Goal: Task Accomplishment & Management: Complete application form

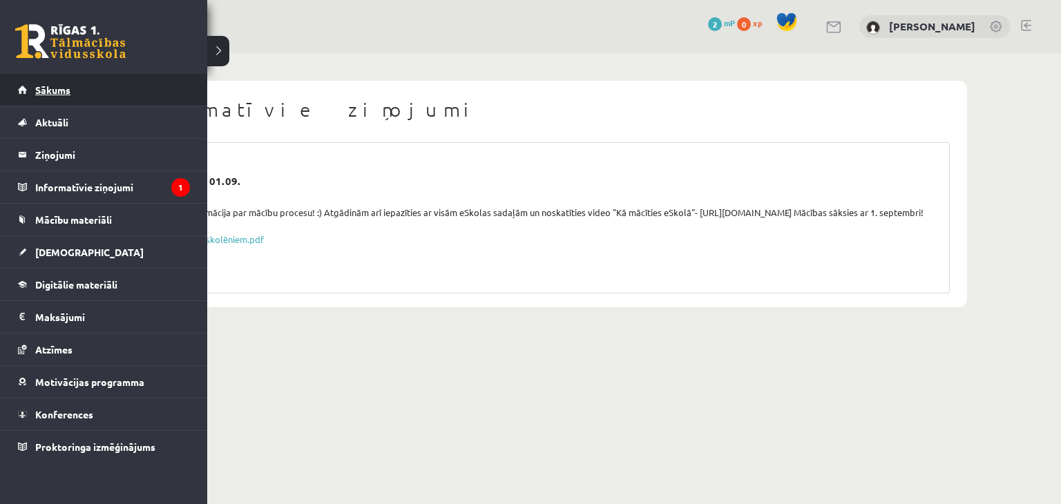
click at [44, 81] on link "Sākums" at bounding box center [104, 90] width 172 height 32
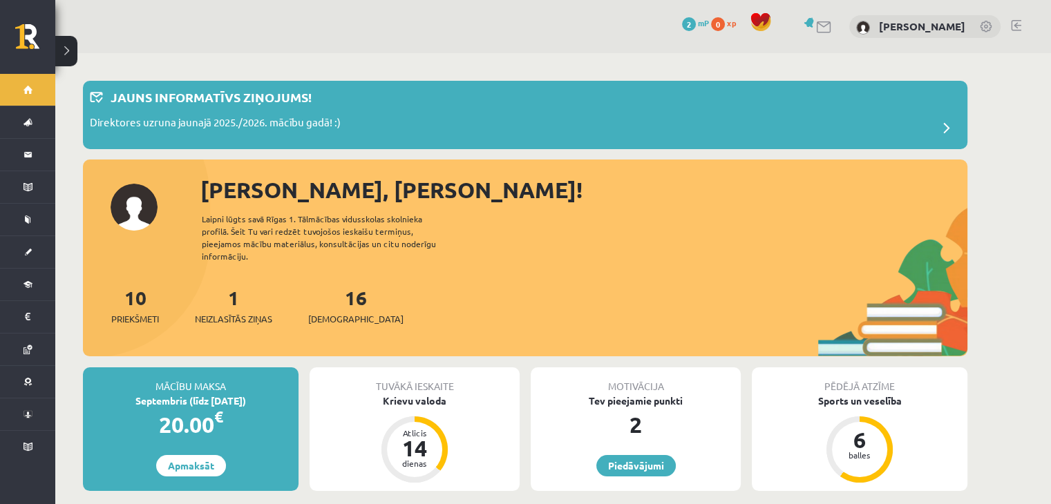
click at [816, 28] on link at bounding box center [824, 27] width 17 height 12
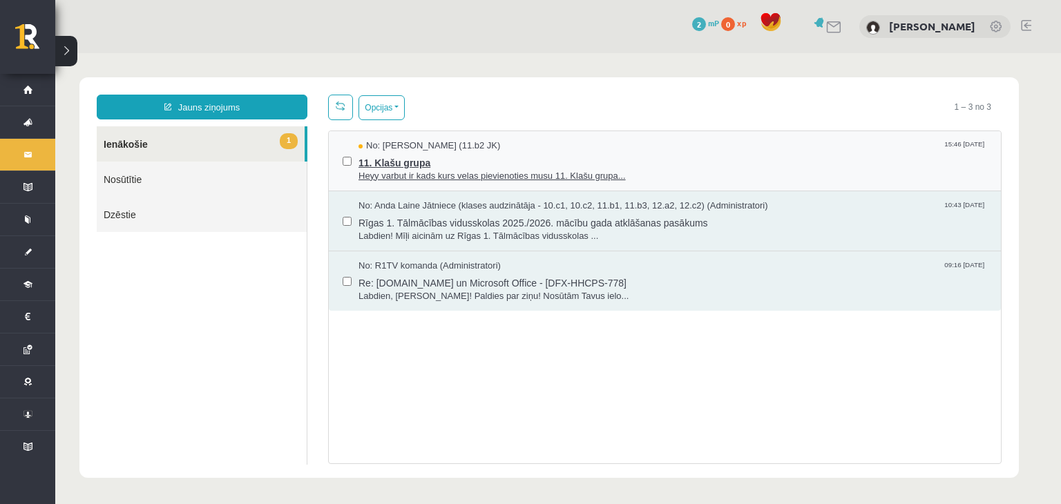
click at [486, 160] on span "11. Klašu grupa" at bounding box center [672, 161] width 629 height 17
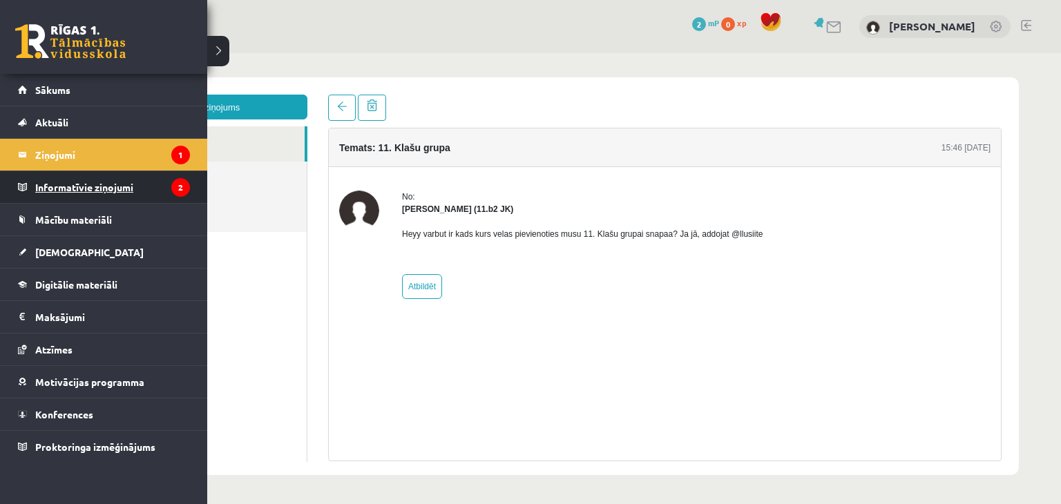
click at [95, 182] on legend "Informatīvie ziņojumi 2" at bounding box center [112, 187] width 155 height 32
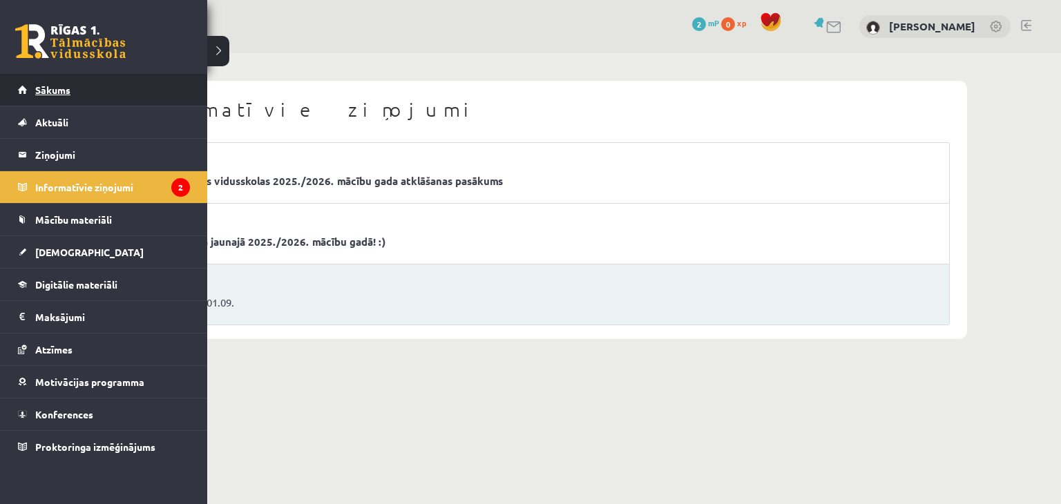
click at [55, 84] on span "Sākums" at bounding box center [52, 90] width 35 height 12
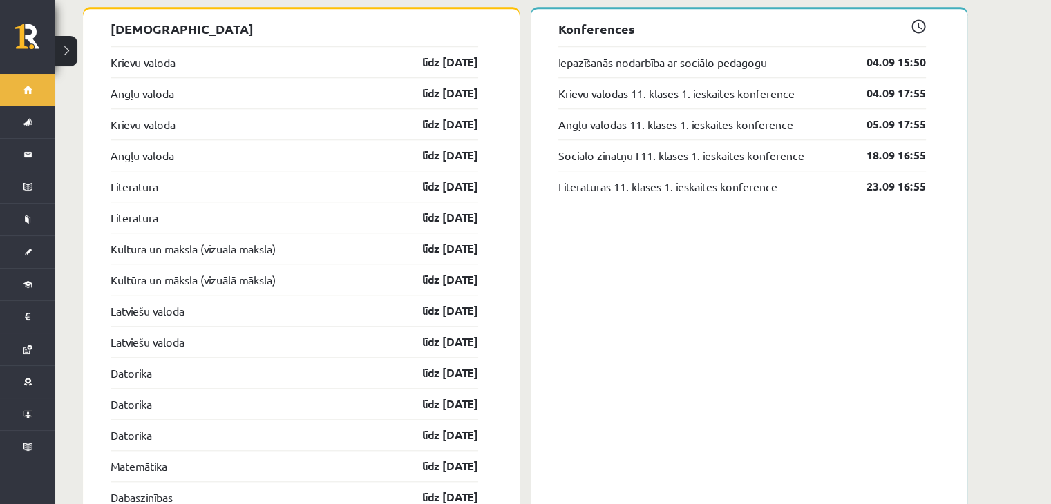
scroll to position [1243, 0]
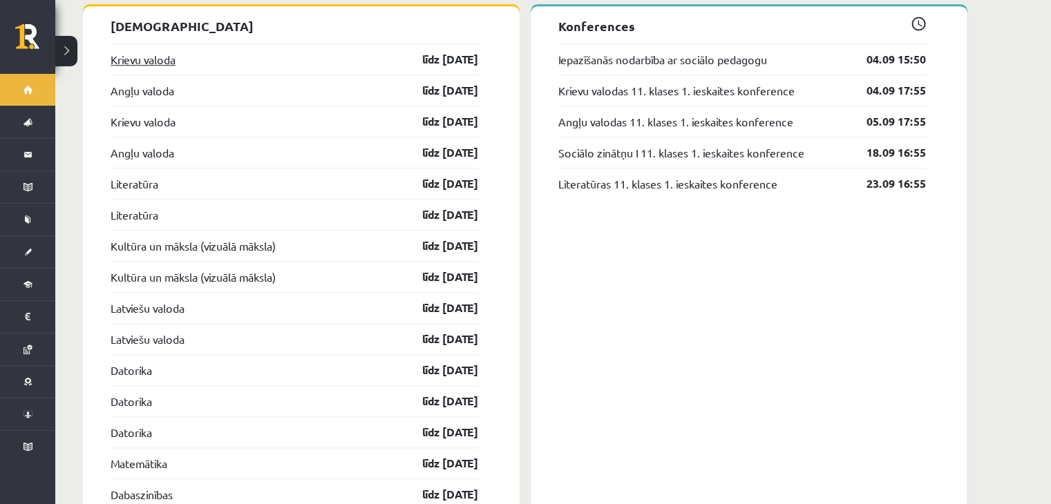
click at [160, 51] on link "Krievu valoda" at bounding box center [143, 59] width 65 height 17
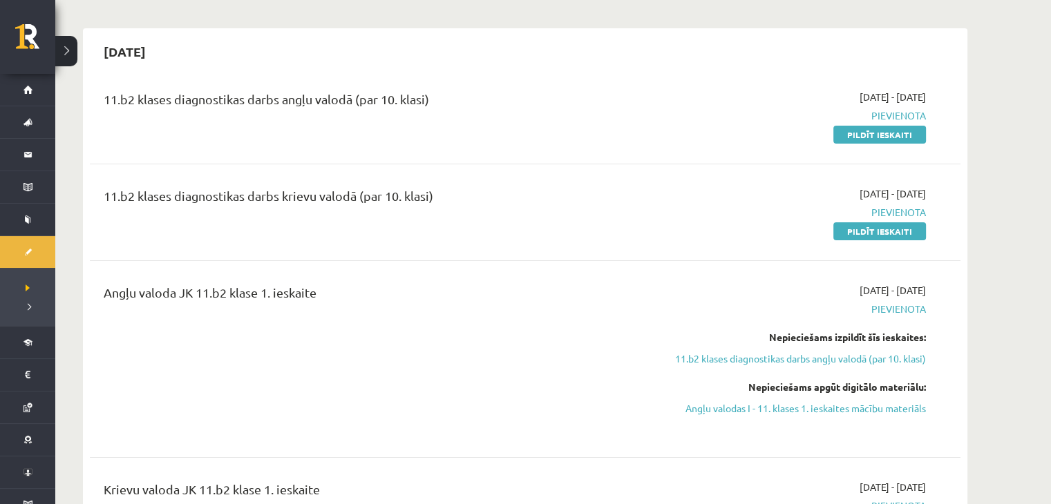
scroll to position [111, 0]
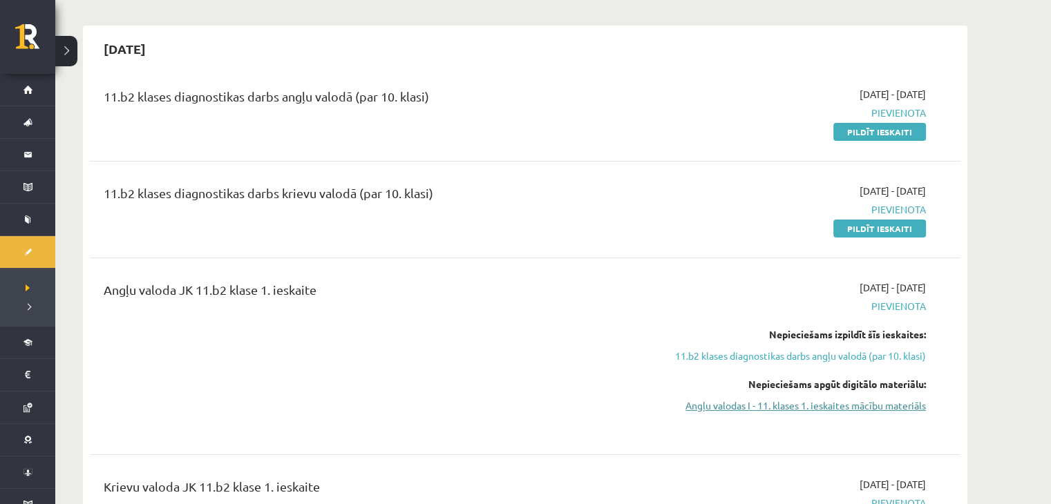
click at [908, 407] on link "Angļu valodas I - 11. klases 1. ieskaites mācību materiāls" at bounding box center [795, 406] width 260 height 15
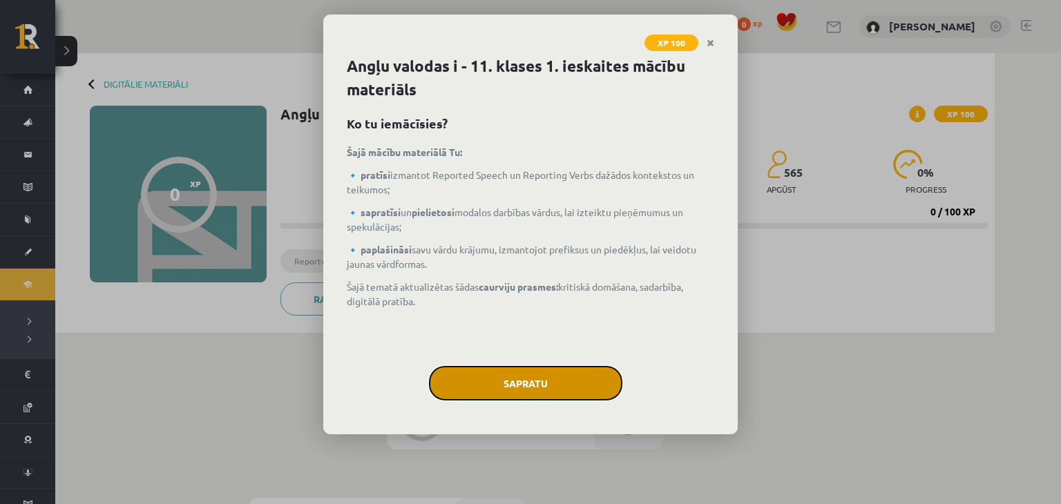
click at [555, 388] on button "Sapratu" at bounding box center [525, 383] width 193 height 35
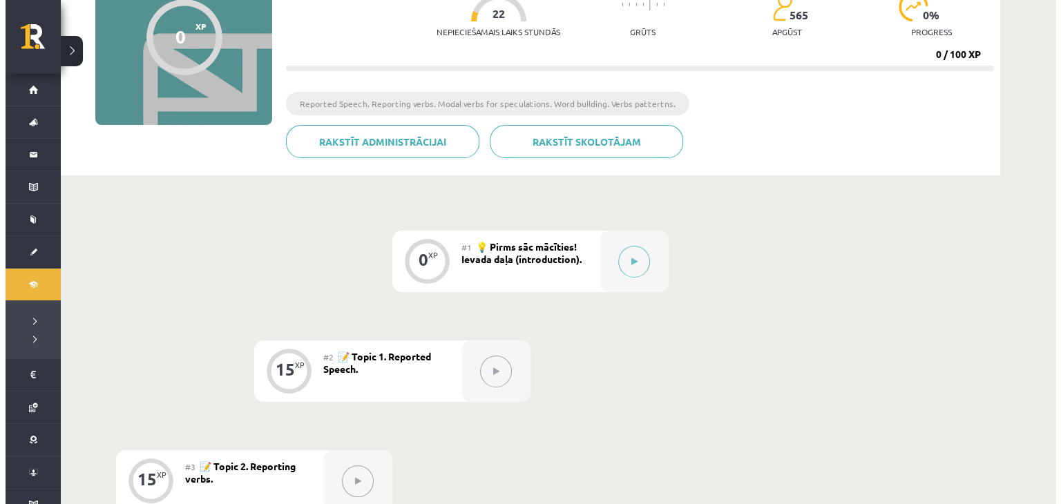
scroll to position [154, 0]
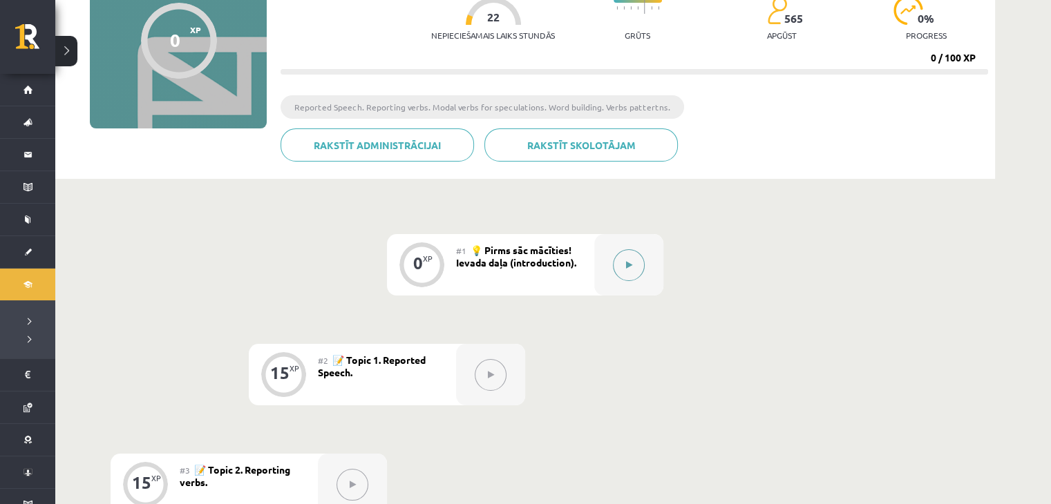
click at [629, 255] on button at bounding box center [629, 265] width 32 height 32
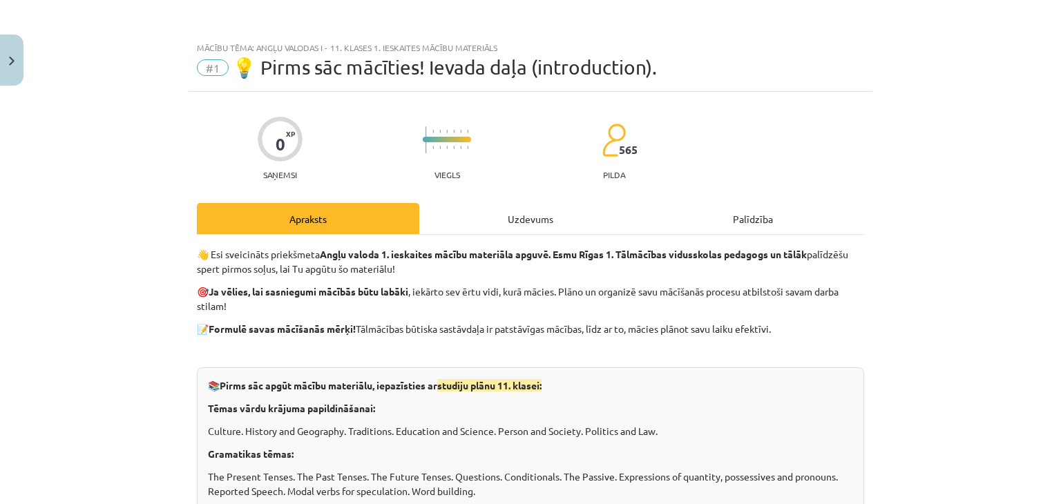
click at [548, 215] on div "Uzdevums" at bounding box center [530, 218] width 222 height 31
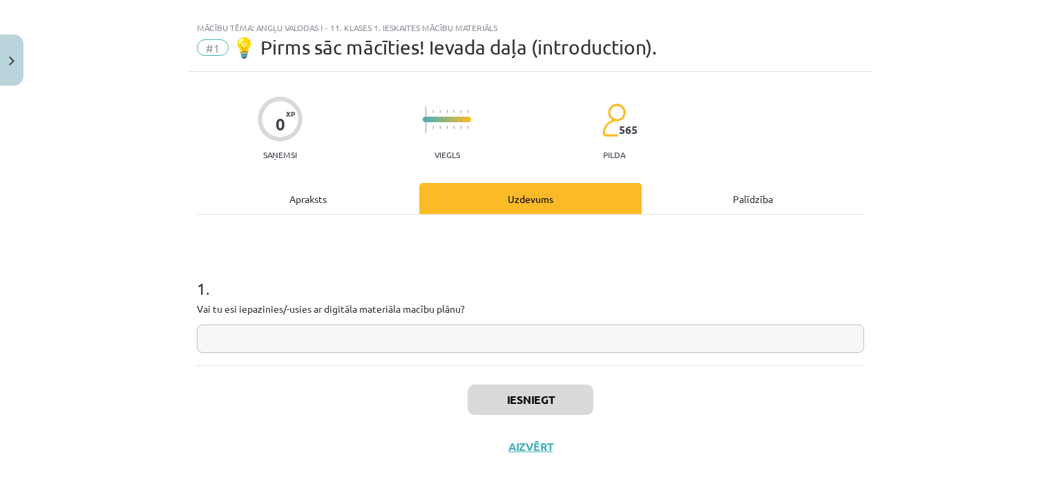
click at [346, 205] on div "Apraksts" at bounding box center [308, 198] width 222 height 31
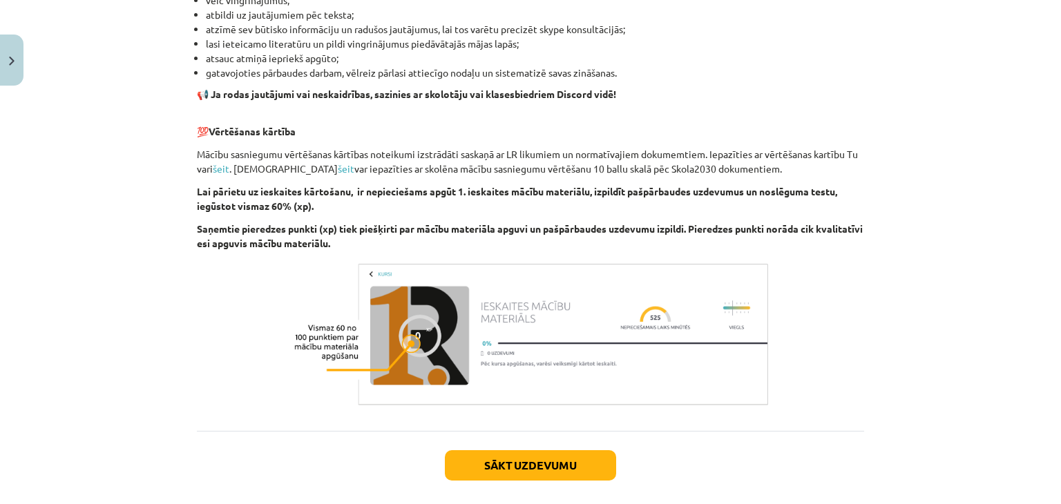
scroll to position [948, 0]
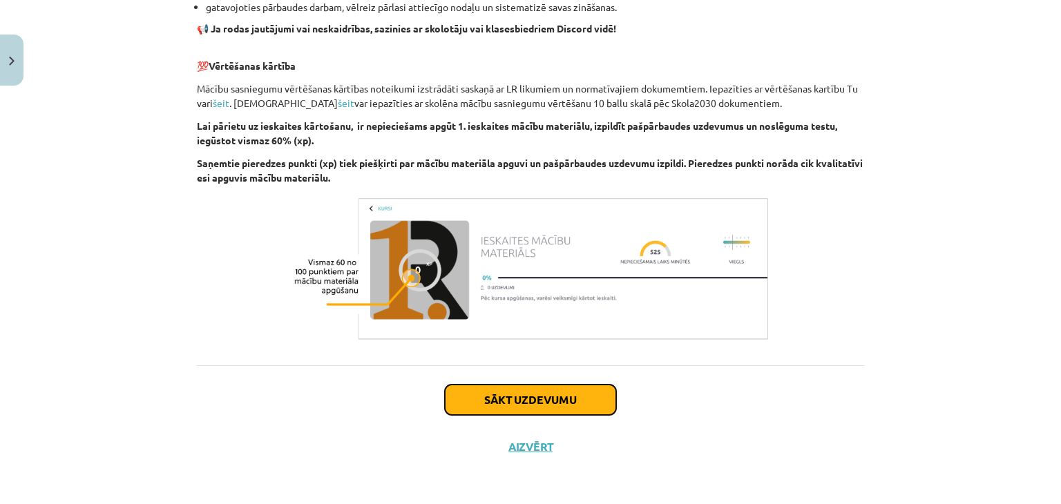
click at [535, 405] on button "Sākt uzdevumu" at bounding box center [530, 400] width 171 height 30
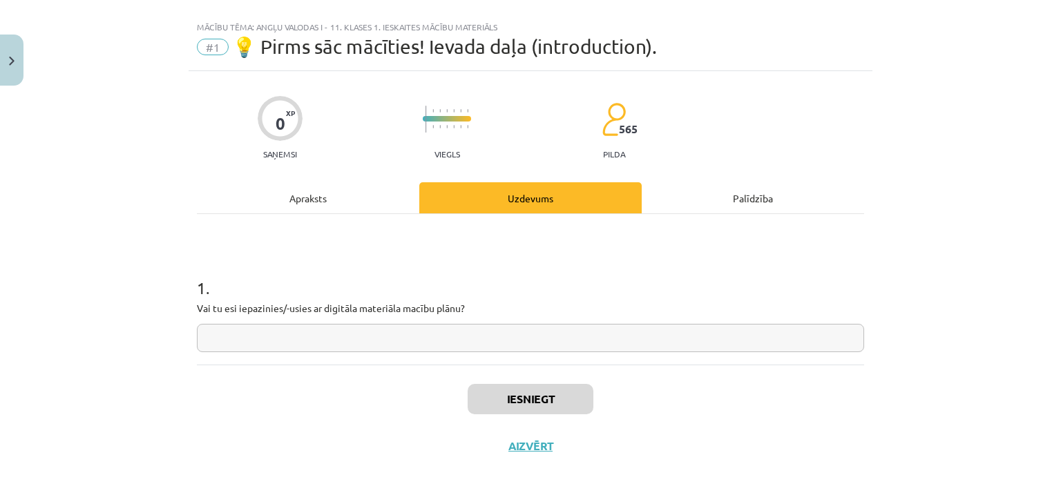
scroll to position [20, 0]
click at [524, 199] on div "Uzdevums" at bounding box center [530, 198] width 222 height 31
click at [362, 336] on input "text" at bounding box center [530, 339] width 667 height 28
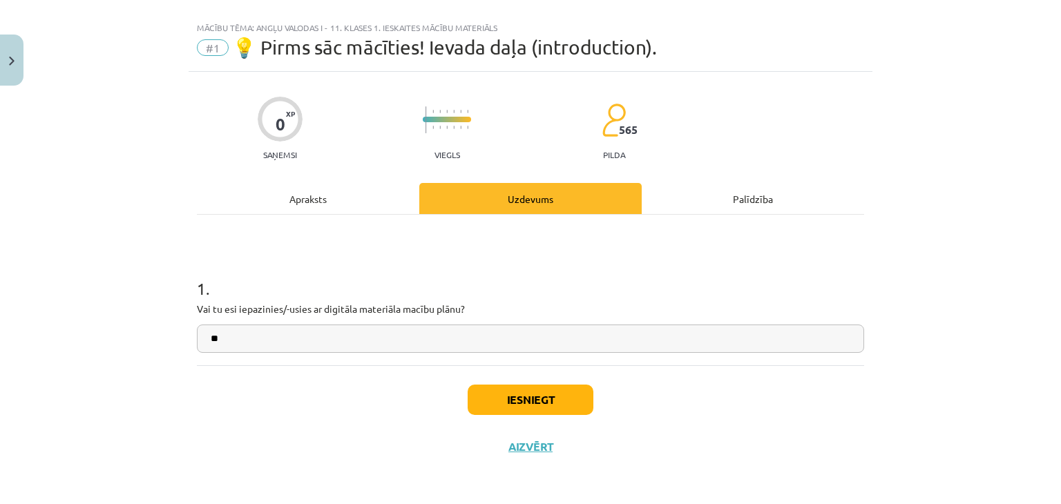
type input "**"
click at [568, 402] on button "Iesniegt" at bounding box center [531, 400] width 126 height 30
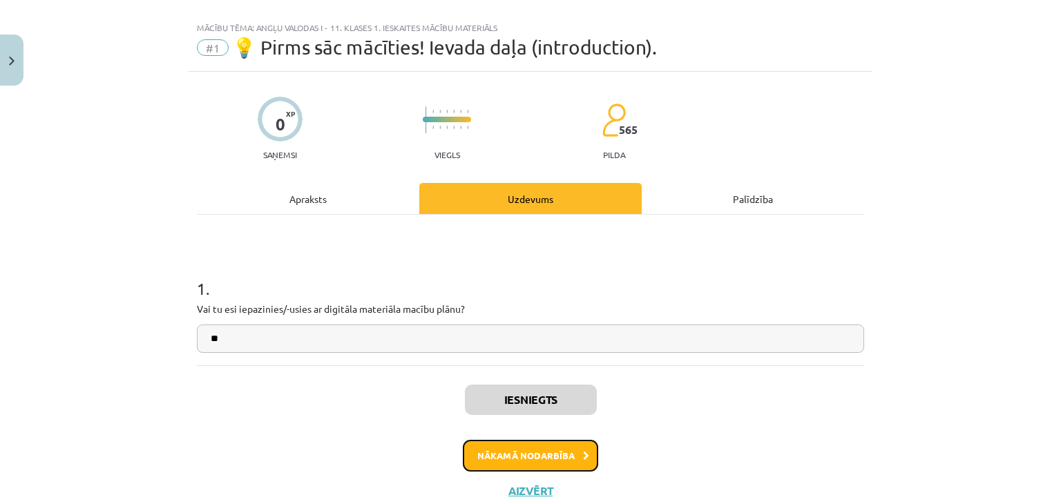
click at [521, 460] on button "Nākamā nodarbība" at bounding box center [530, 456] width 135 height 32
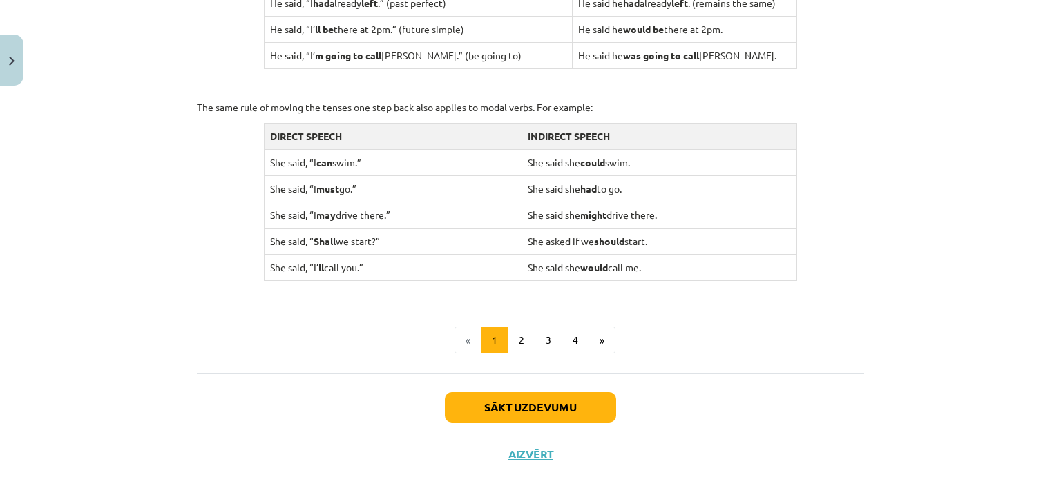
scroll to position [1359, 0]
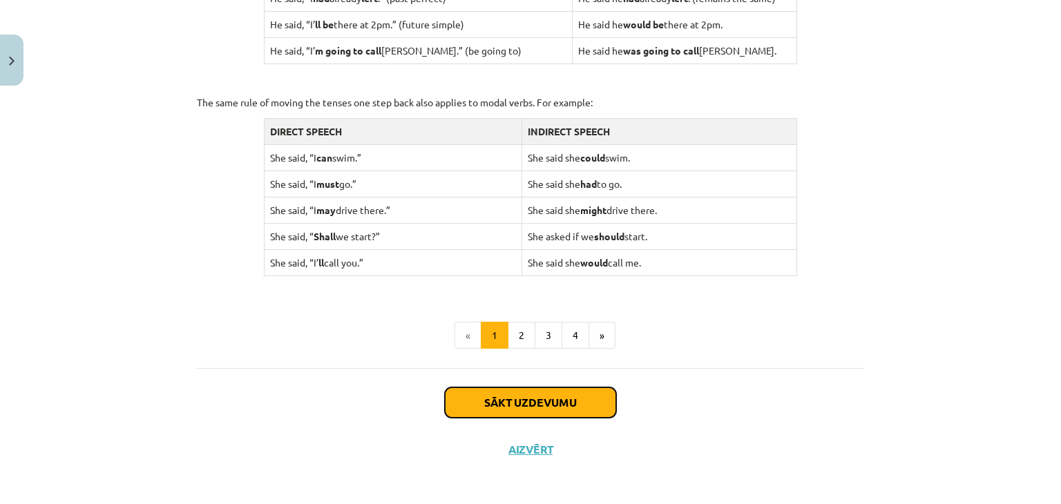
click at [580, 404] on button "Sākt uzdevumu" at bounding box center [530, 402] width 171 height 30
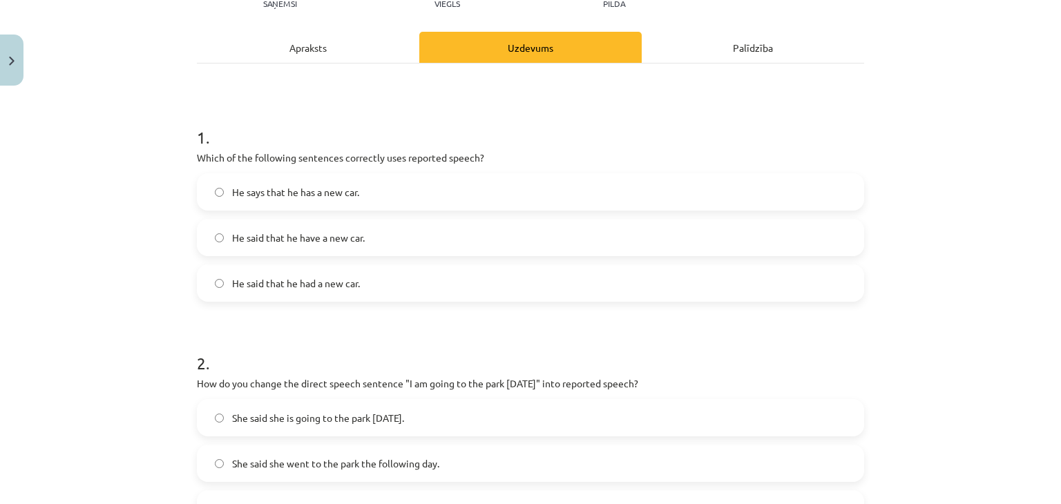
scroll to position [173, 0]
click at [207, 191] on label "He says that he has a new car." at bounding box center [530, 190] width 664 height 35
click at [601, 334] on h1 "2 ." at bounding box center [530, 349] width 667 height 43
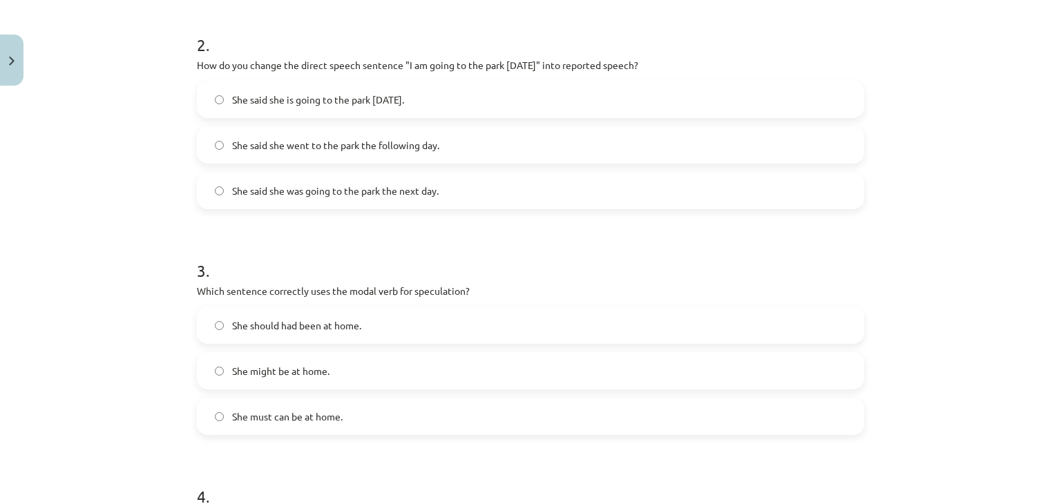
scroll to position [495, 0]
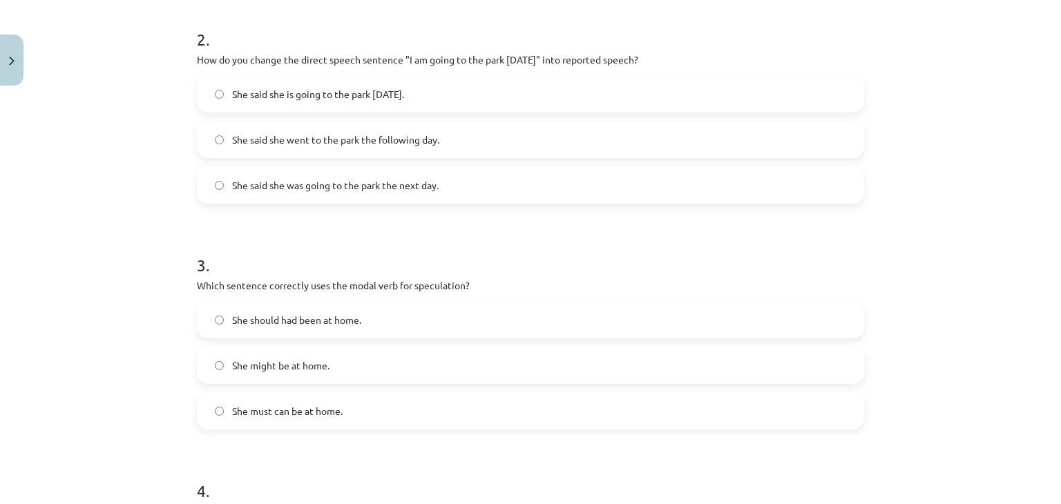
click at [213, 99] on label "She said she is going to the park tomorrow." at bounding box center [530, 94] width 664 height 35
drag, startPoint x: 1048, startPoint y: 226, endPoint x: 1056, endPoint y: 291, distance: 65.5
click at [1056, 291] on div "Mācību tēma: Angļu valodas i - 11. klases 1. ieskaites mācību materiāls #2 📝 To…" at bounding box center [530, 252] width 1061 height 504
click at [995, 240] on div "Mācību tēma: Angļu valodas i - 11. klases 1. ieskaites mācību materiāls #2 📝 To…" at bounding box center [530, 252] width 1061 height 504
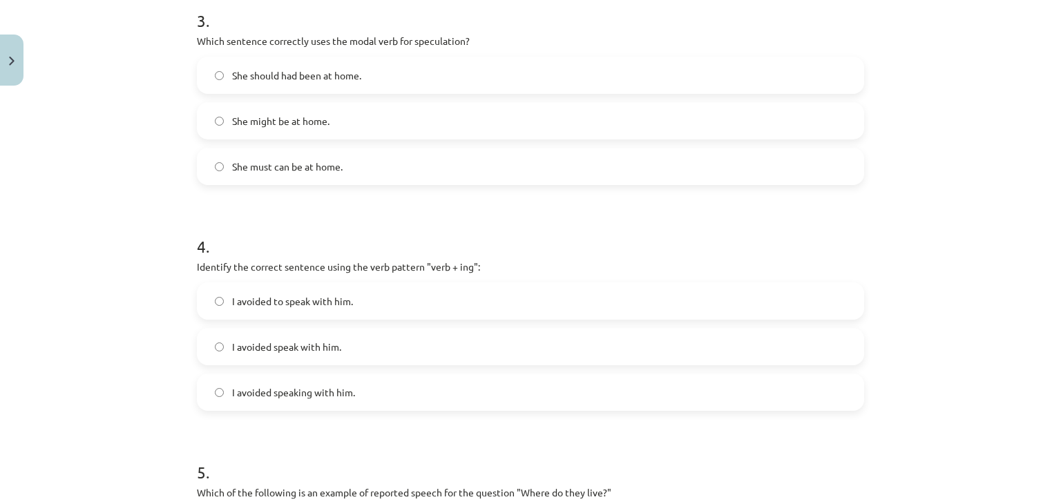
scroll to position [738, 0]
click at [218, 123] on label "She might be at home." at bounding box center [530, 123] width 664 height 35
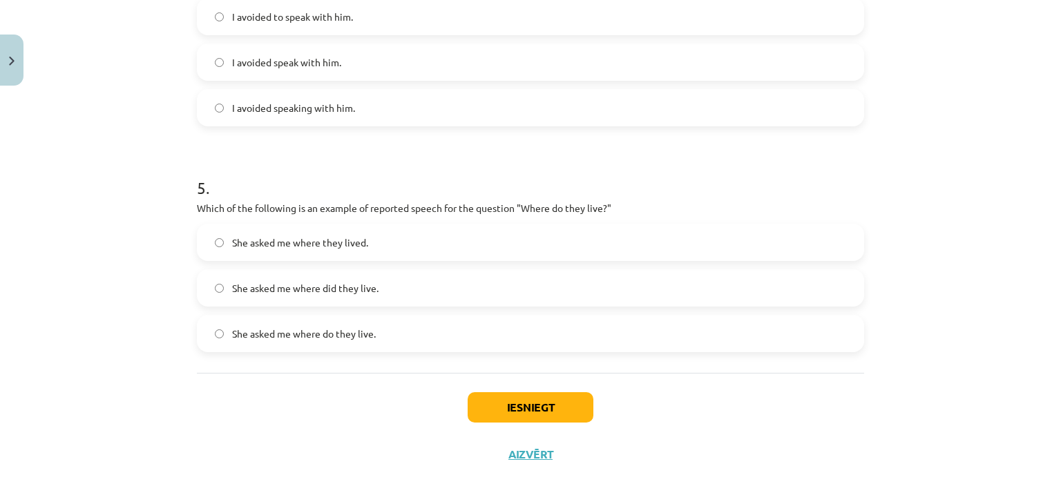
scroll to position [1033, 0]
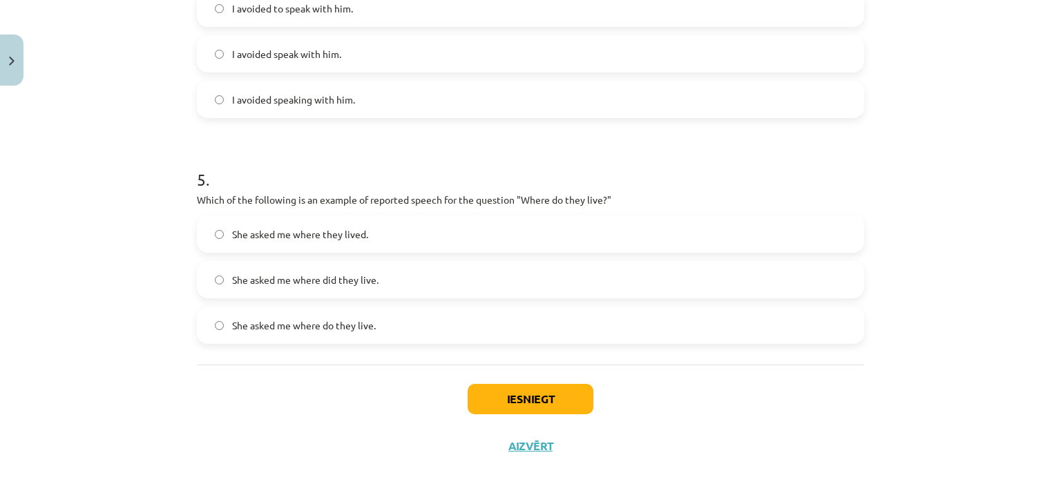
click at [213, 318] on label "She asked me where do they live." at bounding box center [530, 325] width 664 height 35
click at [557, 396] on button "Iesniegt" at bounding box center [531, 399] width 126 height 30
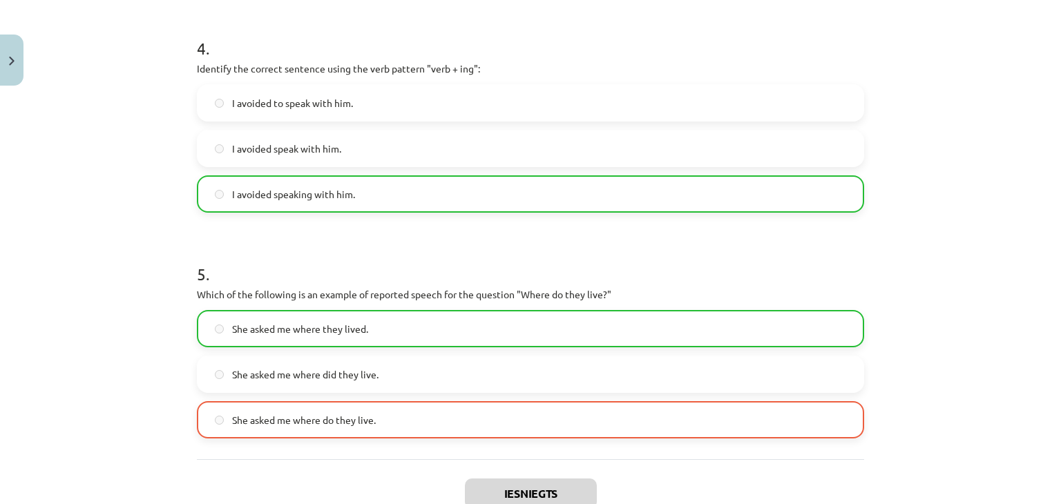
scroll to position [1075, 0]
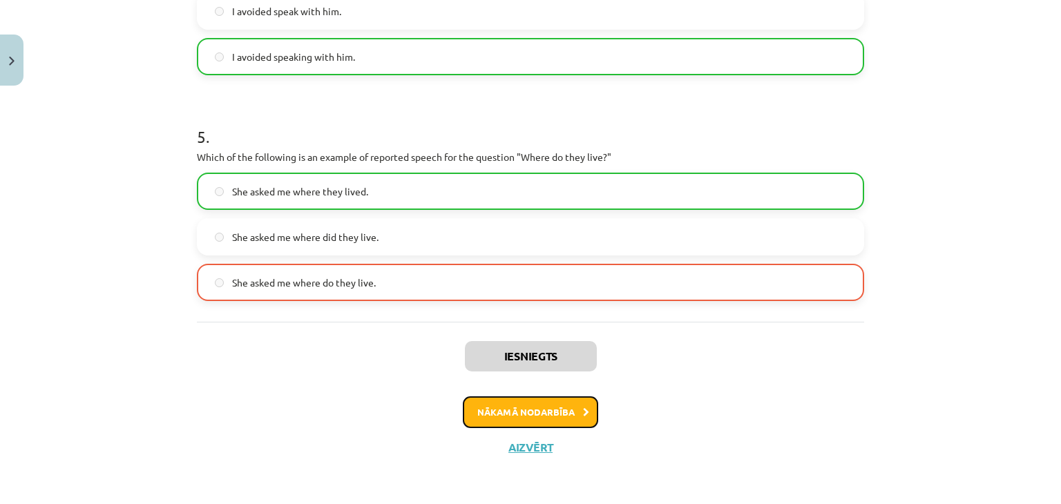
click at [583, 412] on icon at bounding box center [586, 412] width 6 height 9
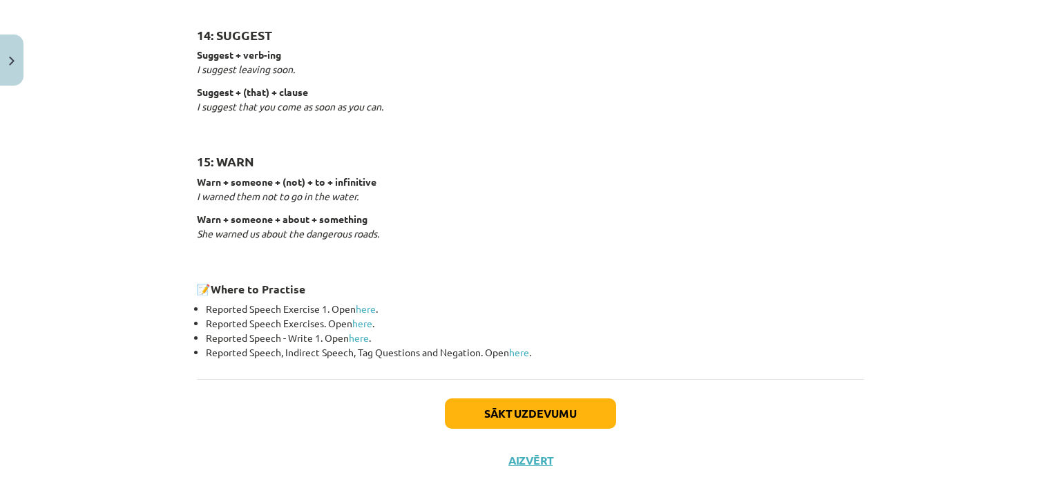
scroll to position [2161, 0]
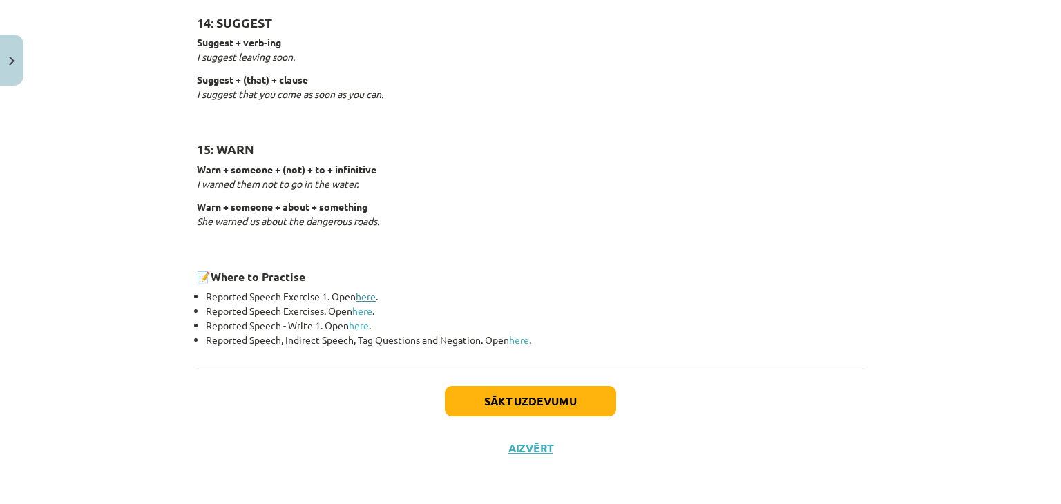
click at [363, 294] on link "here" at bounding box center [366, 296] width 20 height 12
click at [517, 413] on button "Sākt uzdevumu" at bounding box center [530, 401] width 171 height 30
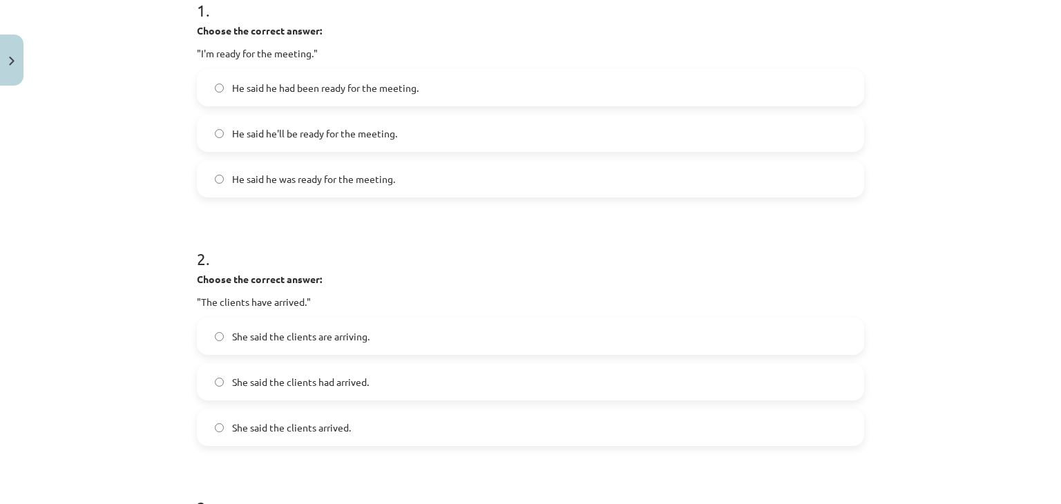
scroll to position [301, 0]
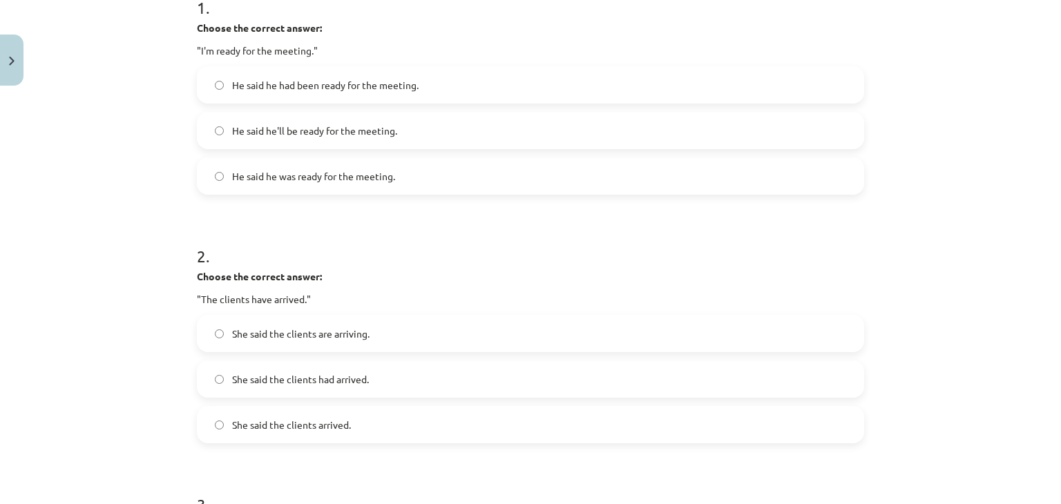
click at [222, 86] on label "He said he had been ready for the meeting." at bounding box center [530, 85] width 664 height 35
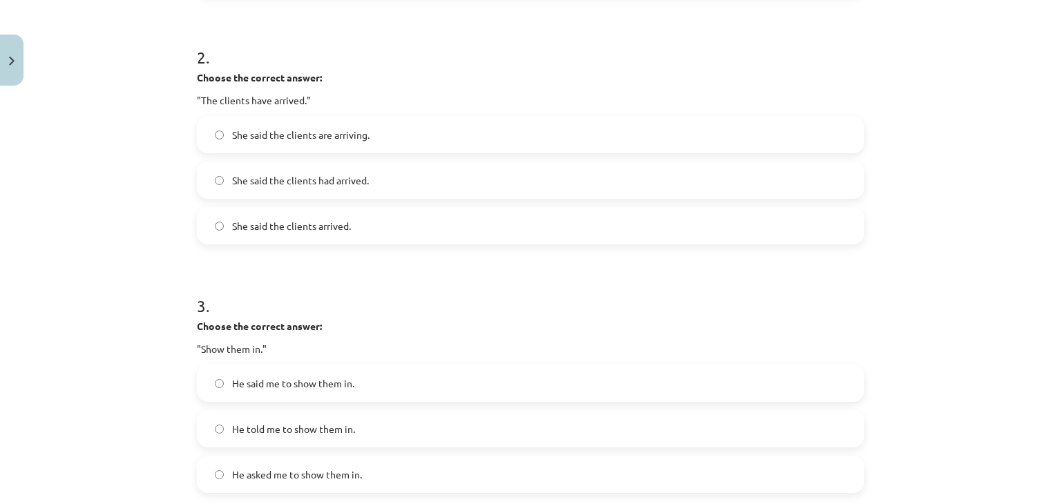
scroll to position [510, 0]
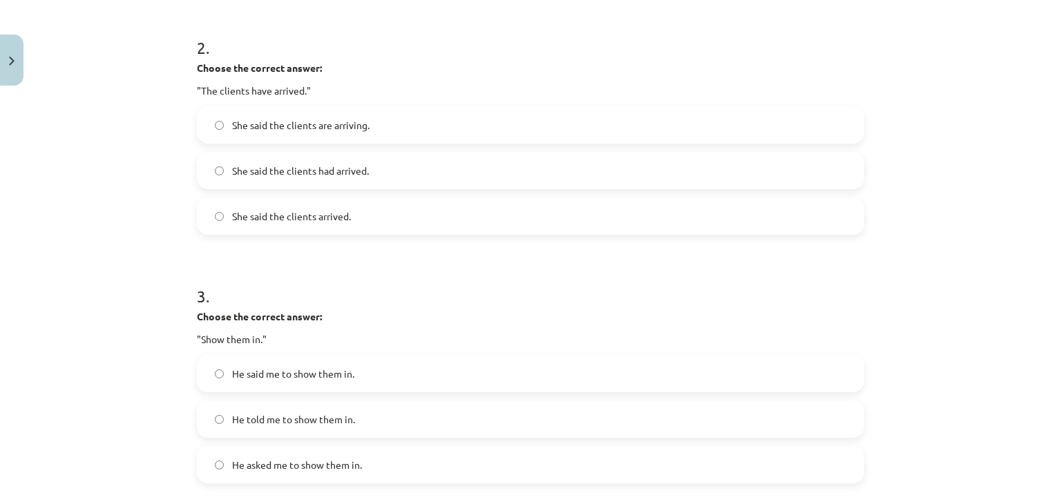
click at [210, 162] on label "She said the clients had arrived." at bounding box center [530, 170] width 664 height 35
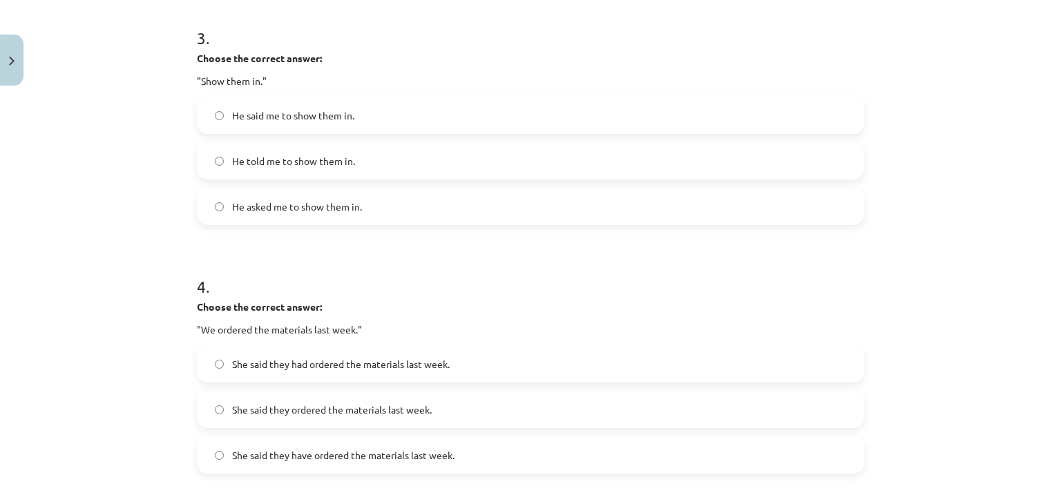
click at [223, 157] on label "He told me to show them in." at bounding box center [530, 161] width 664 height 35
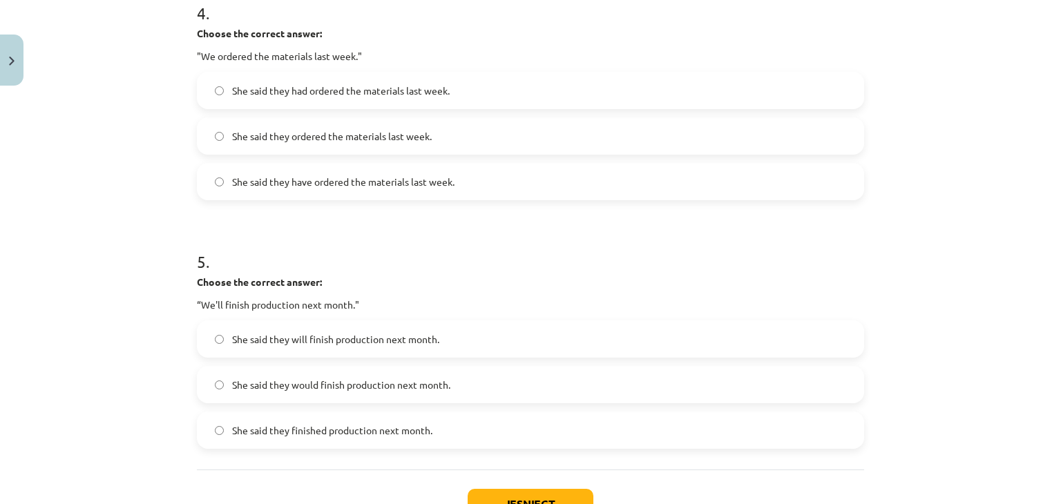
scroll to position [1147, 0]
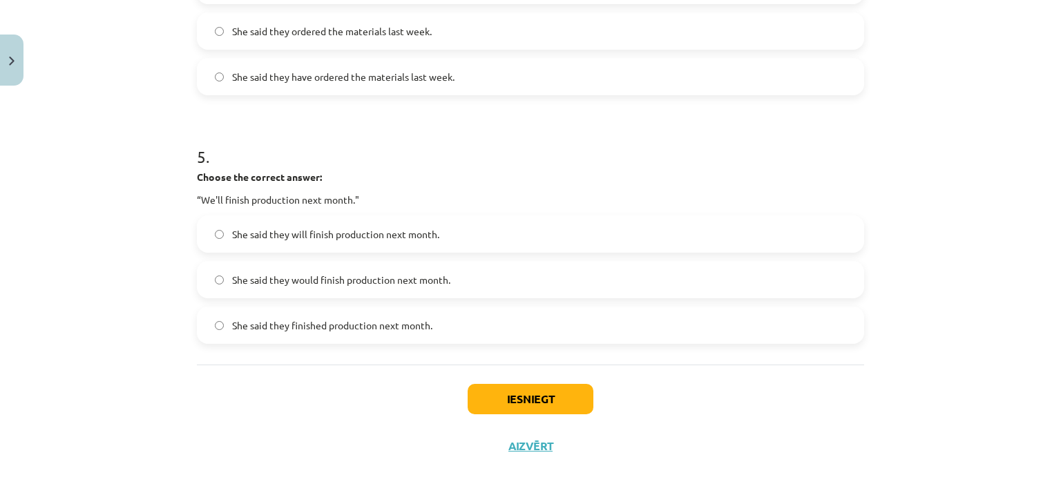
click at [214, 267] on label "She said they would finish production next month." at bounding box center [530, 279] width 664 height 35
click at [519, 404] on button "Iesniegt" at bounding box center [531, 399] width 126 height 30
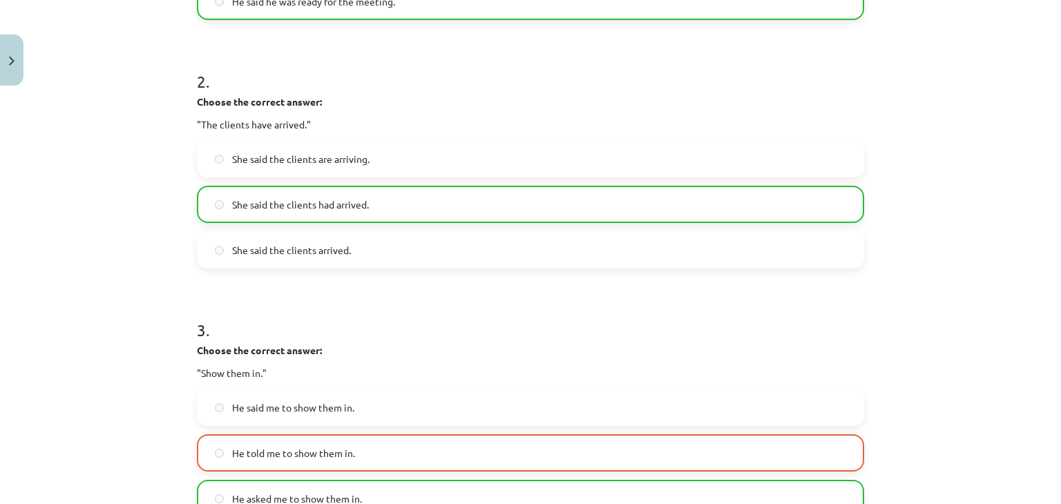
scroll to position [435, 0]
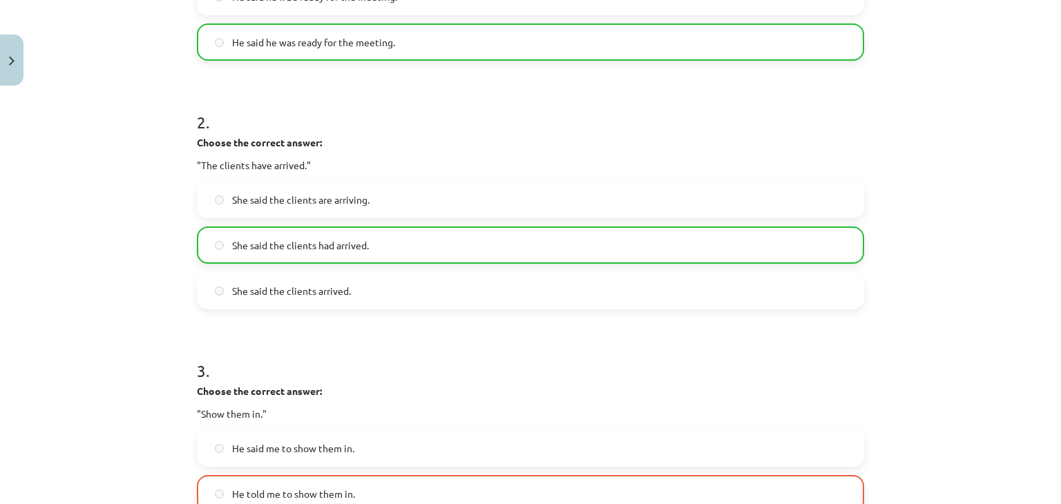
click at [1017, 193] on div "Mācību tēma: Angļu valodas i - 11. klases 1. ieskaites mācību materiāls #3 📝 To…" at bounding box center [530, 252] width 1061 height 504
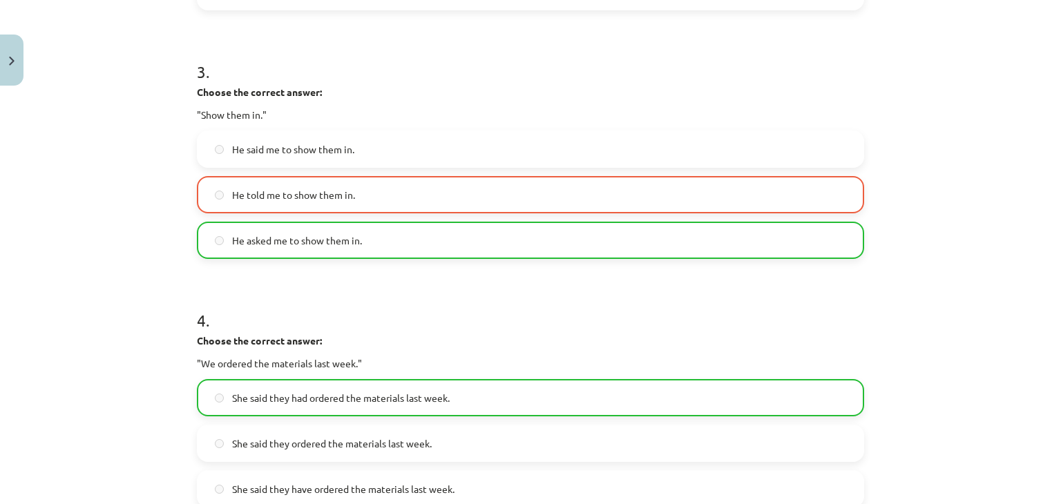
scroll to position [1190, 0]
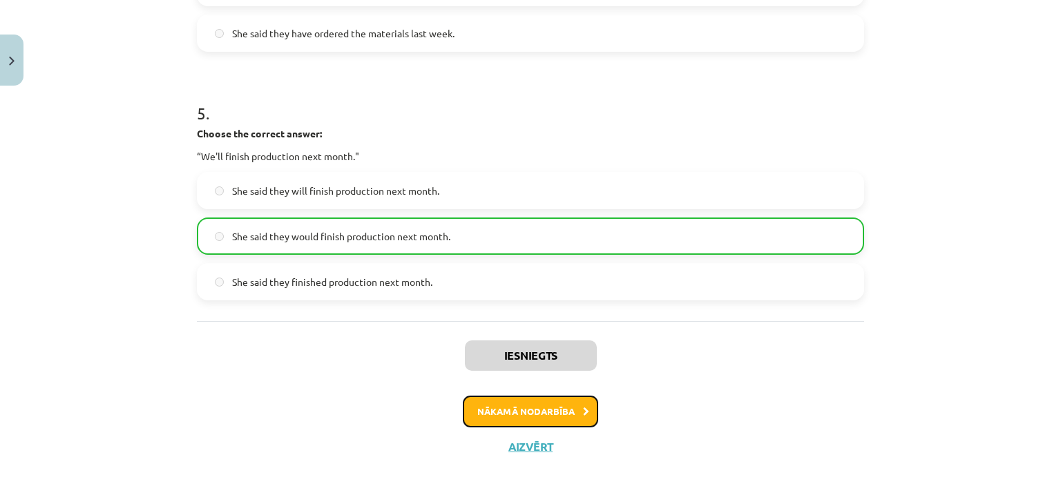
click at [571, 407] on button "Nākamā nodarbība" at bounding box center [530, 412] width 135 height 32
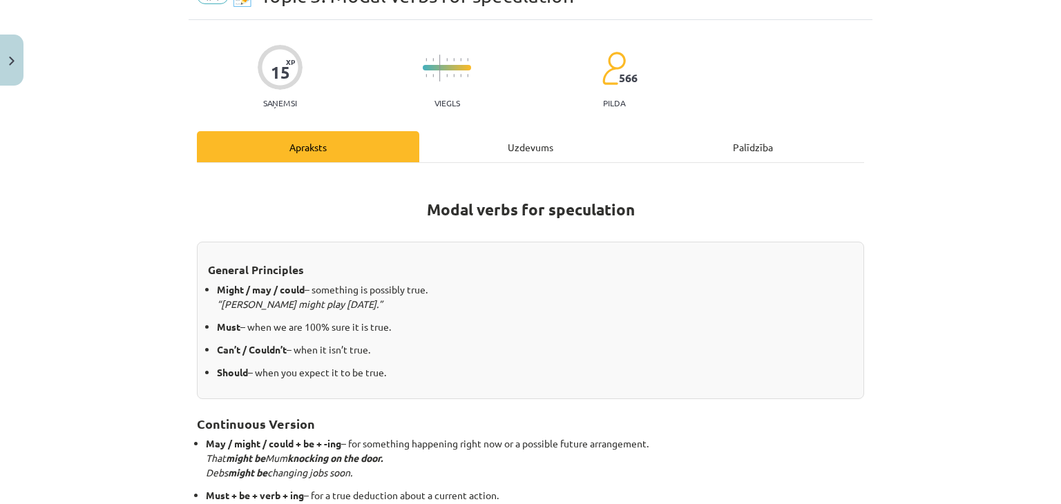
scroll to position [35, 0]
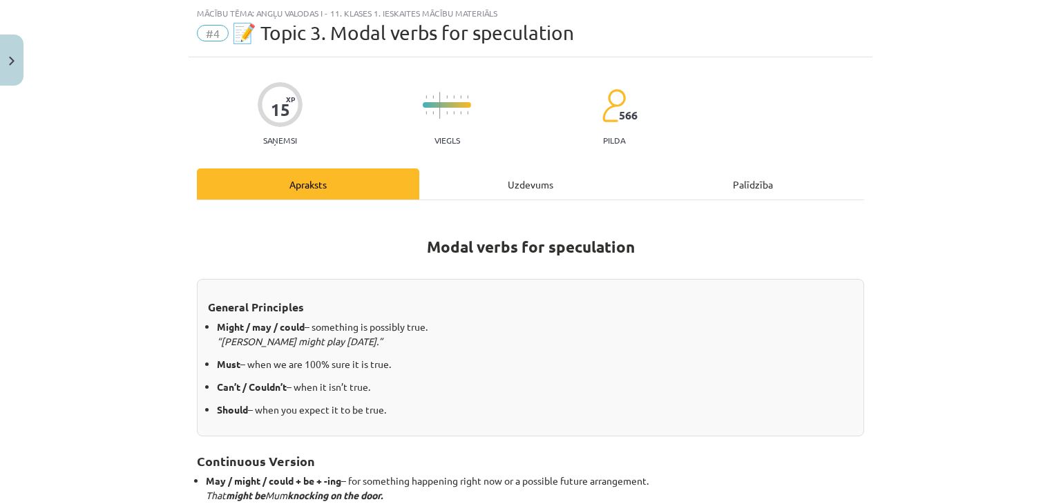
click at [274, 106] on div "15" at bounding box center [280, 109] width 19 height 19
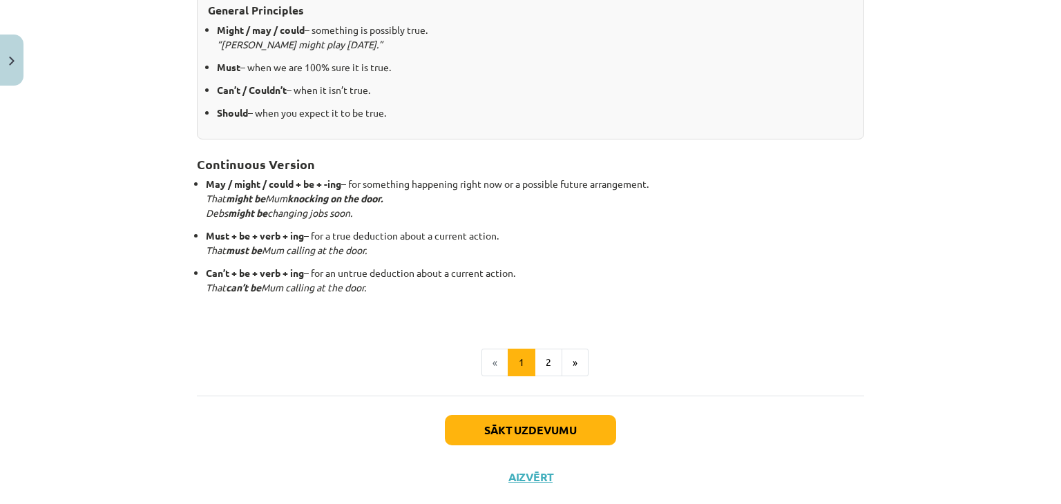
scroll to position [361, 0]
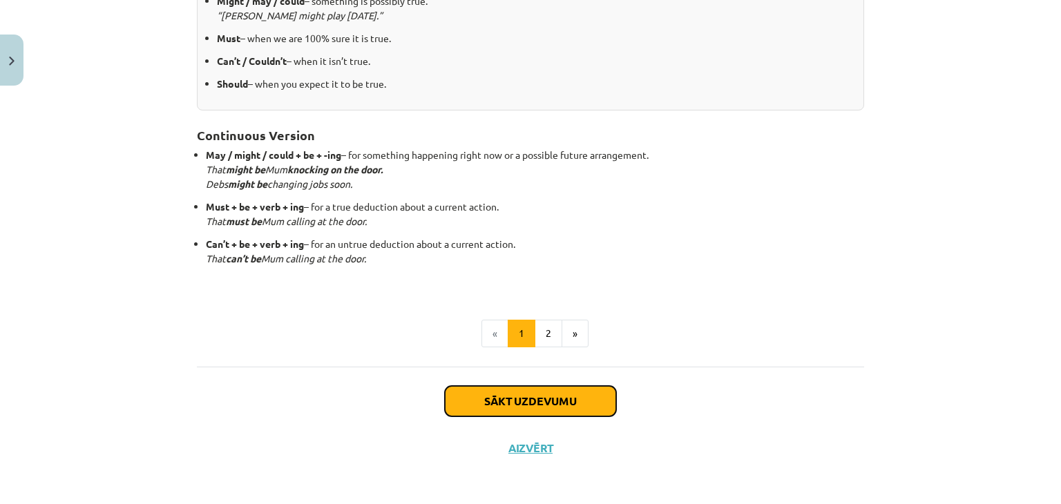
click at [533, 408] on button "Sākt uzdevumu" at bounding box center [530, 401] width 171 height 30
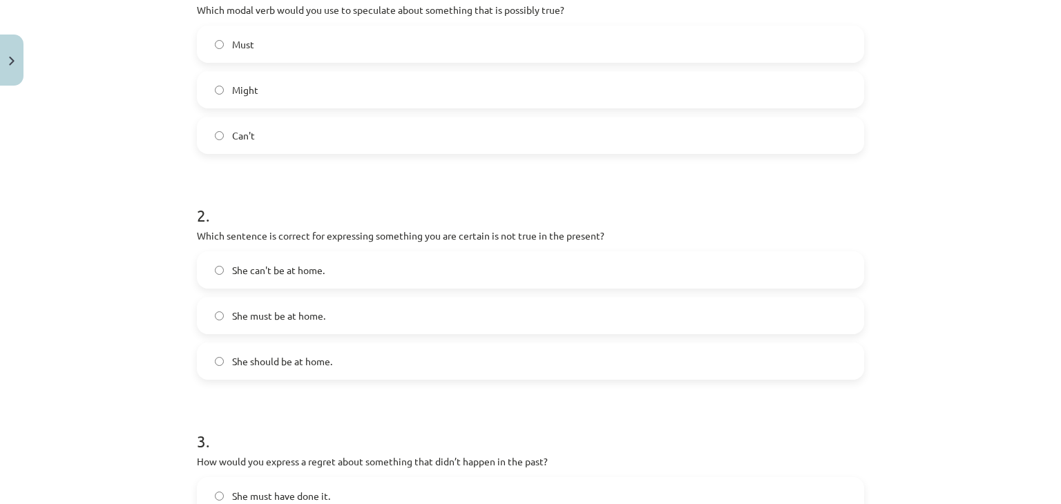
scroll to position [318, 0]
click at [255, 46] on label "Must" at bounding box center [530, 45] width 664 height 35
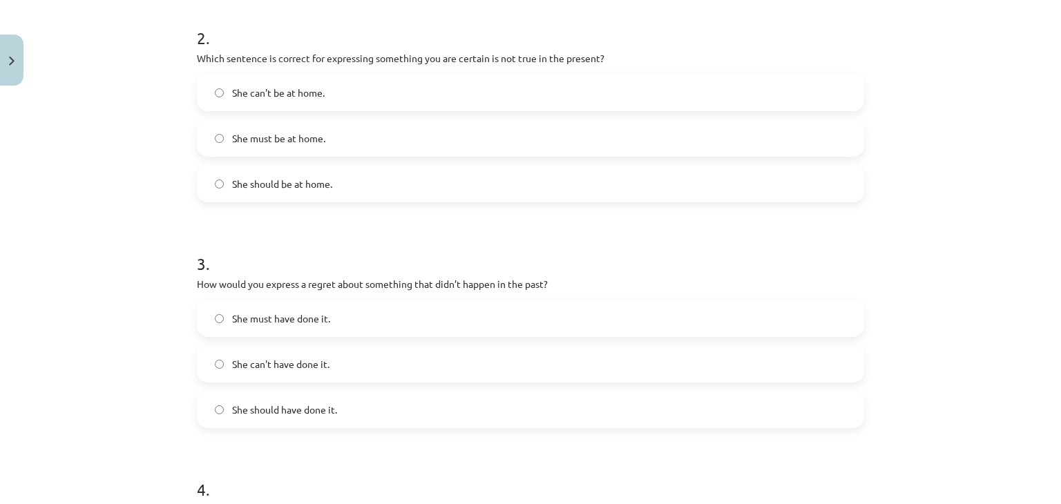
scroll to position [498, 0]
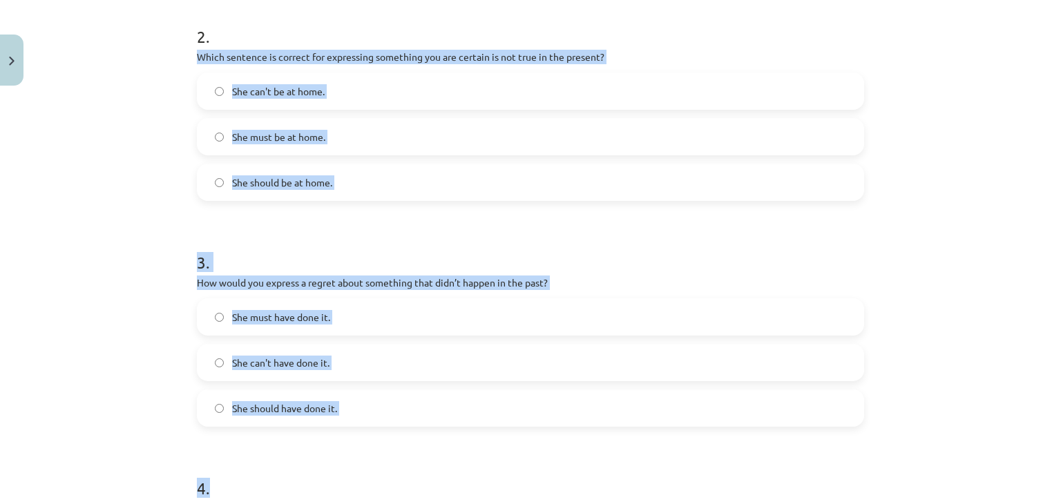
drag, startPoint x: 186, startPoint y: 52, endPoint x: 350, endPoint y: 437, distance: 418.4
click at [350, 437] on div "15 XP Saņemsi Viegls 566 pilda Apraksts Uzdevums Palīdzība 1 . Which modal verb…" at bounding box center [531, 299] width 684 height 1410
copy form "Which sentence is correct for expressing something you are certain is not true …"
click at [215, 95] on label "She can't be at home." at bounding box center [530, 91] width 664 height 35
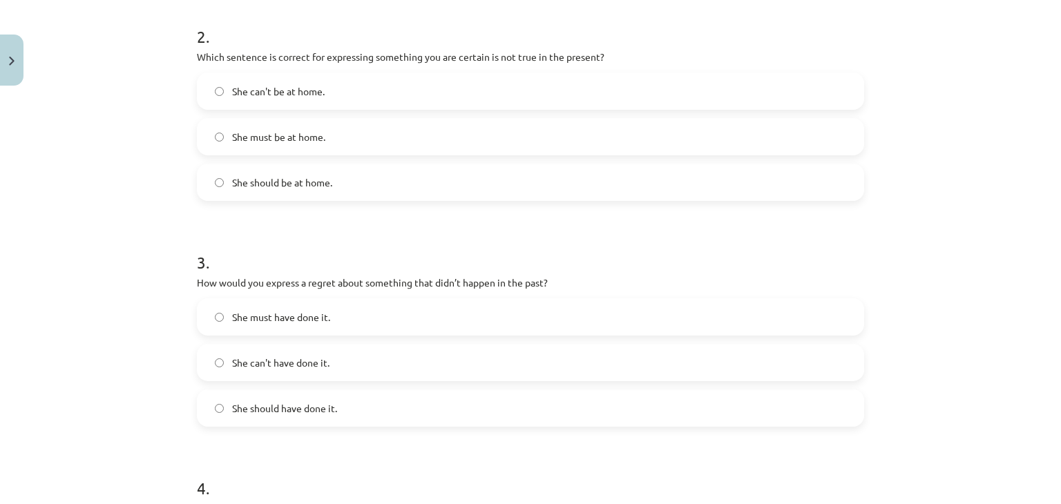
click at [215, 401] on label "She should have done it." at bounding box center [530, 408] width 664 height 35
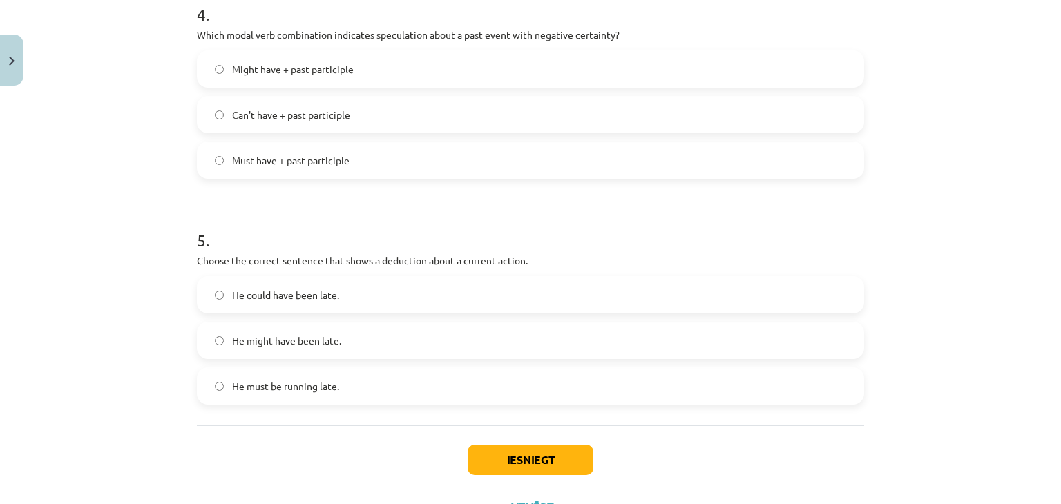
scroll to position [963, 0]
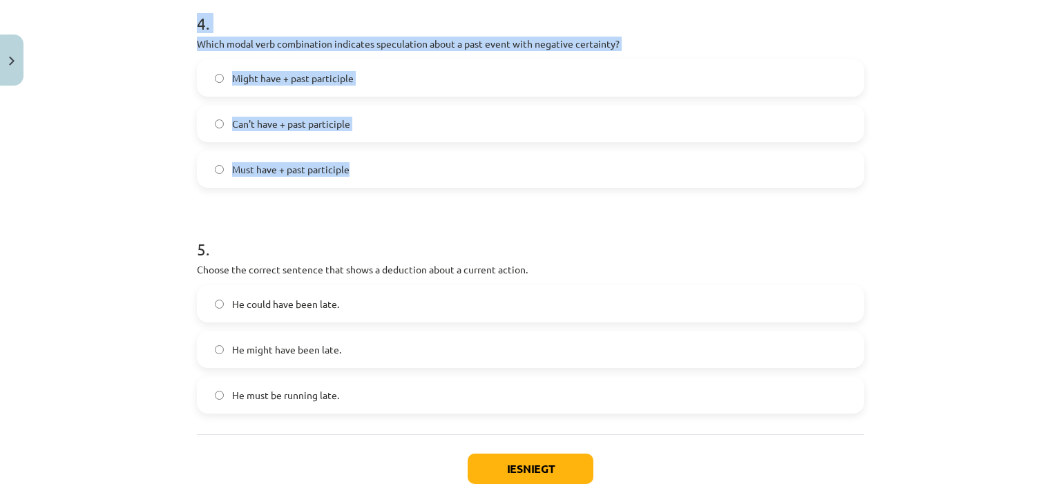
drag, startPoint x: 189, startPoint y: 30, endPoint x: 354, endPoint y: 175, distance: 218.8
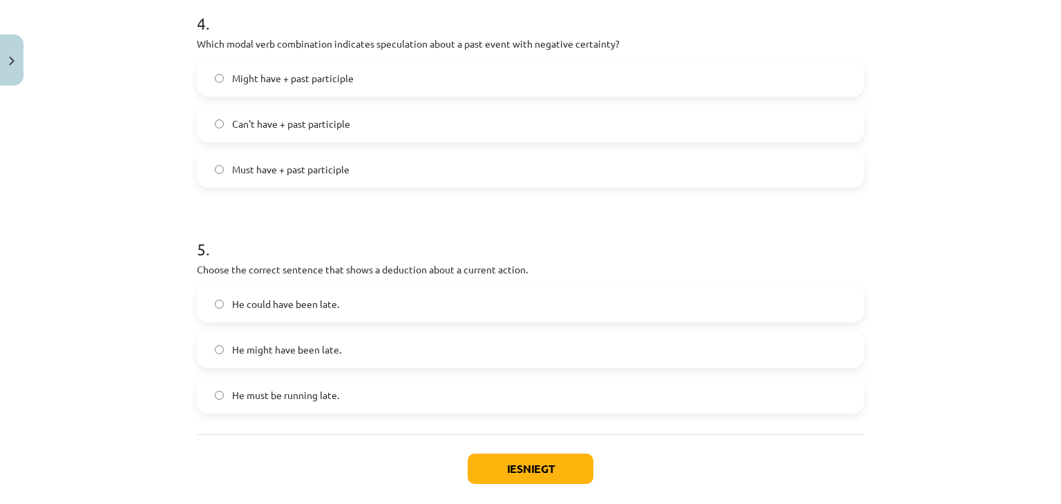
click at [345, 219] on h1 "5 ." at bounding box center [530, 236] width 667 height 43
click at [224, 296] on label "He could have been late." at bounding box center [530, 304] width 664 height 35
click at [508, 463] on button "Iesniegt" at bounding box center [531, 469] width 126 height 30
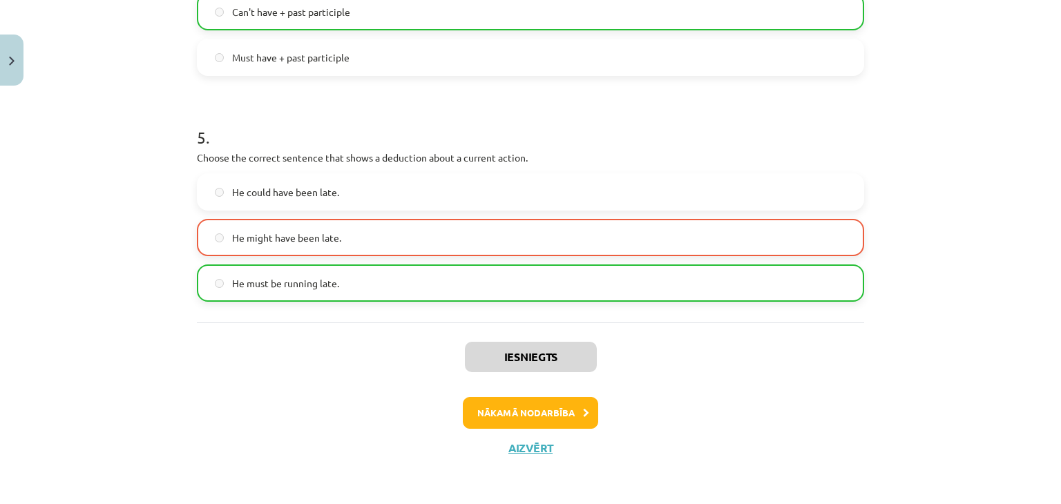
scroll to position [1075, 0]
click at [559, 414] on button "Nākamā nodarbība" at bounding box center [530, 412] width 135 height 32
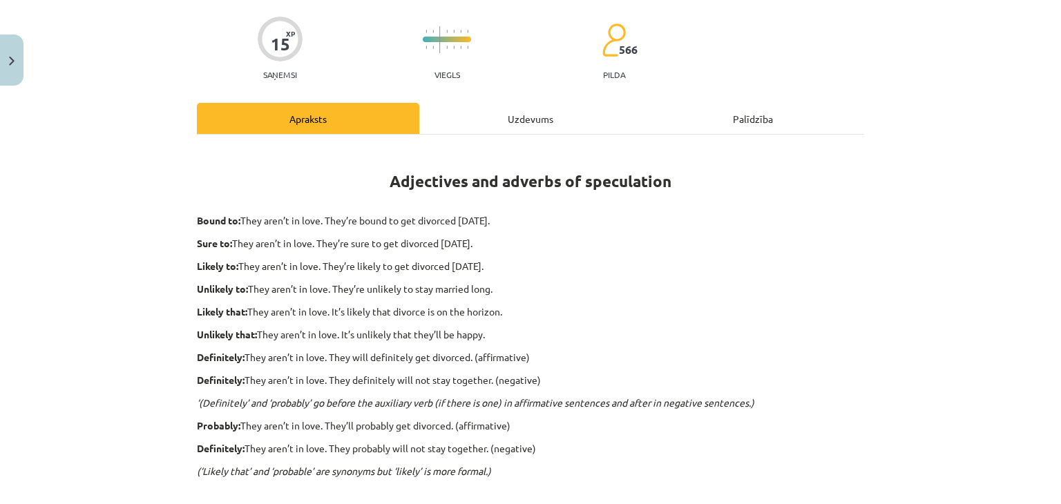
scroll to position [35, 0]
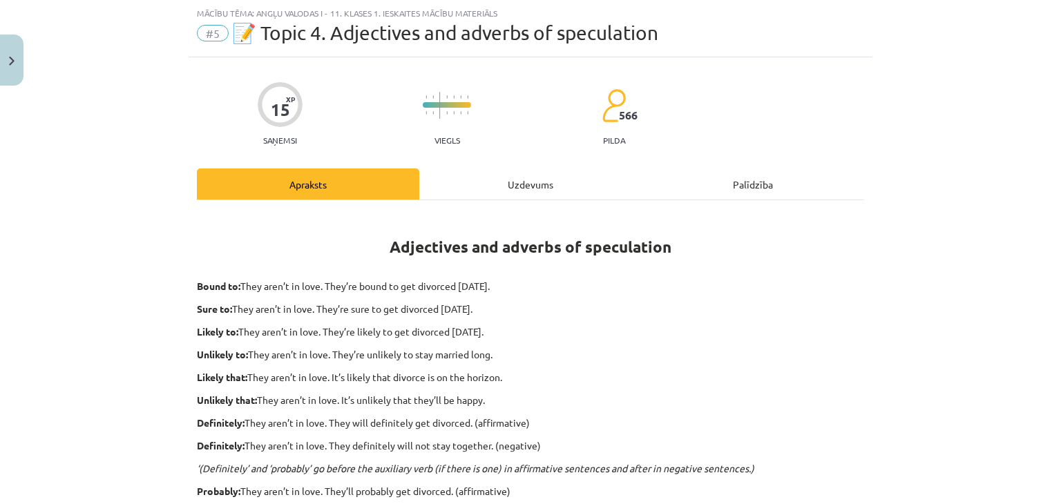
click at [271, 117] on div "15" at bounding box center [280, 109] width 19 height 19
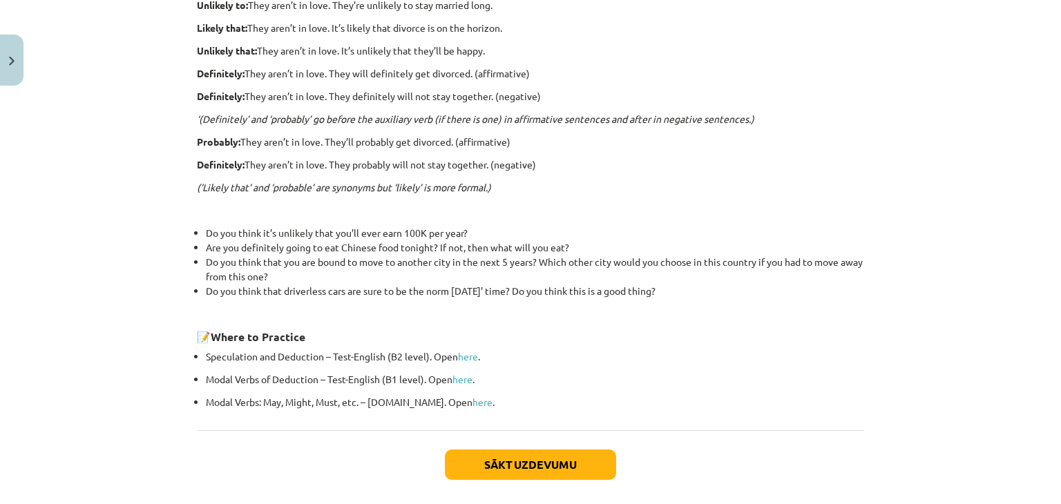
scroll to position [448, 0]
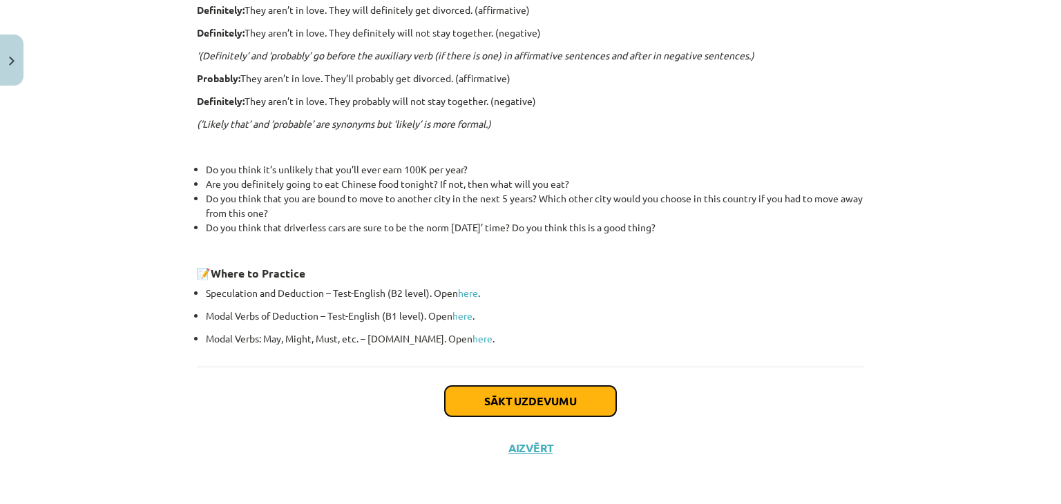
click at [517, 396] on button "Sākt uzdevumu" at bounding box center [530, 401] width 171 height 30
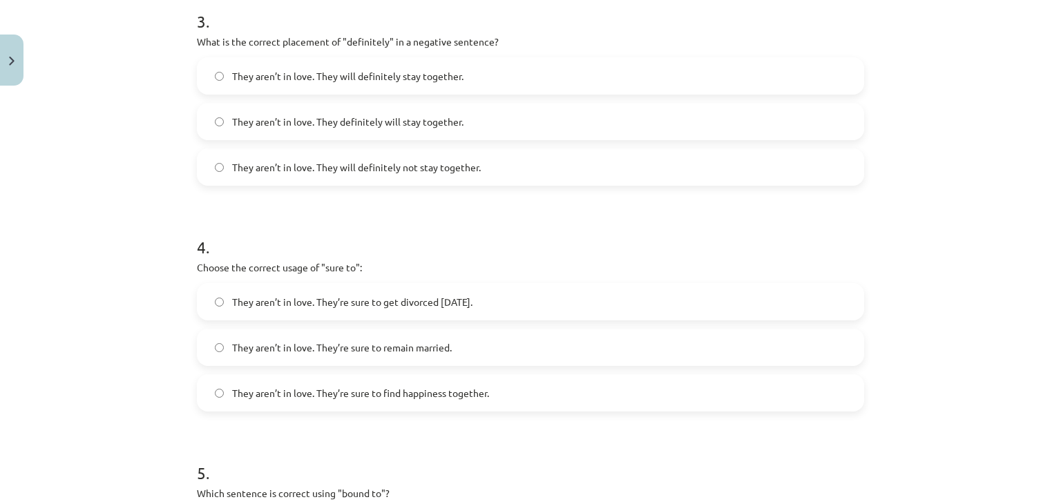
scroll to position [764, 0]
click at [213, 169] on label "They aren’t in love. They will definitely not stay together." at bounding box center [530, 165] width 664 height 35
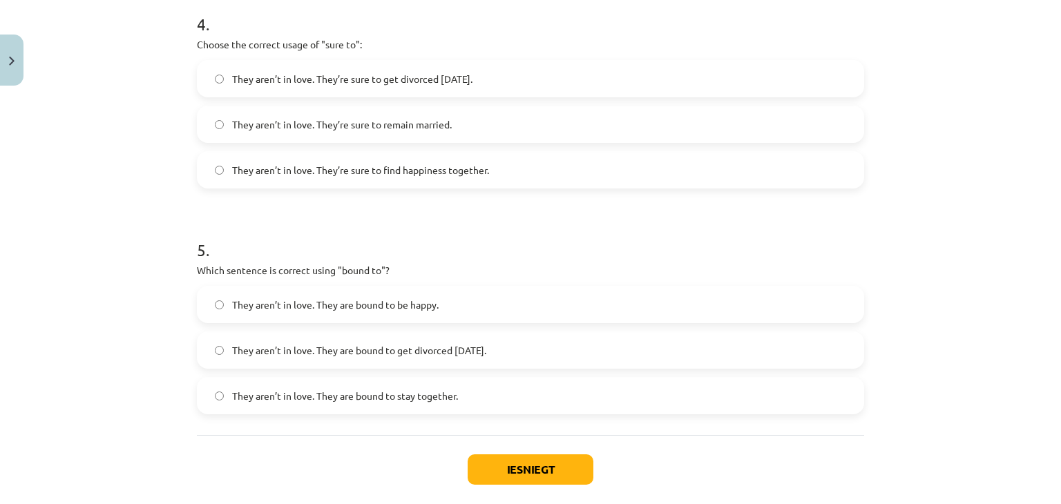
scroll to position [988, 0]
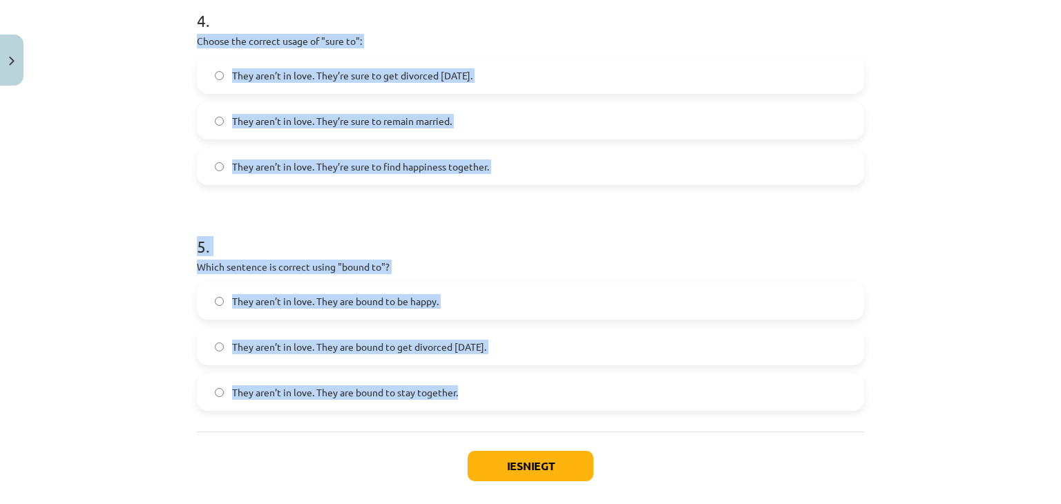
drag, startPoint x: 189, startPoint y: 38, endPoint x: 453, endPoint y: 395, distance: 444.0
copy form "Choose the correct usage of "sure to": They aren’t in love. They’re sure to get…"
click at [505, 468] on button "Iesniegt" at bounding box center [531, 466] width 126 height 30
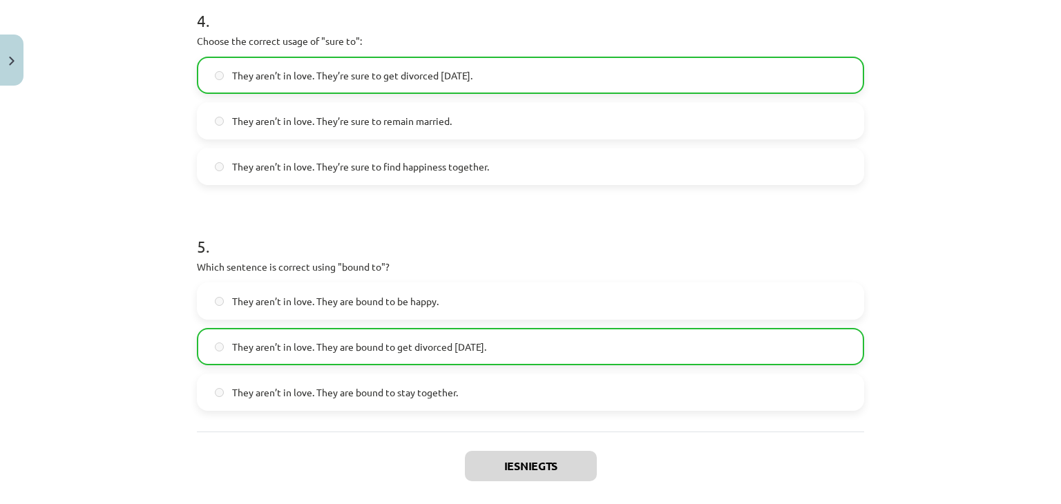
scroll to position [1099, 0]
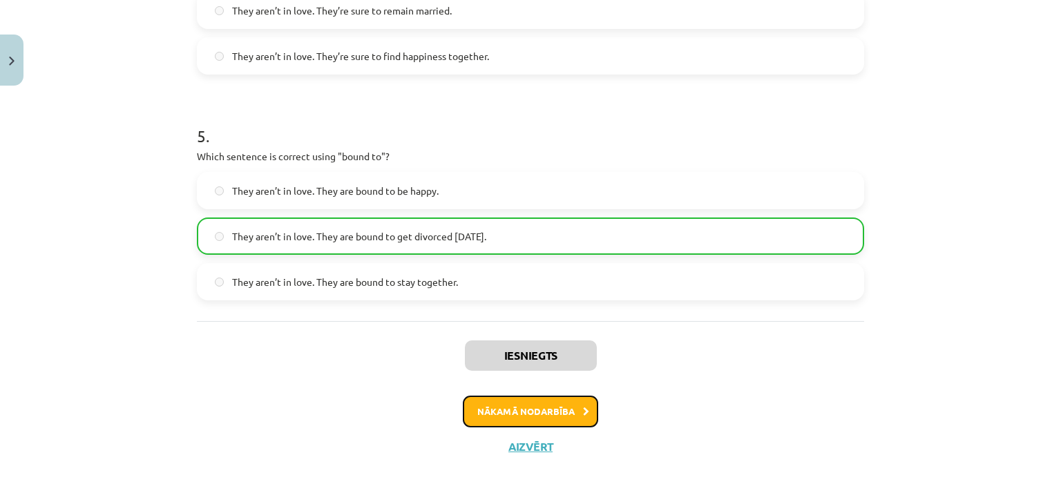
click at [560, 415] on button "Nākamā nodarbība" at bounding box center [530, 412] width 135 height 32
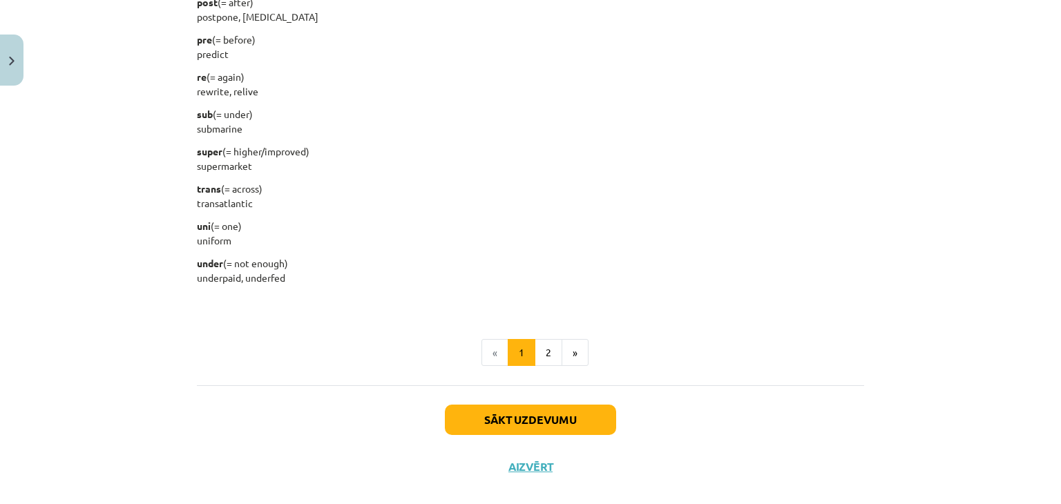
scroll to position [1751, 0]
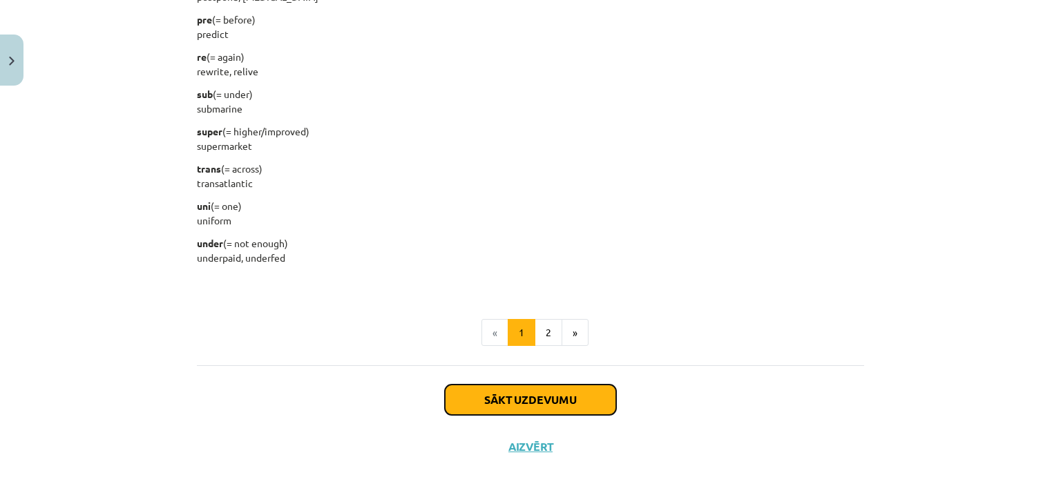
click at [561, 409] on button "Sākt uzdevumu" at bounding box center [530, 400] width 171 height 30
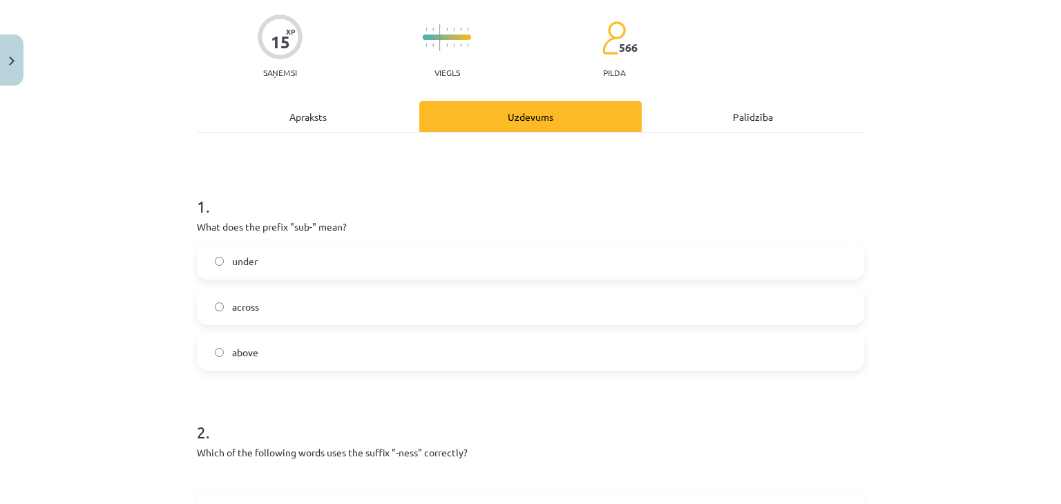
scroll to position [62, 0]
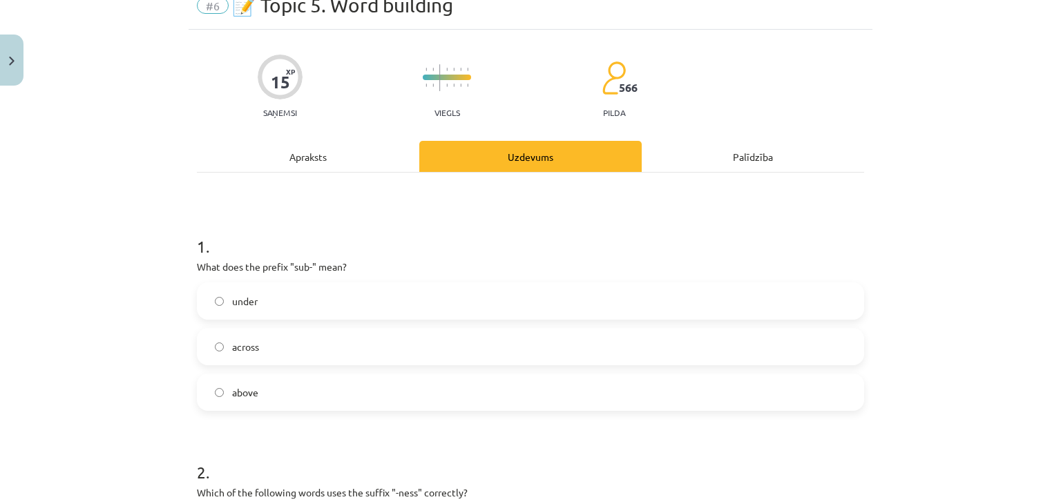
click at [291, 149] on div "Apraksts" at bounding box center [308, 156] width 222 height 31
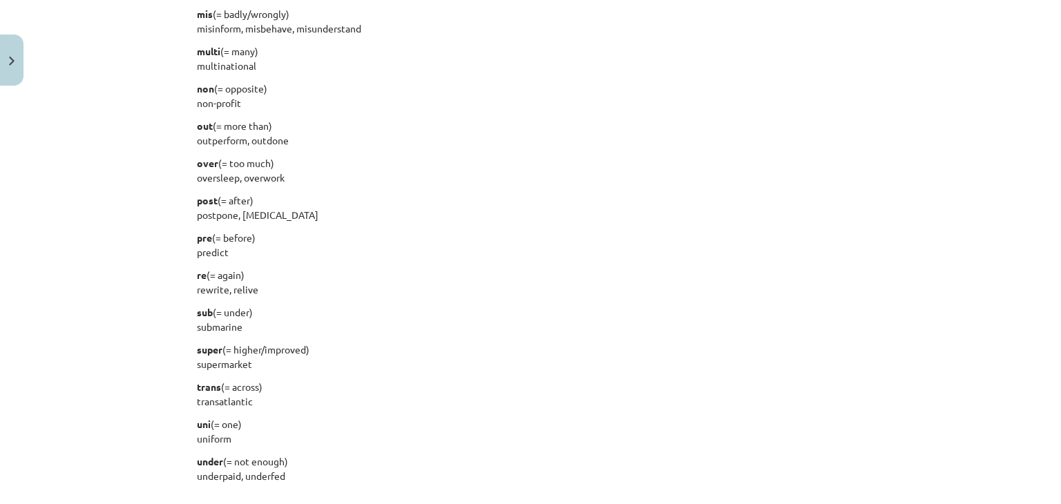
scroll to position [1625, 0]
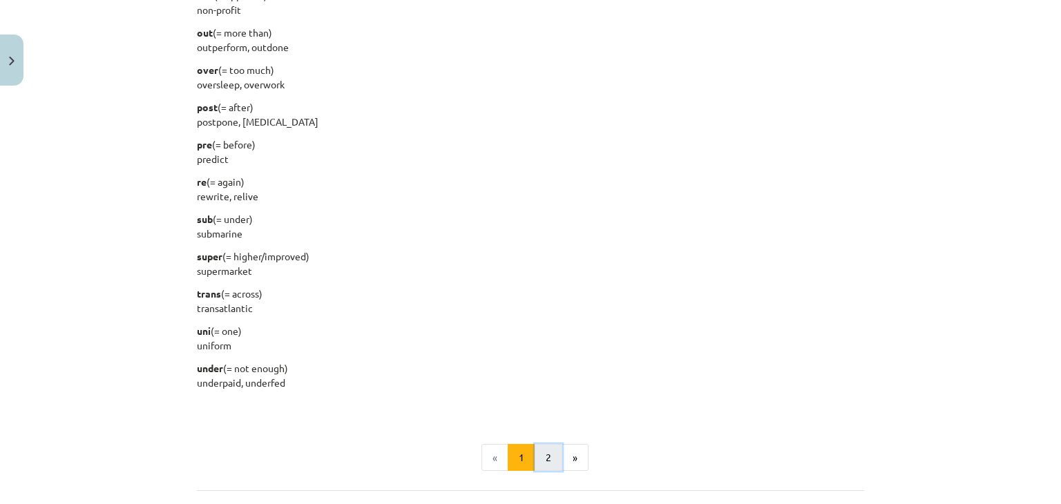
click at [550, 455] on button "2" at bounding box center [549, 458] width 28 height 28
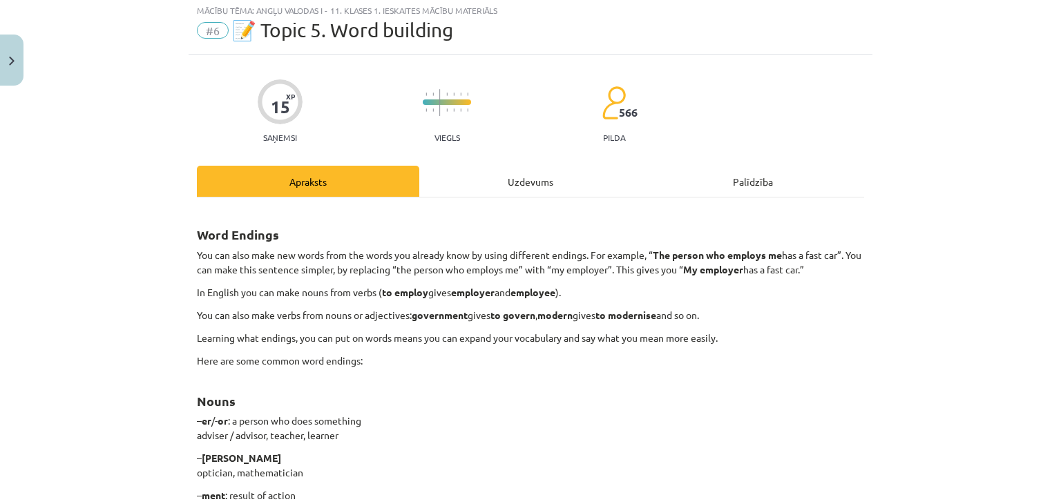
scroll to position [33, 0]
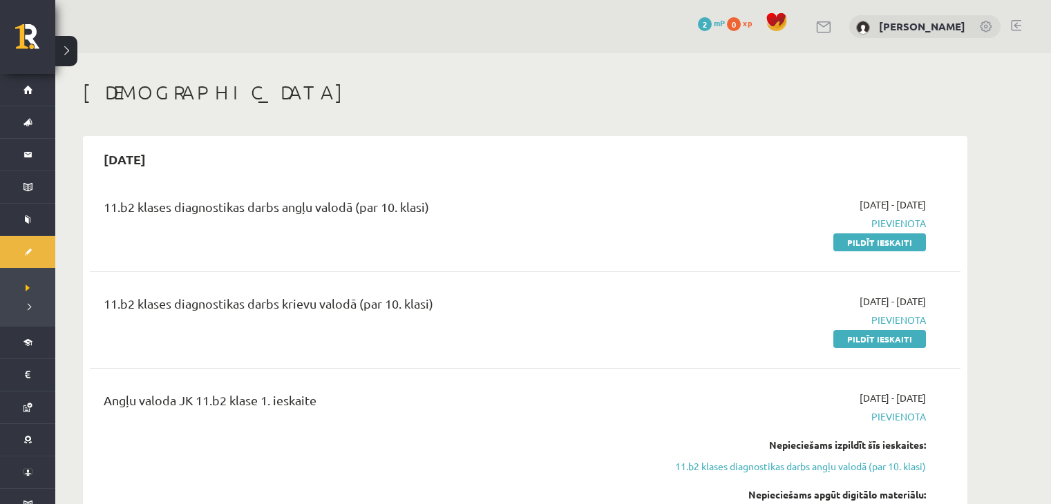
scroll to position [111, 0]
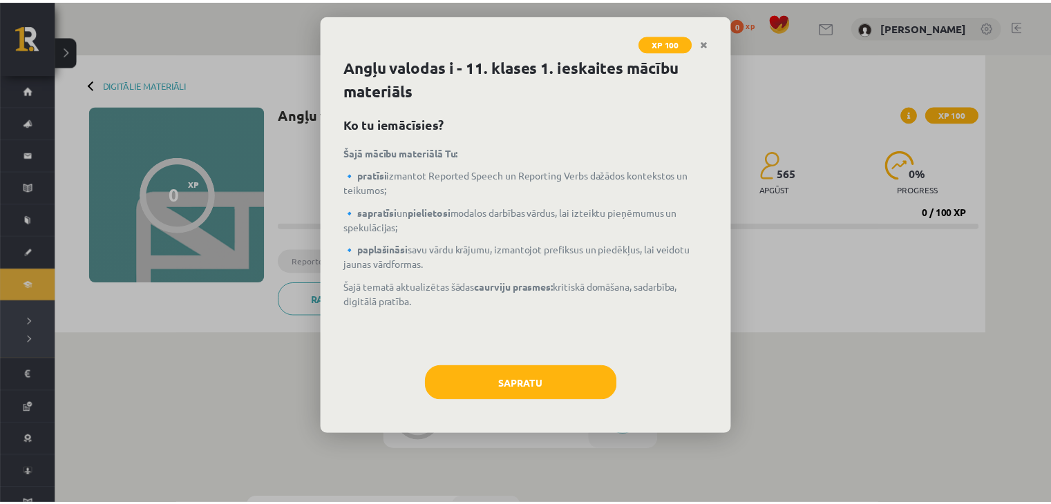
scroll to position [154, 0]
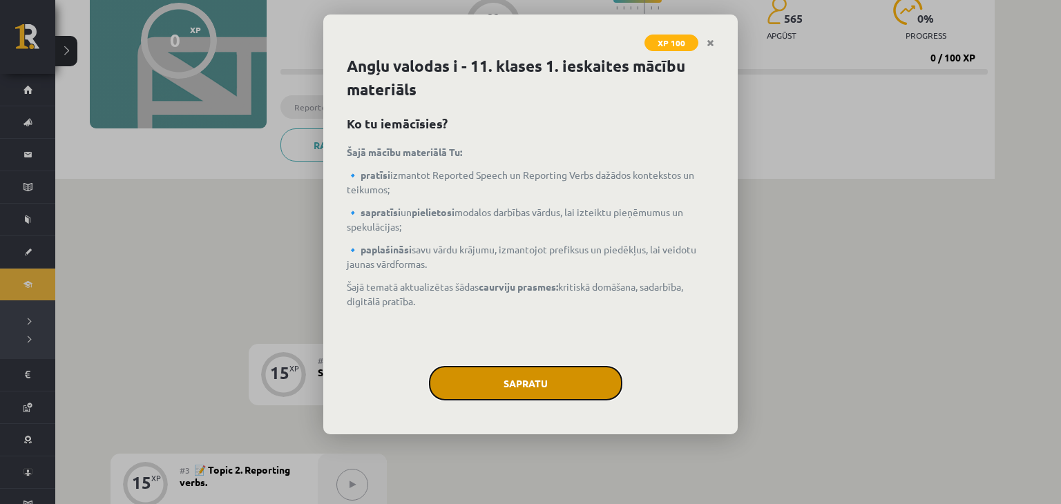
click at [592, 382] on button "Sapratu" at bounding box center [525, 383] width 193 height 35
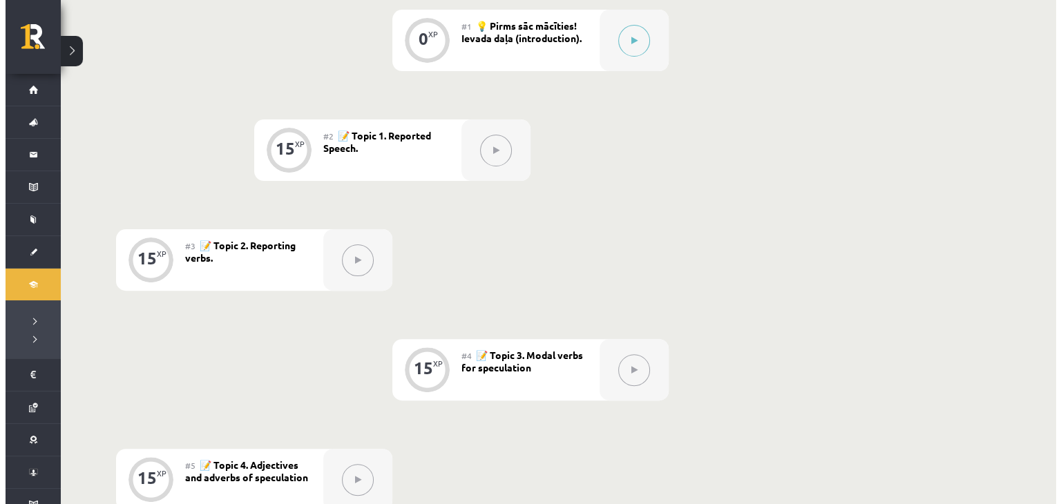
scroll to position [375, 0]
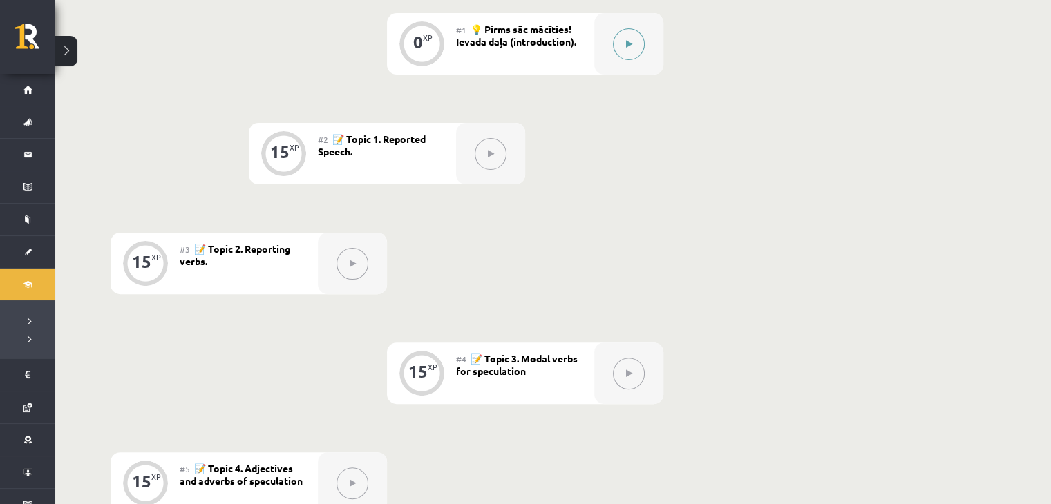
click at [633, 47] on button at bounding box center [629, 44] width 32 height 32
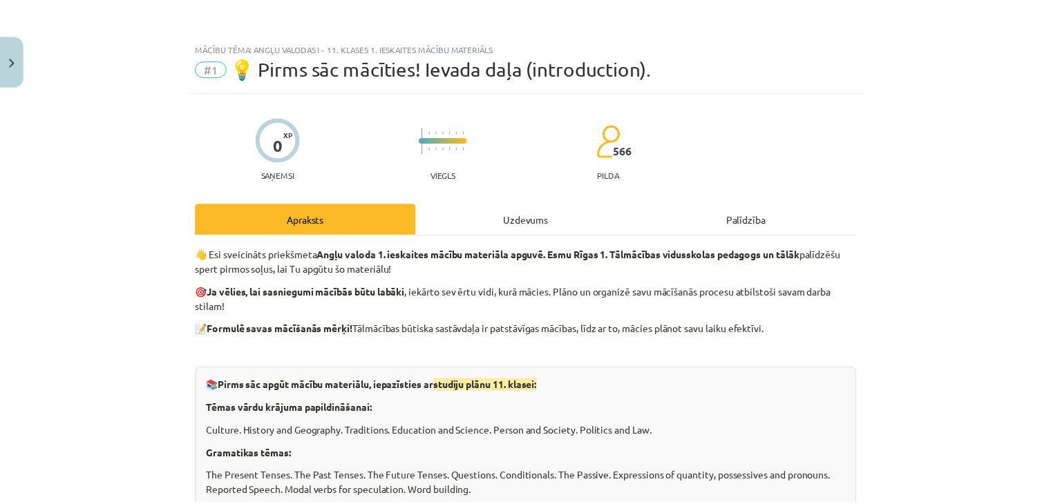
scroll to position [376, 0]
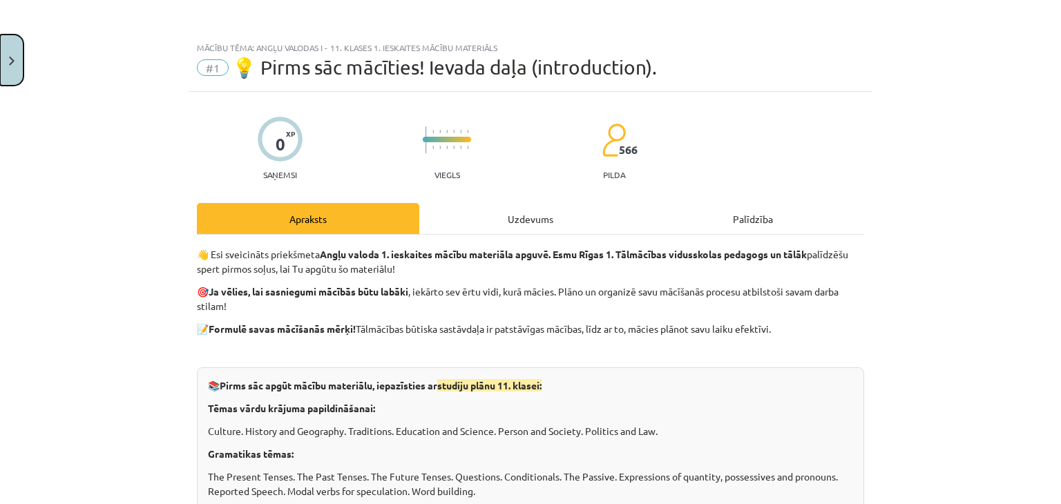
click at [21, 67] on button "Close" at bounding box center [11, 60] width 23 height 51
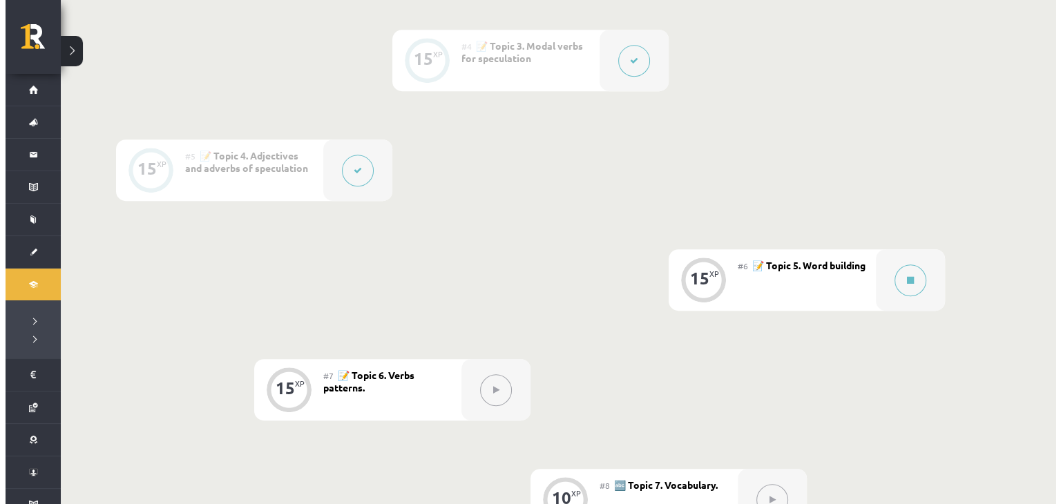
scroll to position [597, 0]
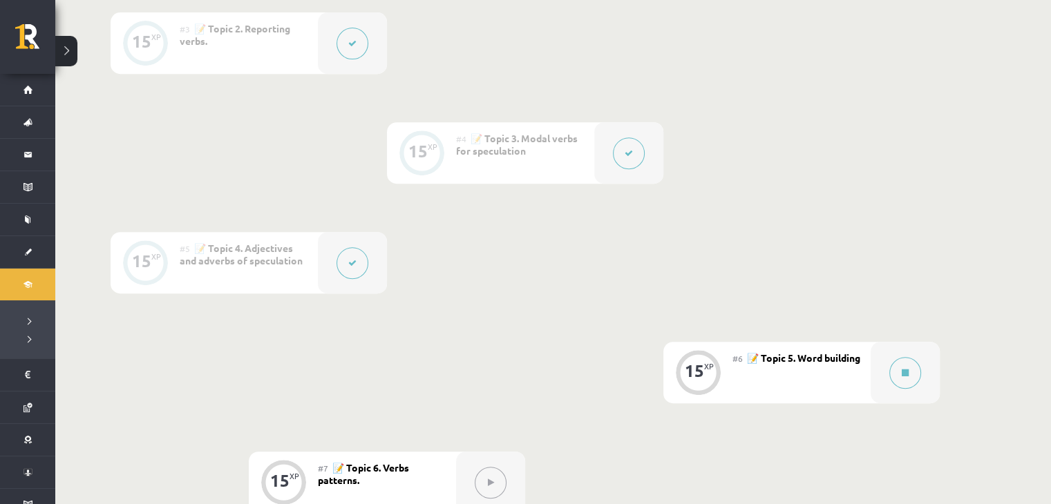
click at [869, 377] on div "#6 📝 Topic 5. Word building" at bounding box center [801, 372] width 138 height 61
click at [901, 374] on icon at bounding box center [904, 373] width 7 height 8
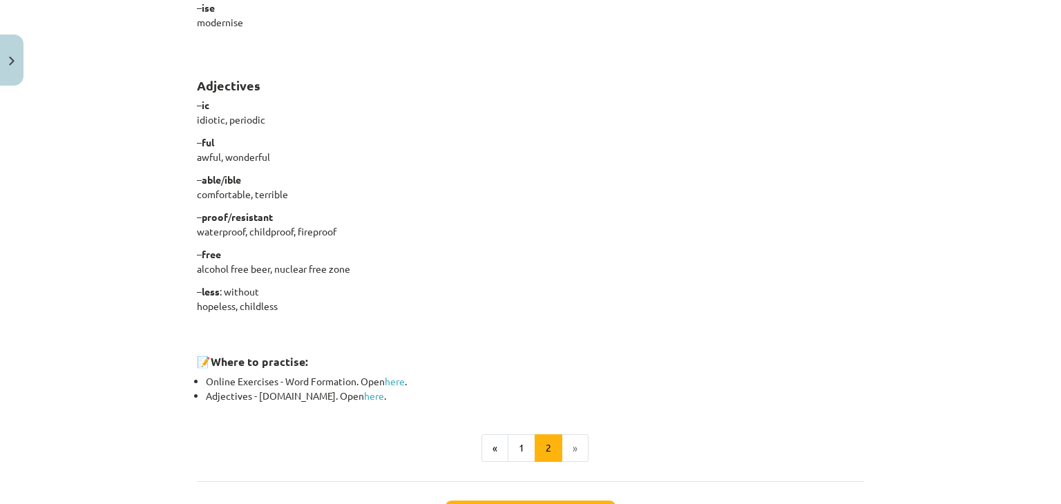
scroll to position [1186, 0]
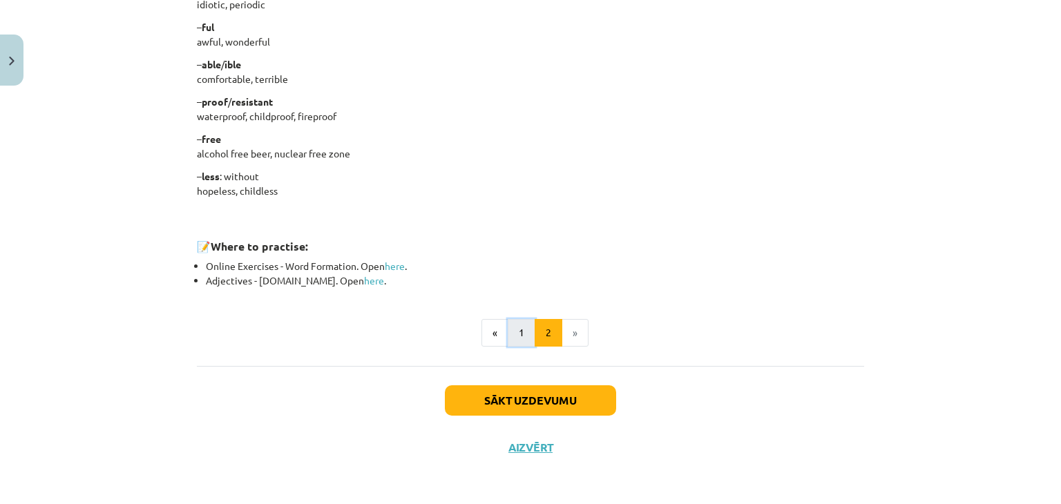
click at [512, 332] on button "1" at bounding box center [522, 333] width 28 height 28
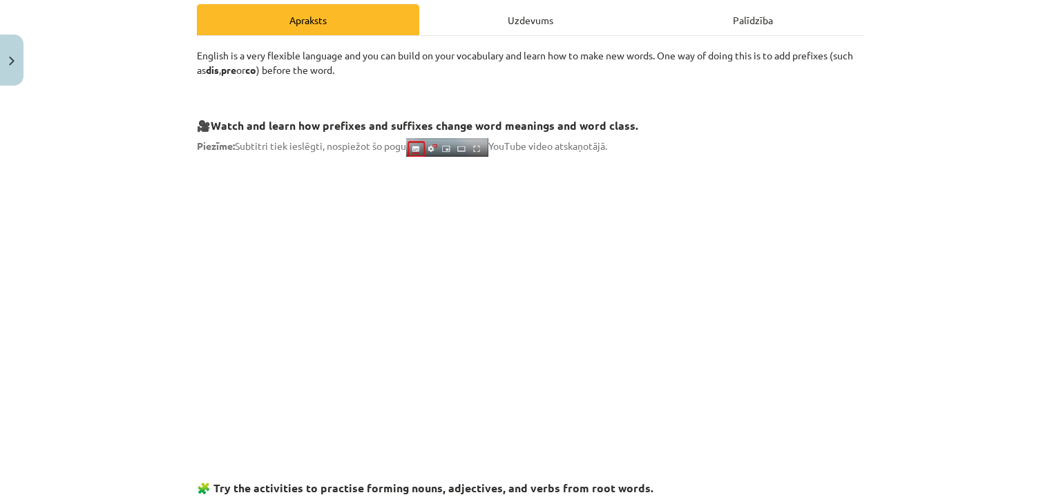
scroll to position [176, 0]
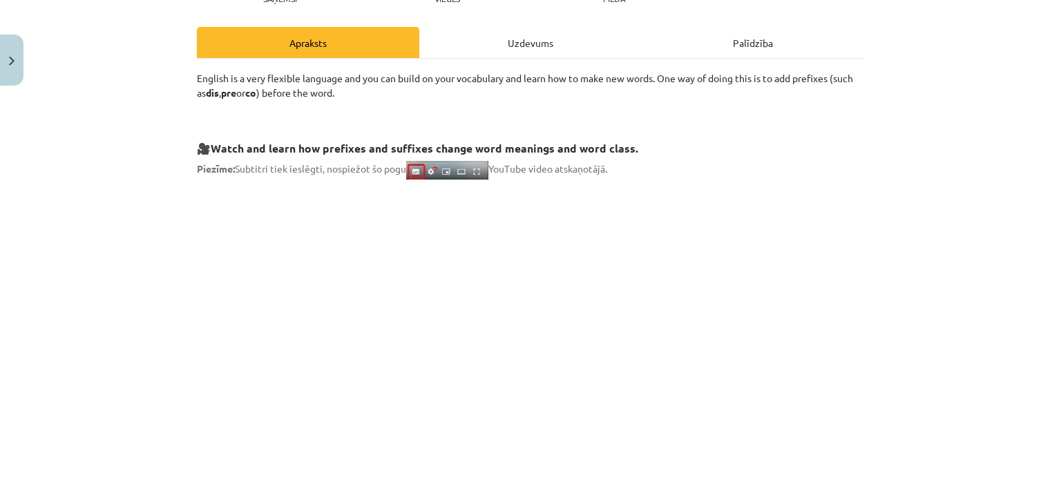
click at [492, 36] on div "Uzdevums" at bounding box center [530, 42] width 222 height 31
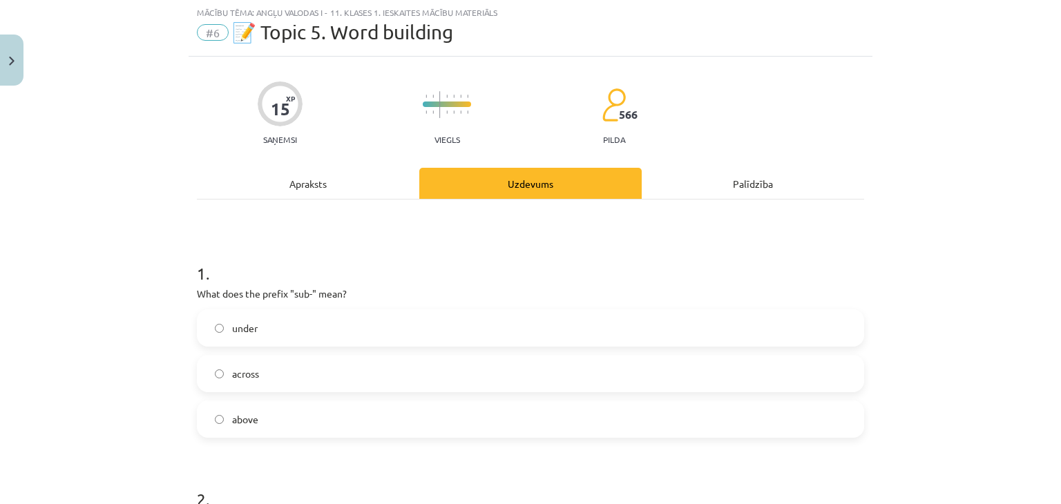
scroll to position [35, 0]
click at [229, 340] on label "under" at bounding box center [530, 329] width 664 height 35
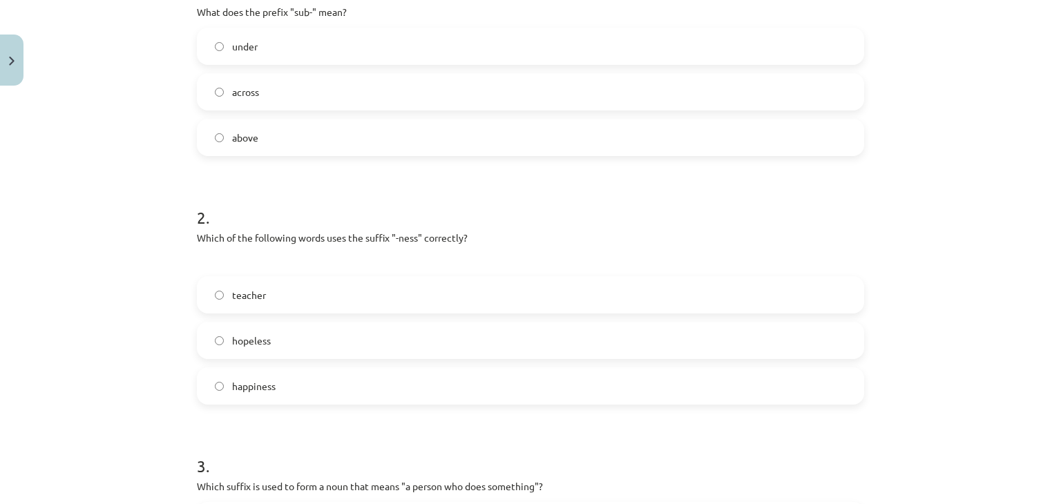
scroll to position [353, 0]
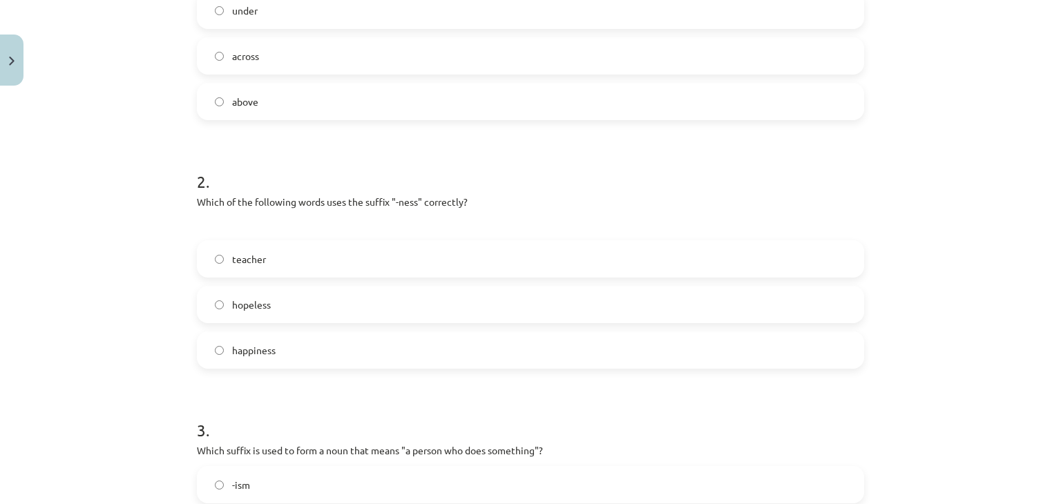
click at [210, 317] on label "hopeless" at bounding box center [530, 304] width 664 height 35
click at [220, 349] on label "happiness" at bounding box center [530, 350] width 664 height 35
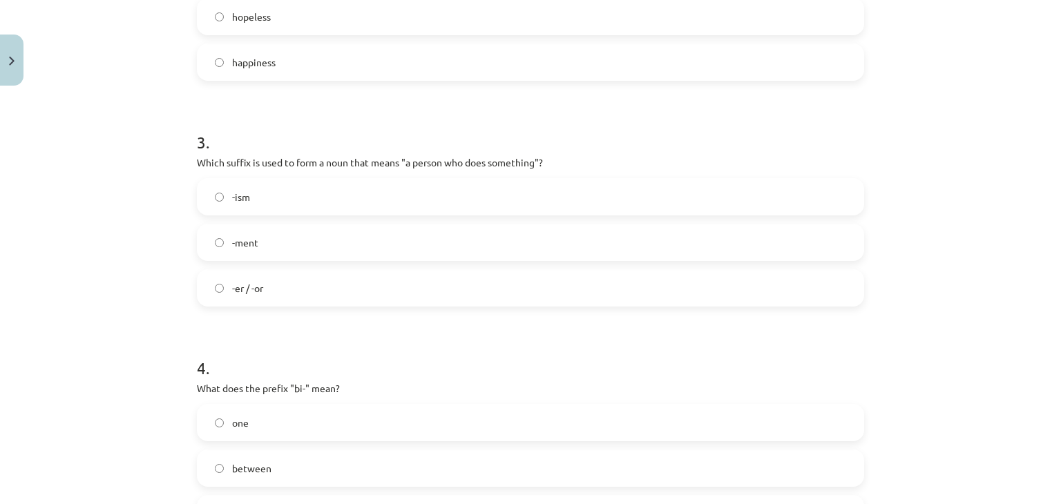
scroll to position [657, 0]
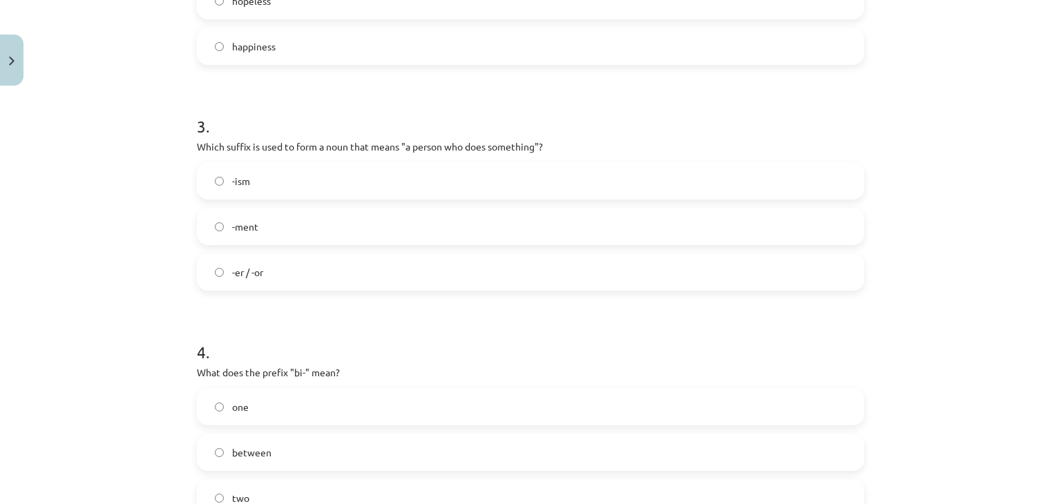
click at [216, 235] on label "-ment" at bounding box center [530, 226] width 664 height 35
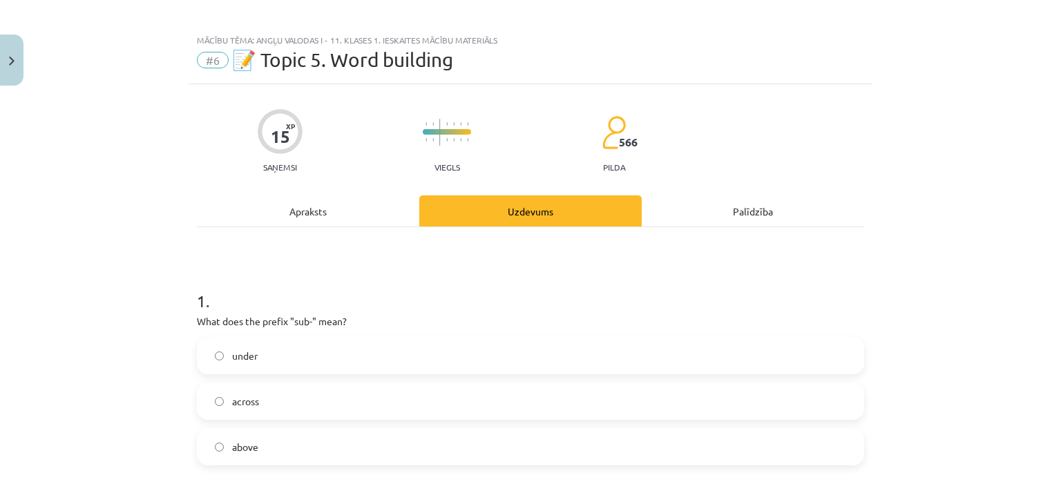
scroll to position [0, 0]
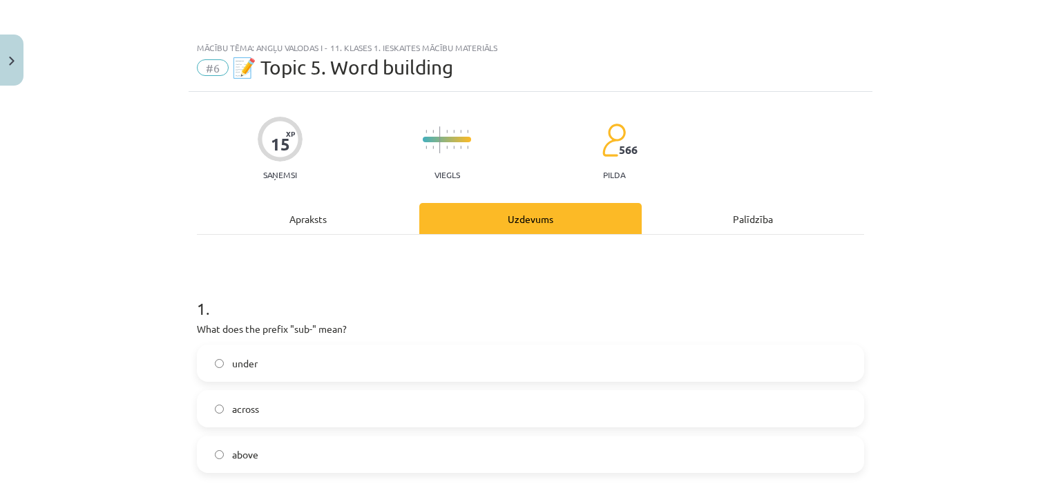
click at [348, 215] on div "Apraksts" at bounding box center [308, 218] width 222 height 31
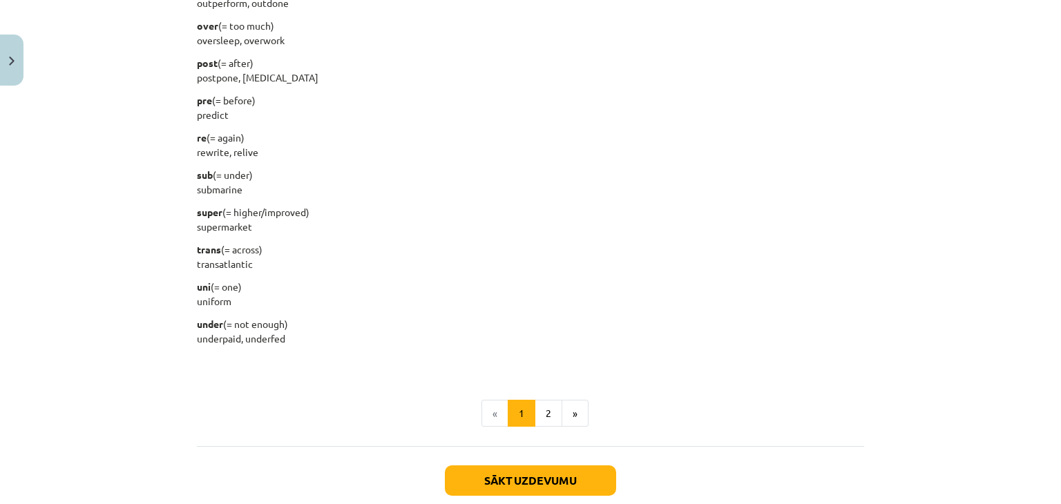
scroll to position [1750, 0]
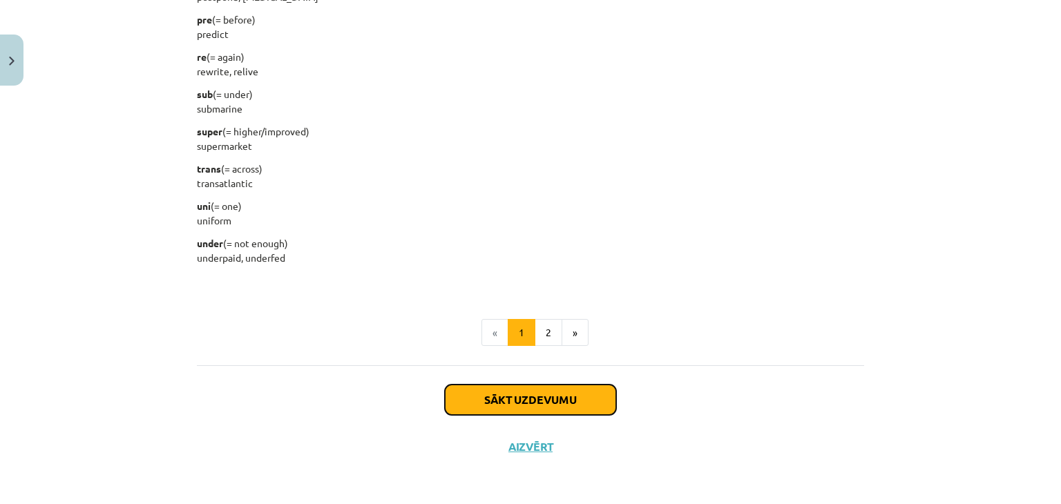
click at [547, 401] on button "Sākt uzdevumu" at bounding box center [530, 400] width 171 height 30
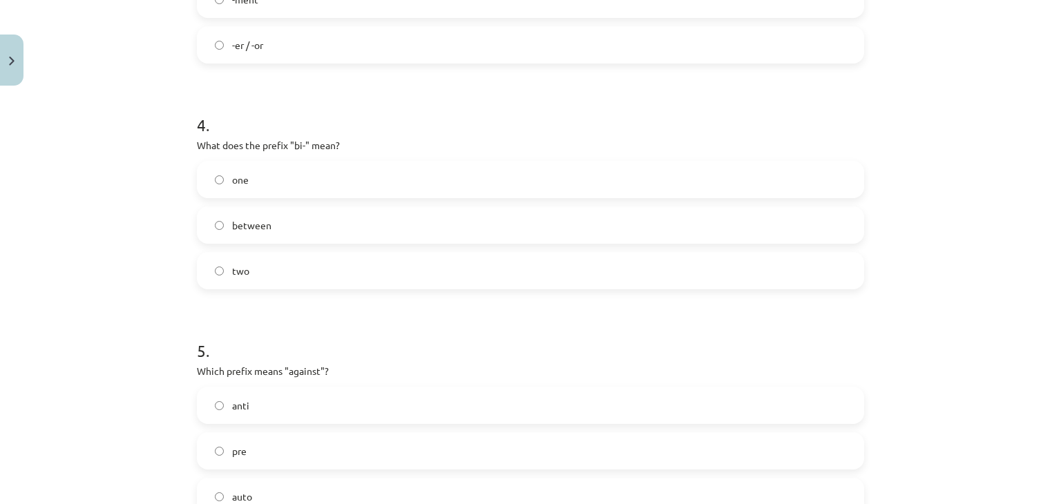
scroll to position [882, 0]
click at [511, 285] on label "two" at bounding box center [530, 273] width 664 height 35
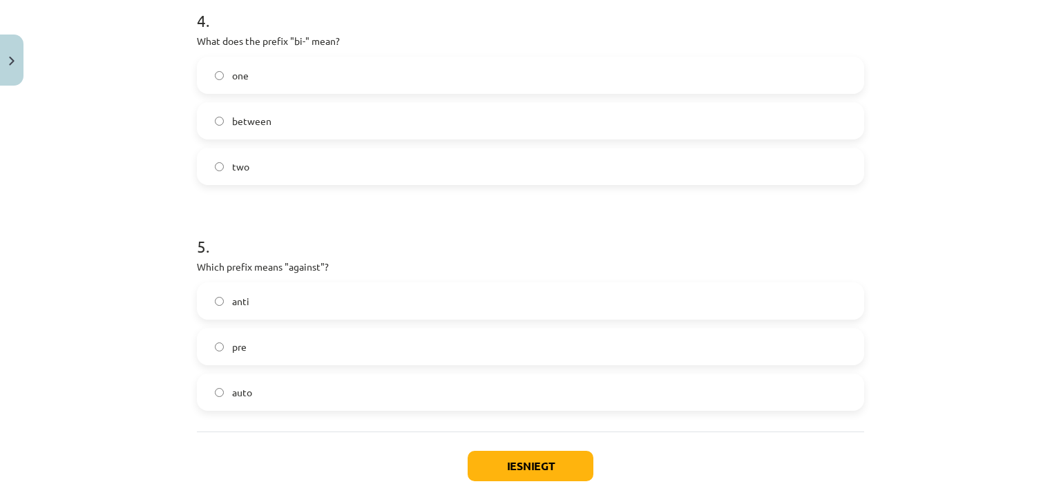
scroll to position [992, 0]
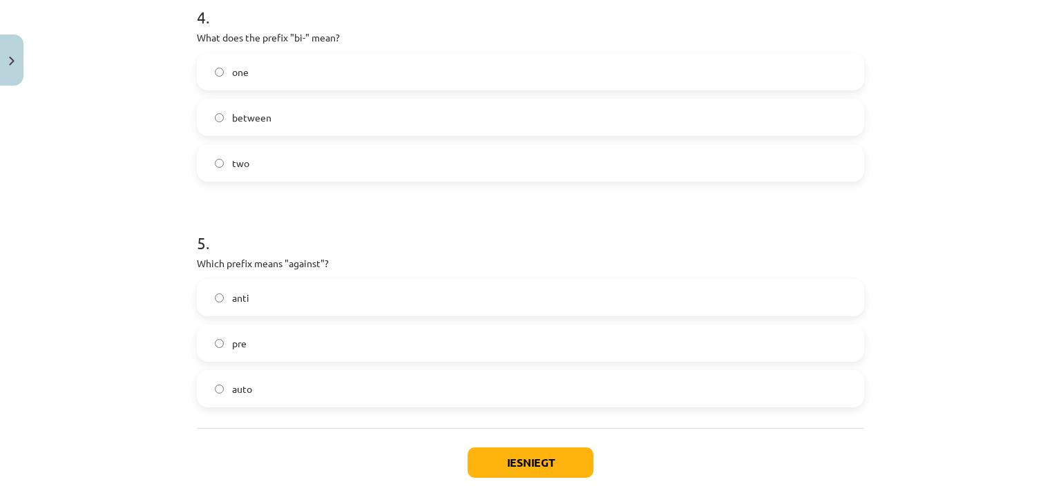
click at [323, 302] on label "anti" at bounding box center [530, 297] width 664 height 35
click at [522, 468] on button "Iesniegt" at bounding box center [531, 463] width 126 height 30
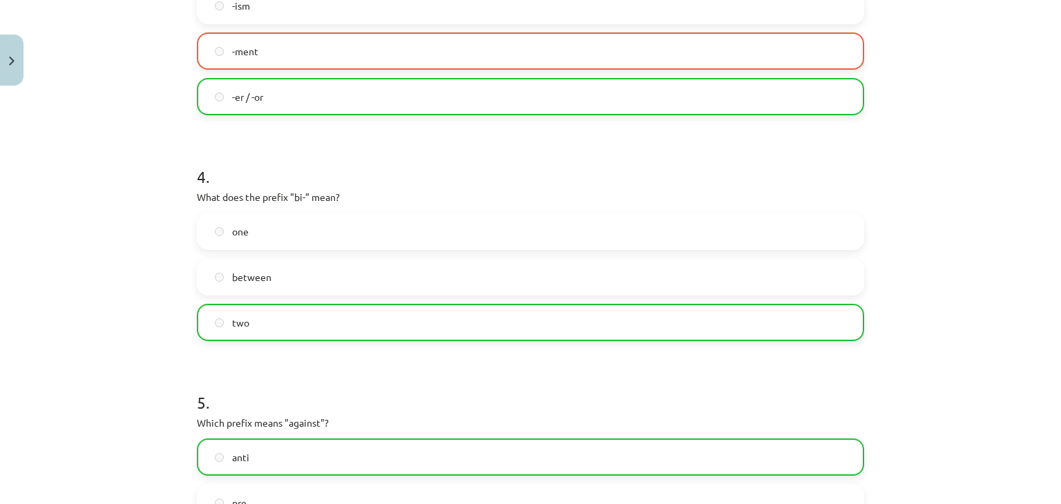
scroll to position [1099, 0]
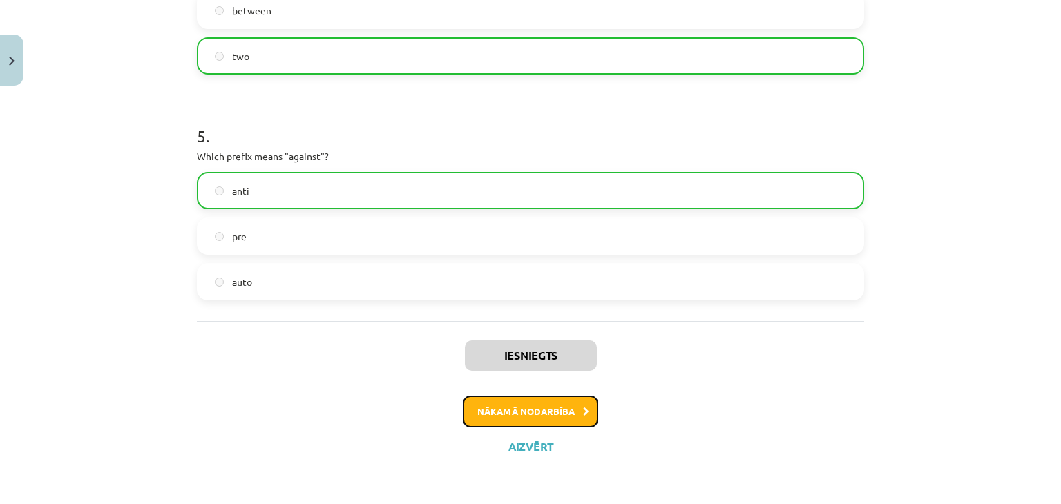
click at [524, 407] on button "Nākamā nodarbība" at bounding box center [530, 412] width 135 height 32
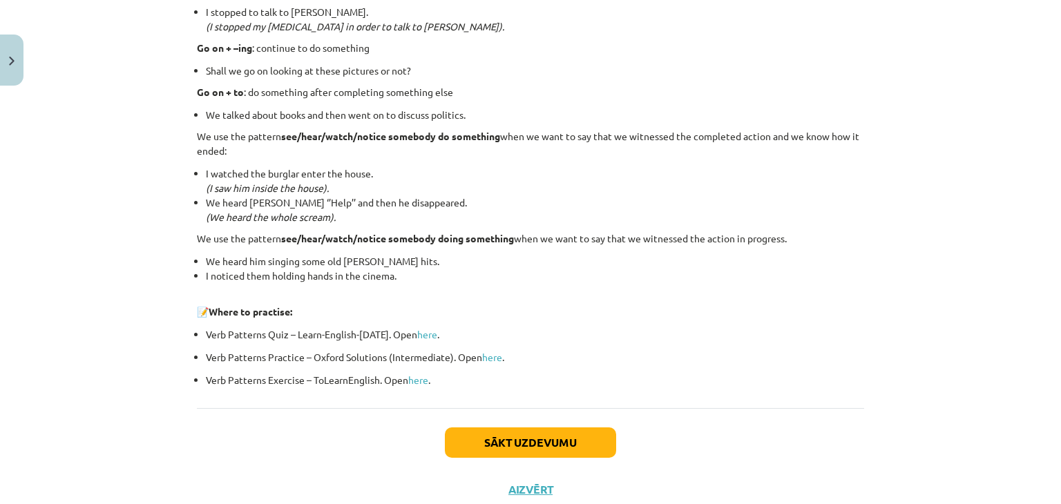
scroll to position [1853, 0]
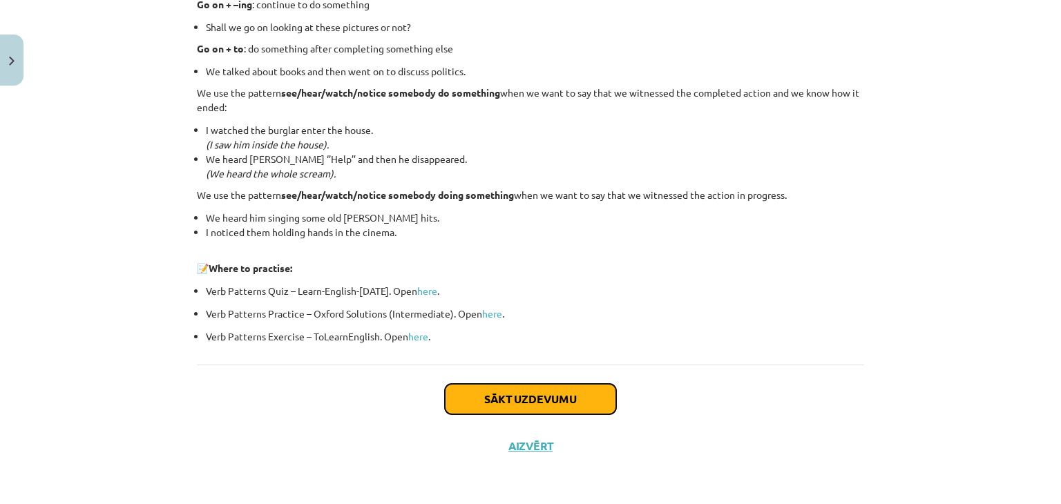
click at [560, 404] on button "Sākt uzdevumu" at bounding box center [530, 399] width 171 height 30
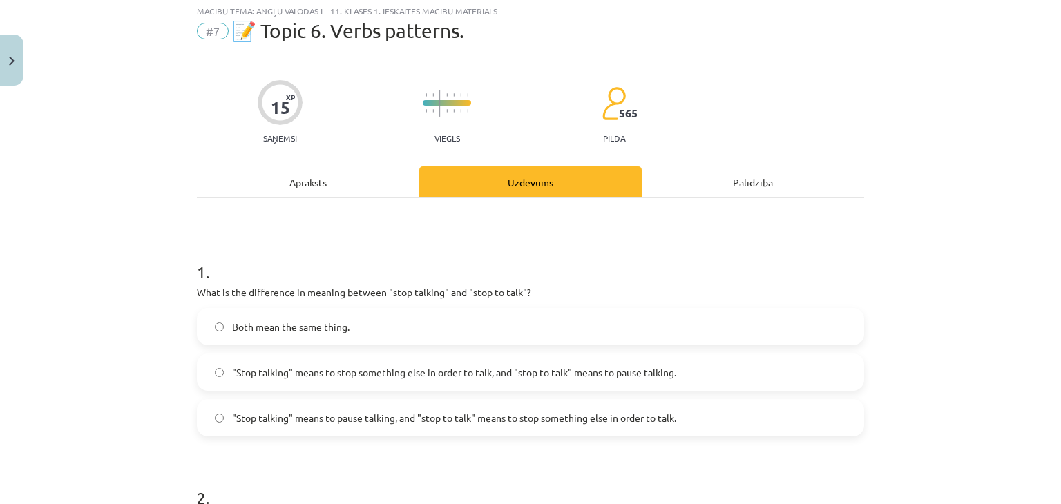
scroll to position [35, 0]
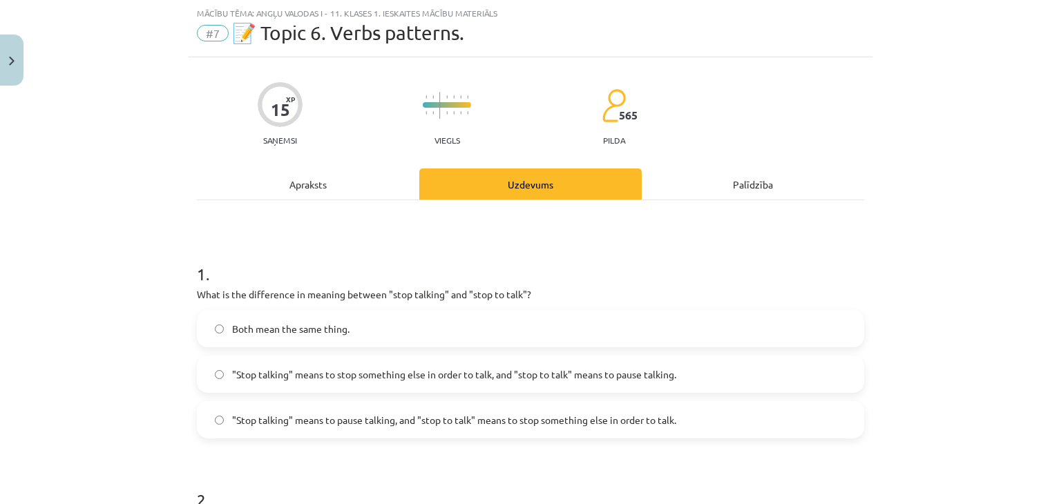
click at [602, 422] on span ""Stop talking" means to pause talking, and "stop to talk" means to stop somethi…" at bounding box center [454, 420] width 444 height 15
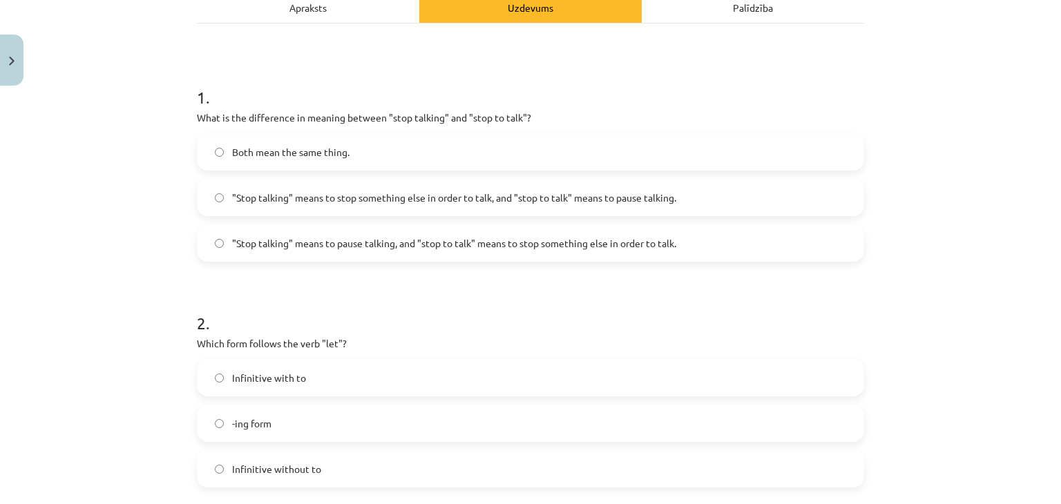
scroll to position [256, 0]
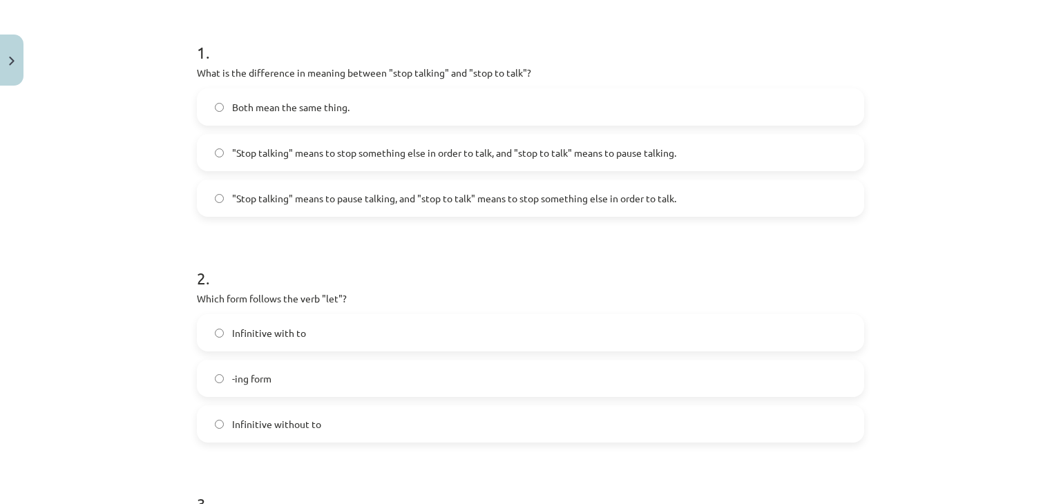
click at [288, 341] on label "Infinitive with to" at bounding box center [530, 333] width 664 height 35
click at [325, 422] on label "Infinitive without to" at bounding box center [530, 424] width 664 height 35
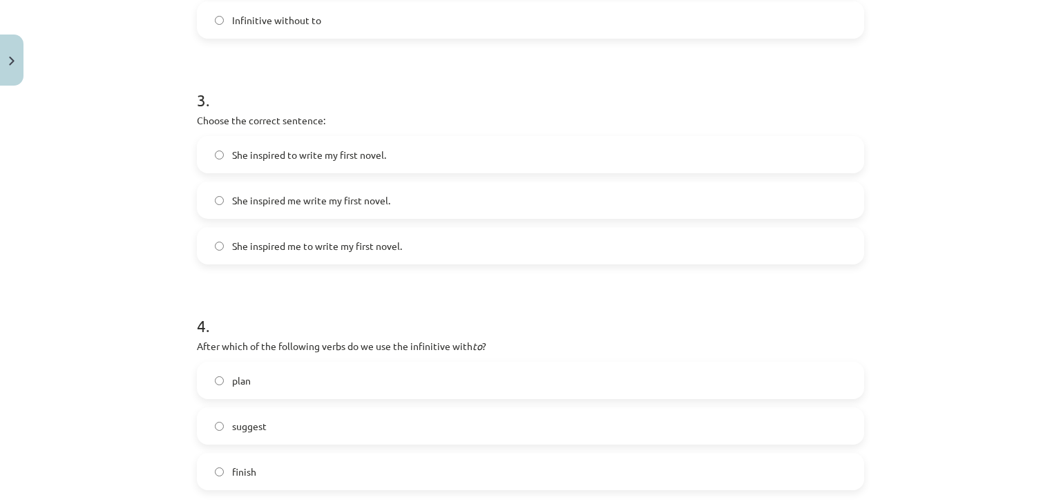
scroll to position [662, 0]
click at [341, 254] on label "She inspired me to write my first novel." at bounding box center [530, 244] width 664 height 35
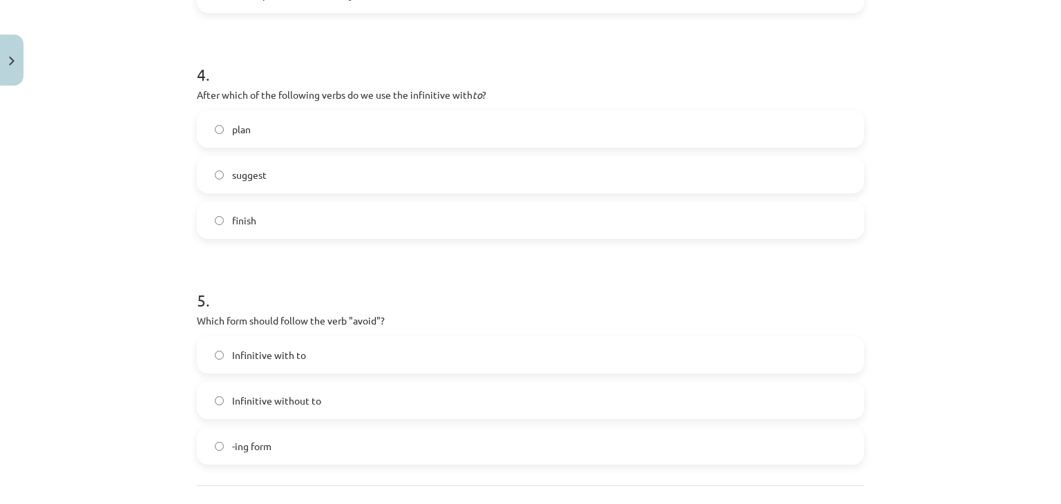
scroll to position [915, 0]
click at [200, 126] on label "plan" at bounding box center [530, 125] width 664 height 35
click at [265, 171] on label "suggest" at bounding box center [530, 171] width 664 height 35
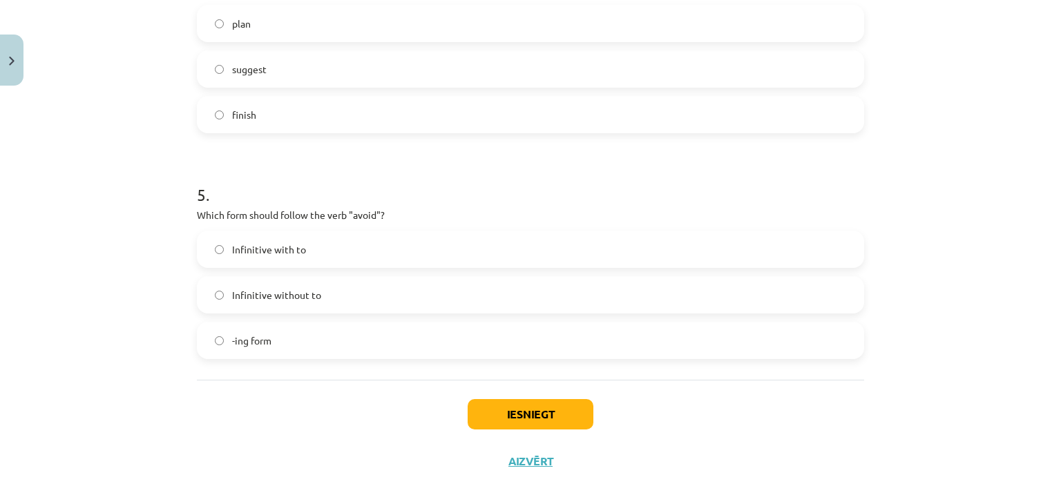
scroll to position [1026, 0]
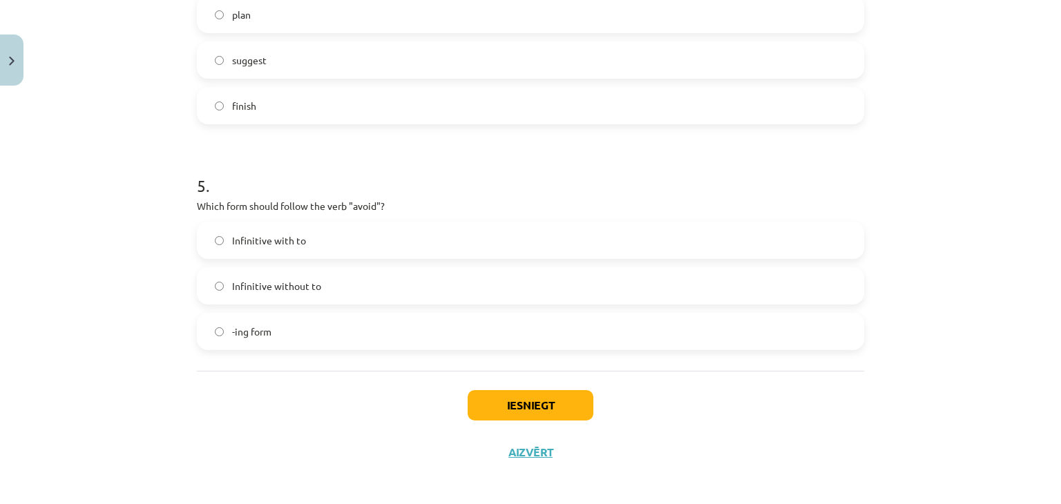
click at [262, 293] on label "Infinitive without to" at bounding box center [530, 286] width 664 height 35
click at [533, 396] on button "Iesniegt" at bounding box center [531, 405] width 126 height 30
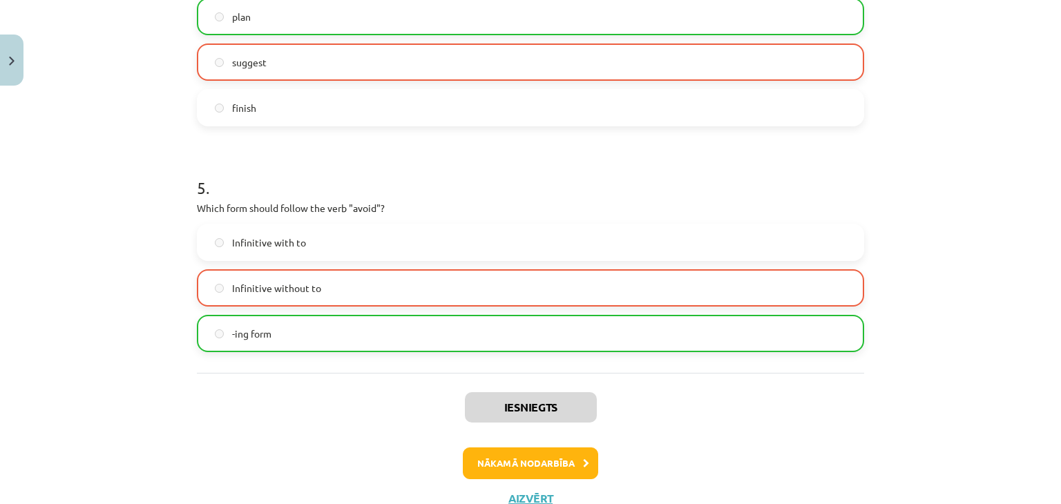
scroll to position [1075, 0]
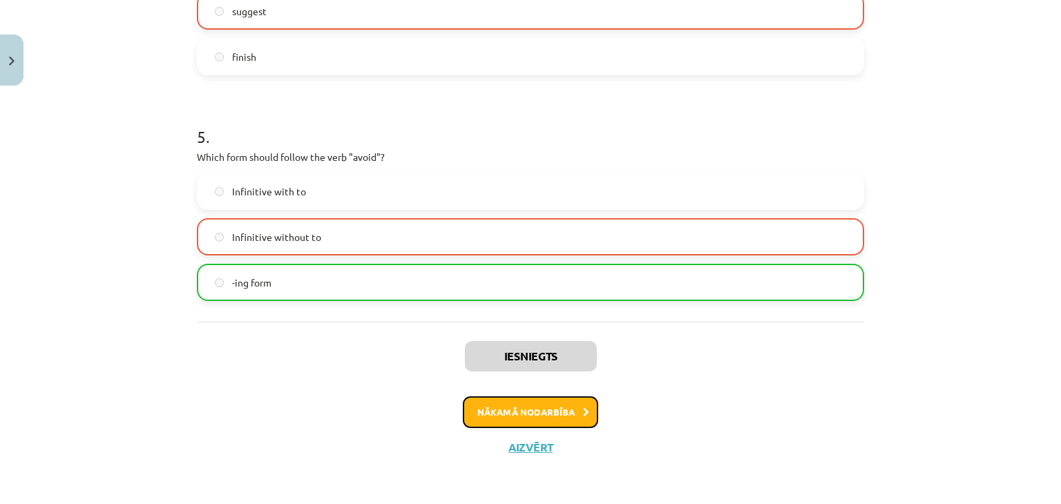
click at [561, 405] on button "Nākamā nodarbība" at bounding box center [530, 412] width 135 height 32
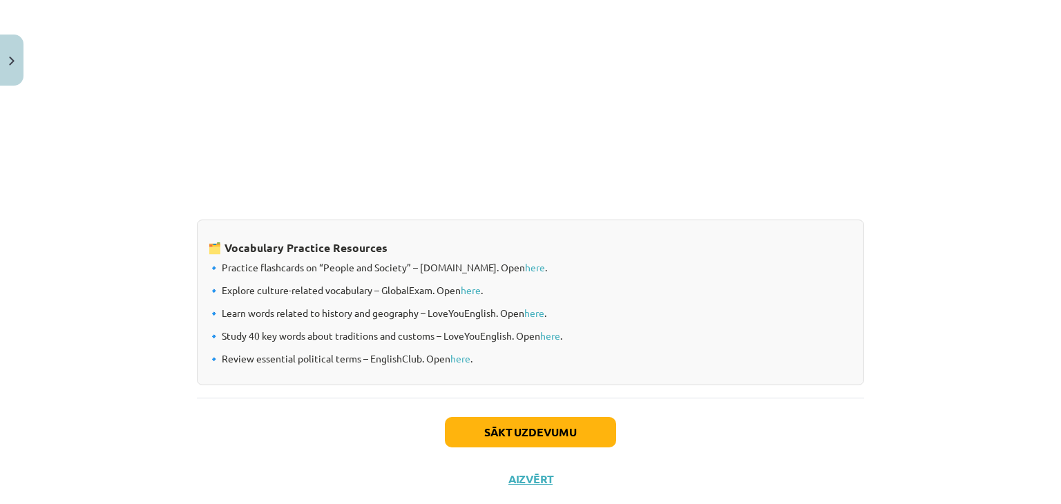
scroll to position [1125, 0]
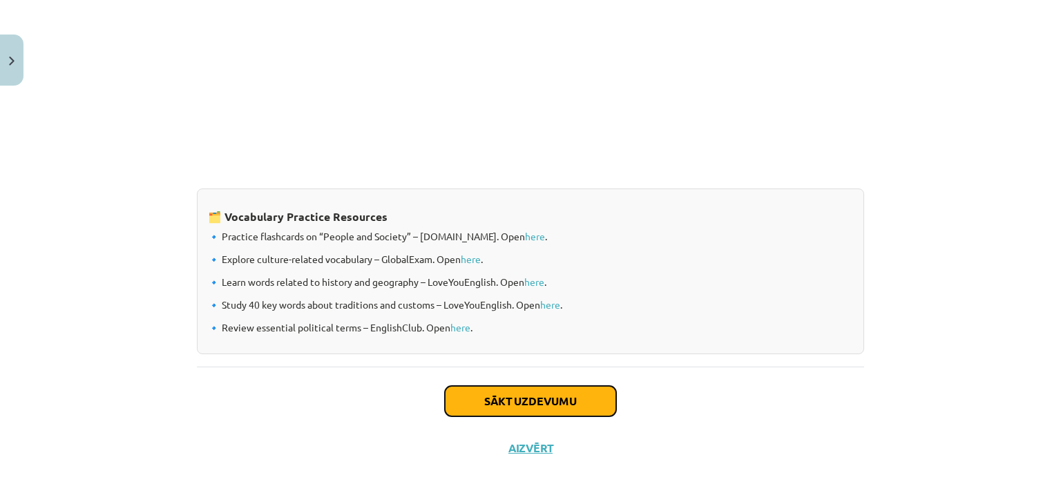
click at [512, 400] on button "Sākt uzdevumu" at bounding box center [530, 401] width 171 height 30
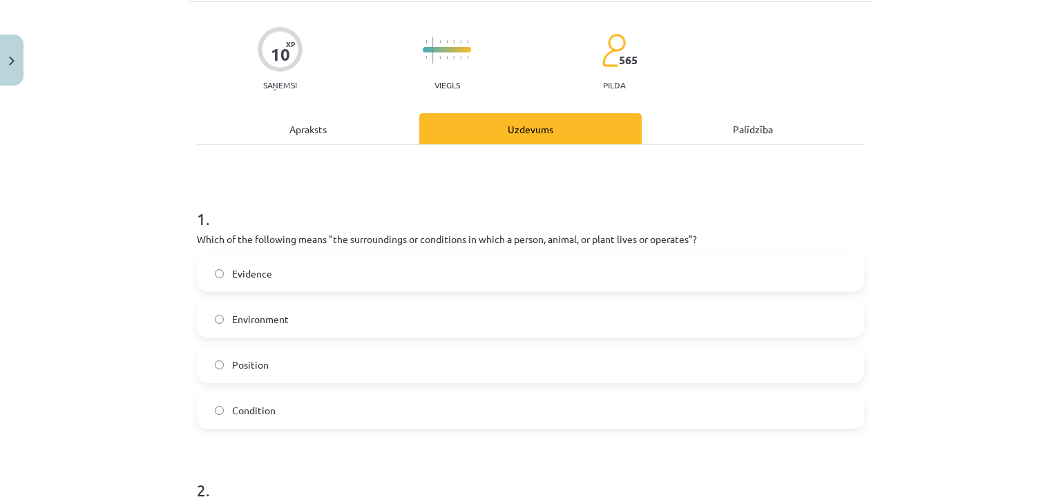
scroll to position [117, 0]
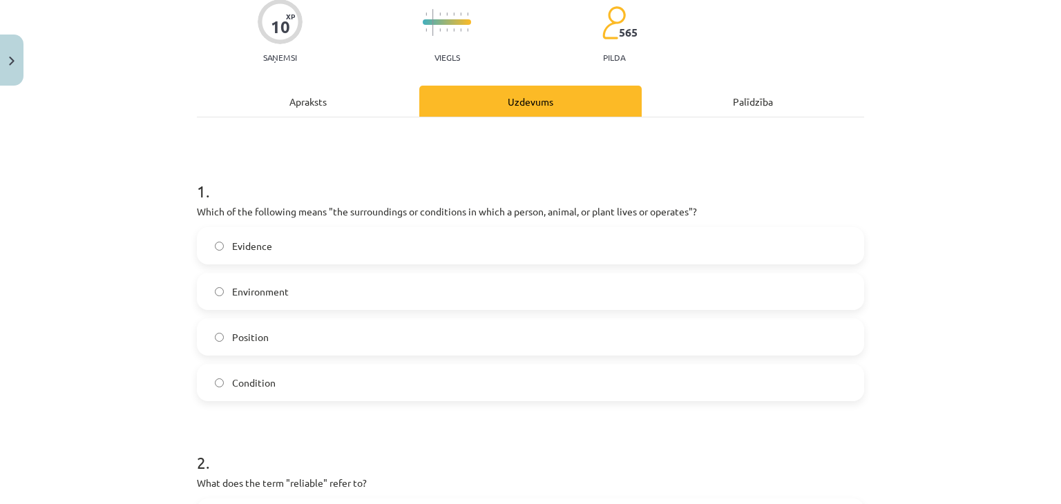
click at [295, 302] on label "Environment" at bounding box center [530, 291] width 664 height 35
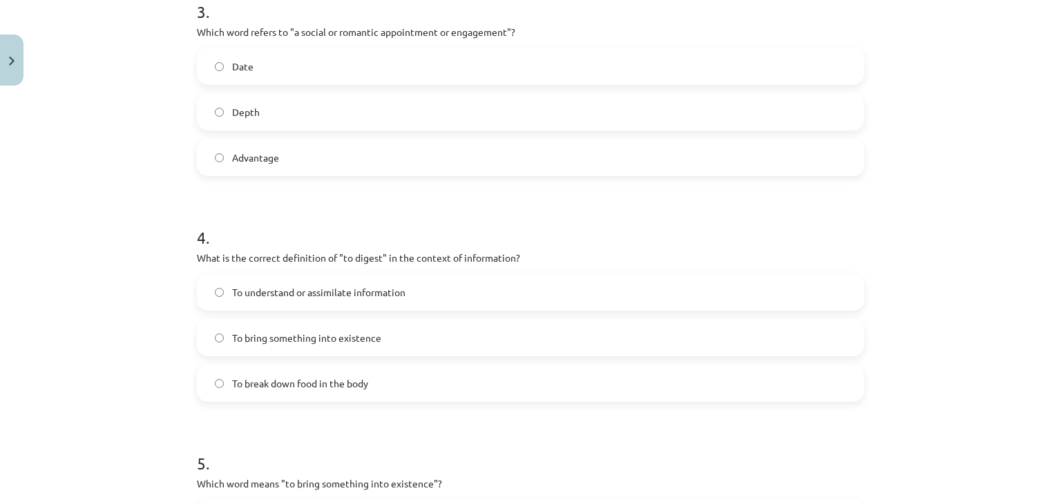
scroll to position [798, 0]
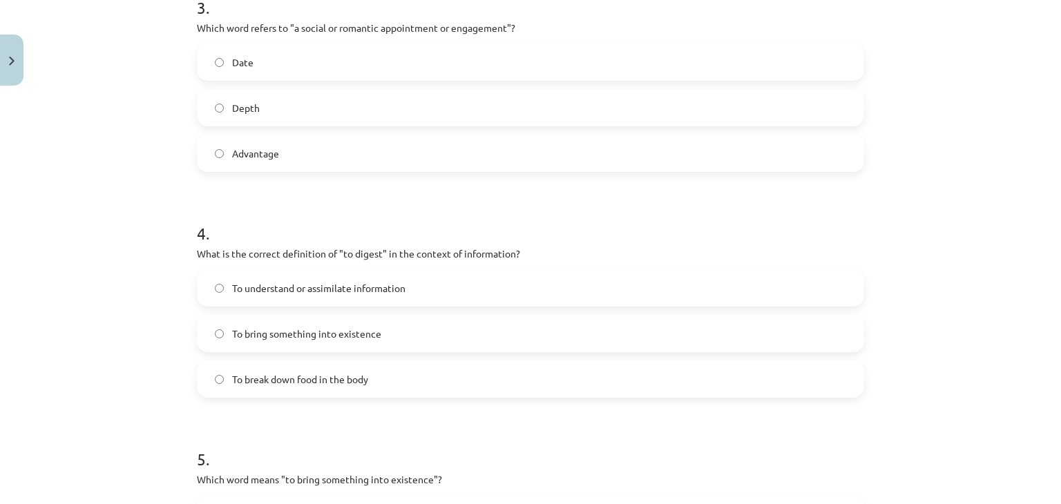
click at [534, 58] on label "Date" at bounding box center [530, 62] width 664 height 35
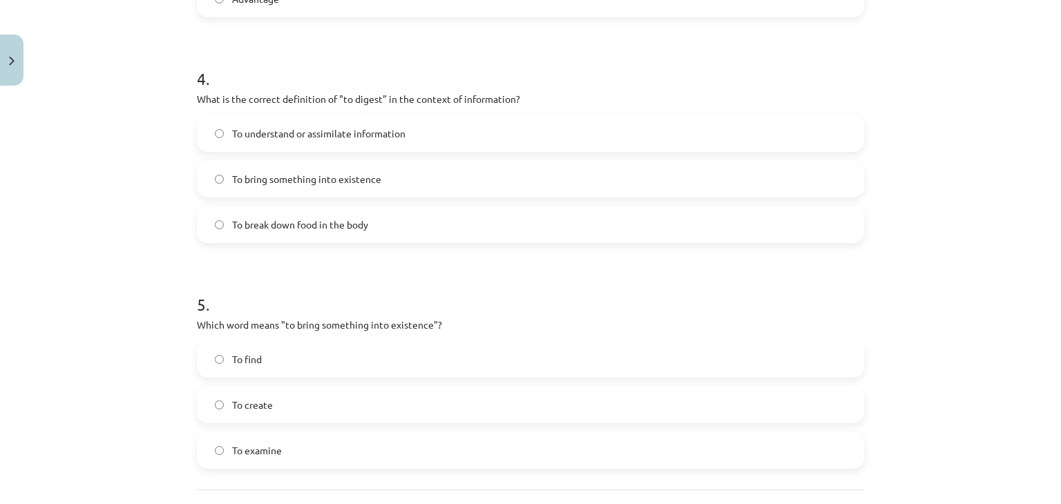
scroll to position [1002, 0]
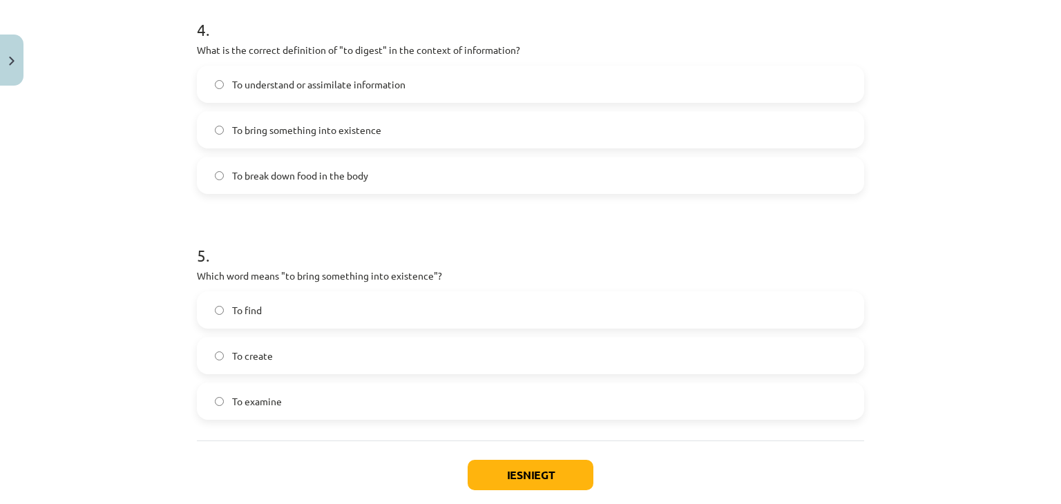
click at [242, 169] on span "To break down food in the body" at bounding box center [300, 176] width 136 height 15
click at [251, 401] on span "To examine" at bounding box center [257, 401] width 50 height 15
click at [320, 365] on label "To create" at bounding box center [530, 355] width 664 height 35
click at [533, 475] on button "Iesniegt" at bounding box center [531, 475] width 126 height 30
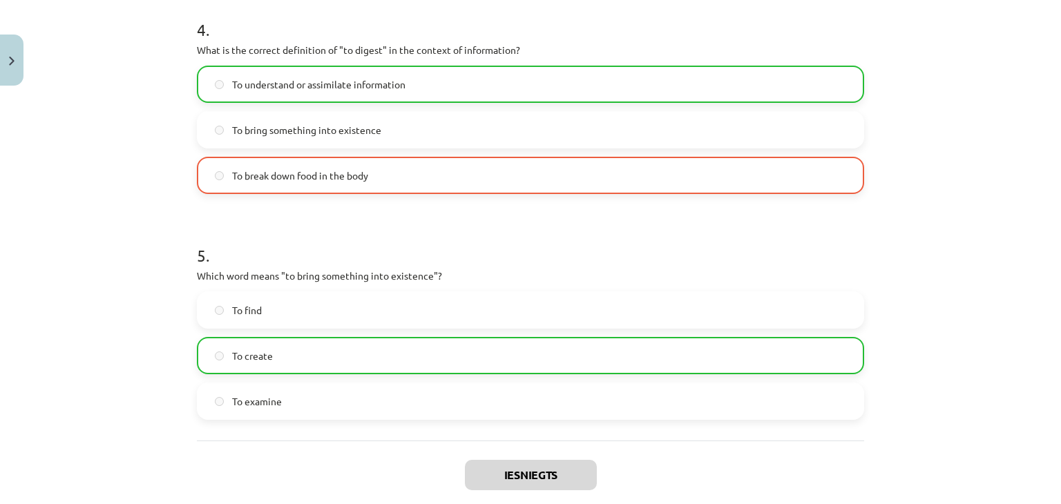
scroll to position [1122, 0]
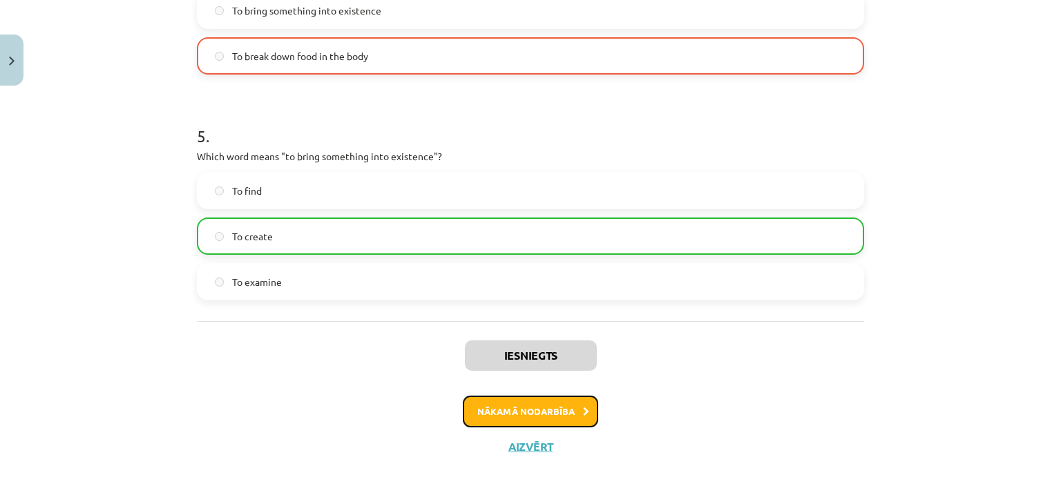
click at [523, 407] on button "Nākamā nodarbība" at bounding box center [530, 412] width 135 height 32
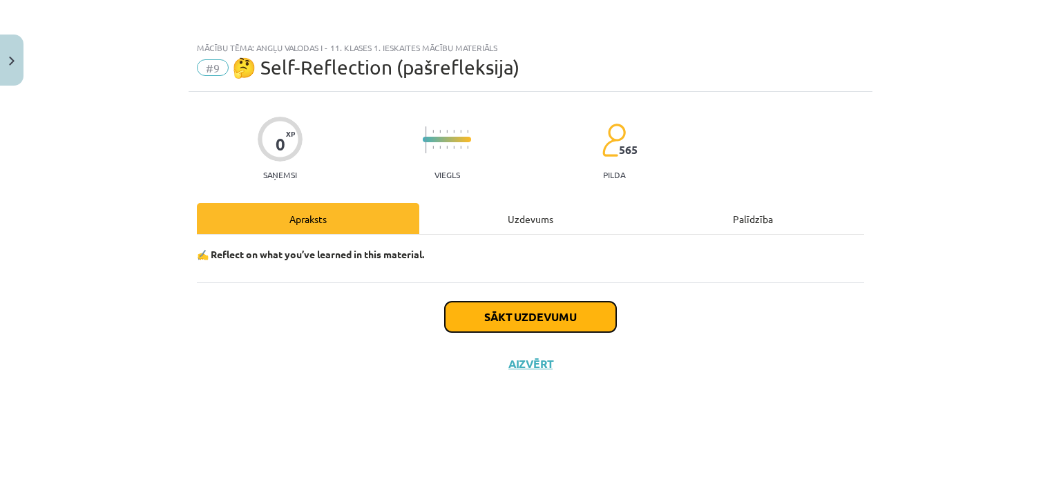
click at [547, 325] on button "Sākt uzdevumu" at bounding box center [530, 317] width 171 height 30
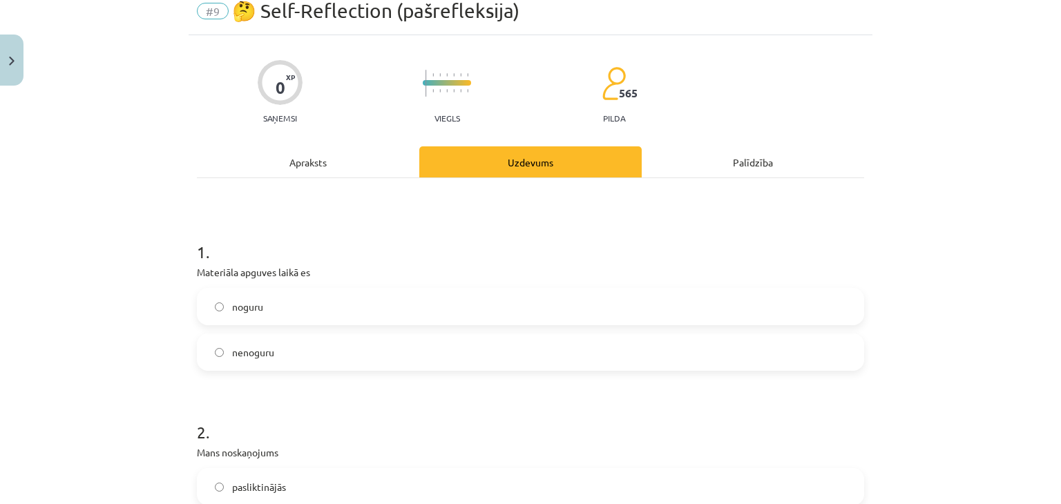
scroll to position [83, 0]
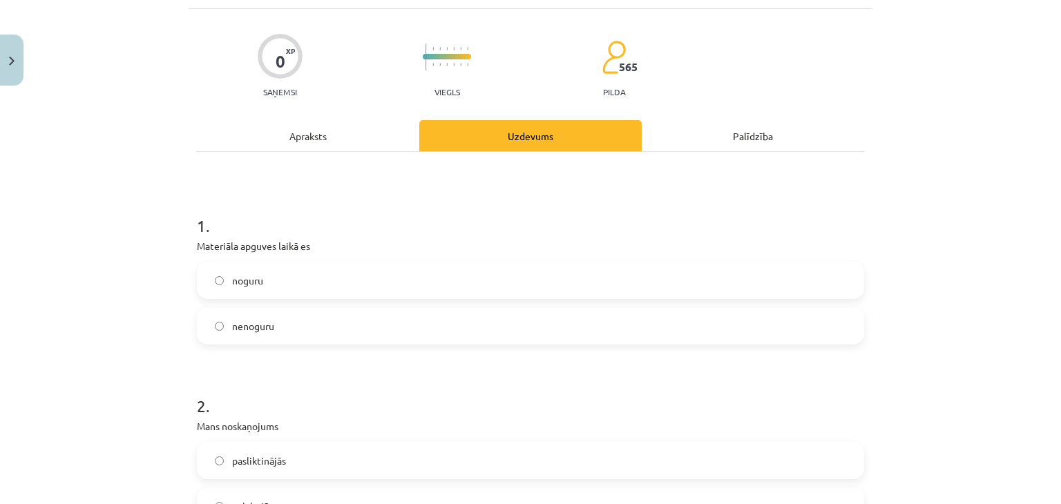
click at [497, 336] on label "nenoguru" at bounding box center [530, 326] width 664 height 35
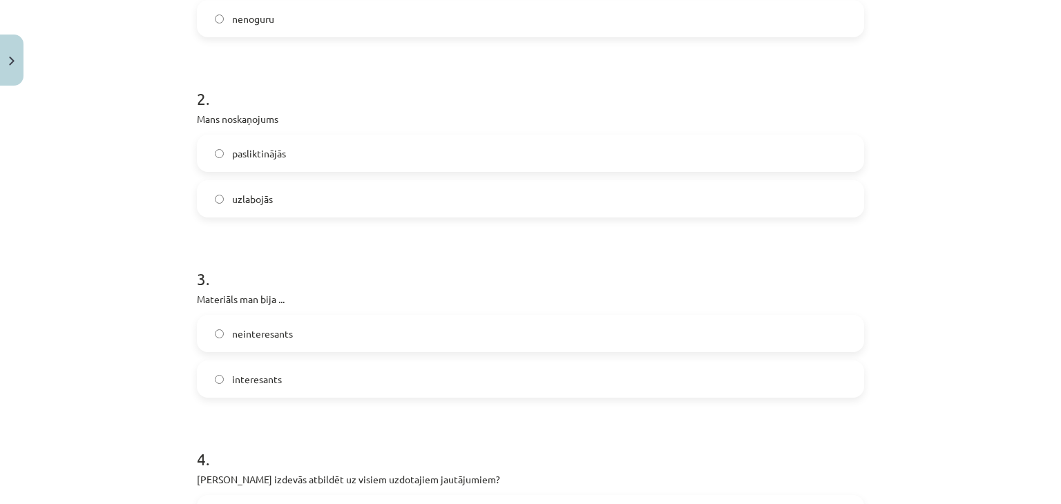
scroll to position [401, 0]
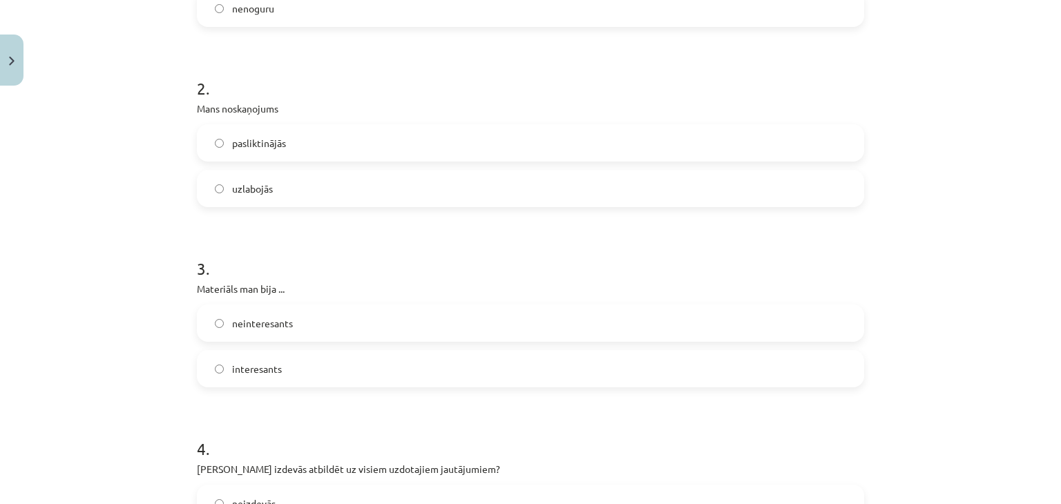
click at [290, 189] on label "uzlabojās" at bounding box center [530, 188] width 664 height 35
click at [276, 372] on label "interesants" at bounding box center [530, 369] width 664 height 35
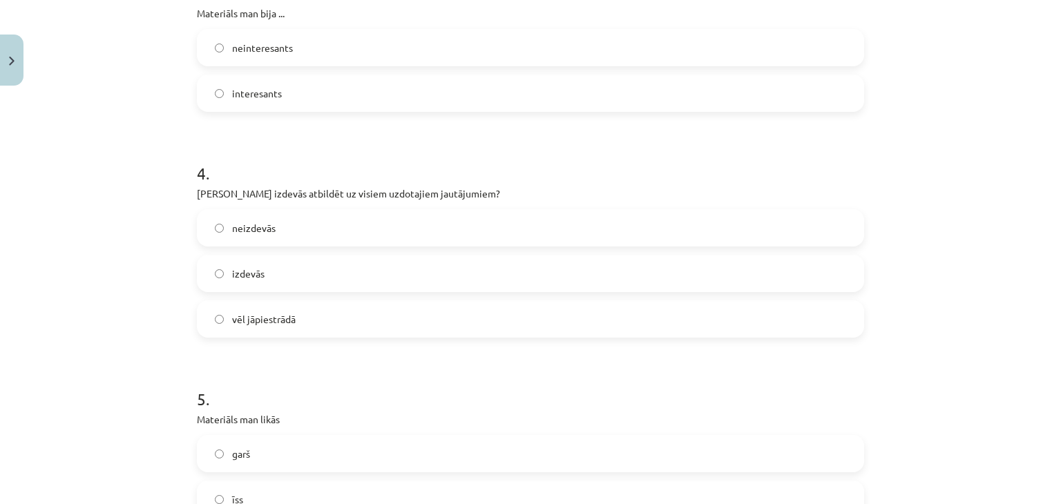
scroll to position [680, 0]
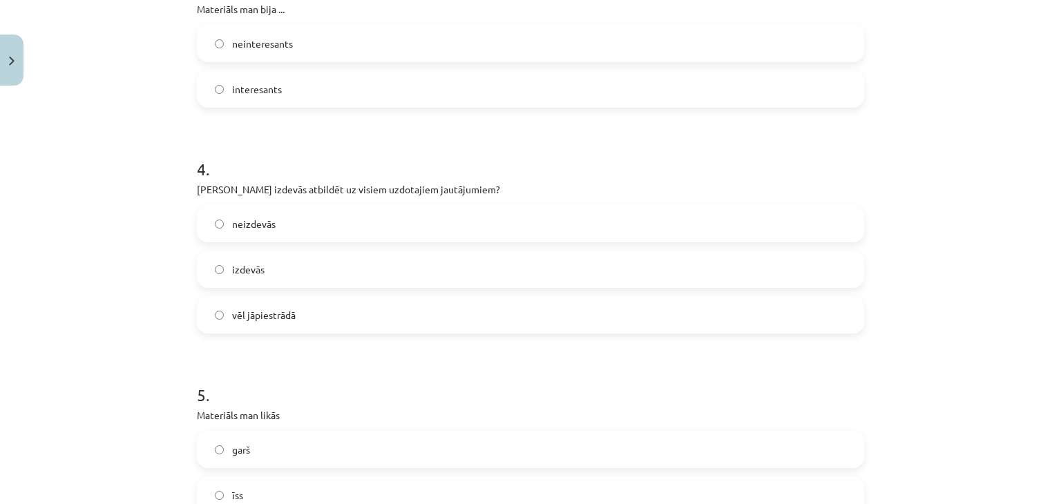
click at [284, 269] on label "izdevās" at bounding box center [530, 269] width 664 height 35
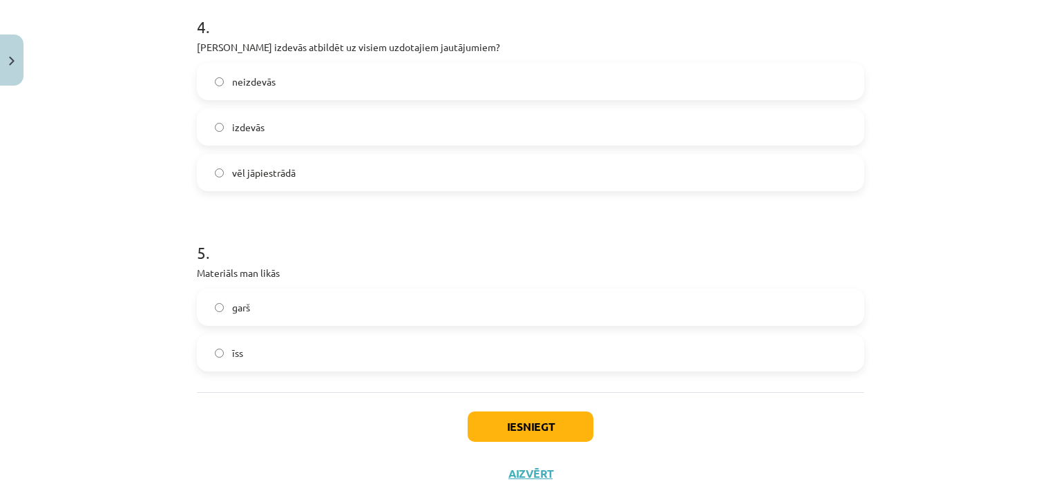
scroll to position [850, 0]
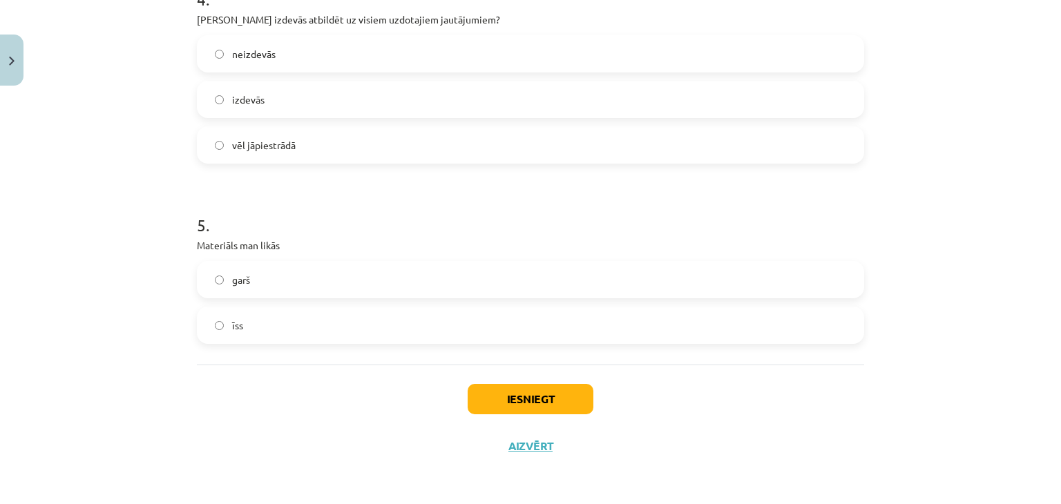
click at [292, 319] on label "īss" at bounding box center [530, 325] width 664 height 35
click at [285, 296] on label "garš" at bounding box center [530, 279] width 664 height 35
click at [544, 387] on button "Iesniegt" at bounding box center [531, 399] width 126 height 30
click at [385, 322] on label "īss" at bounding box center [530, 325] width 664 height 35
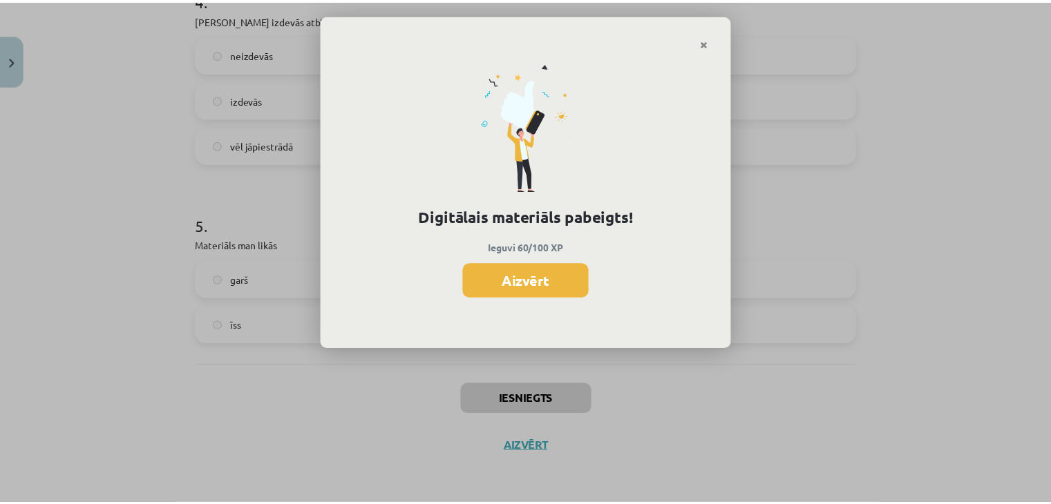
scroll to position [596, 0]
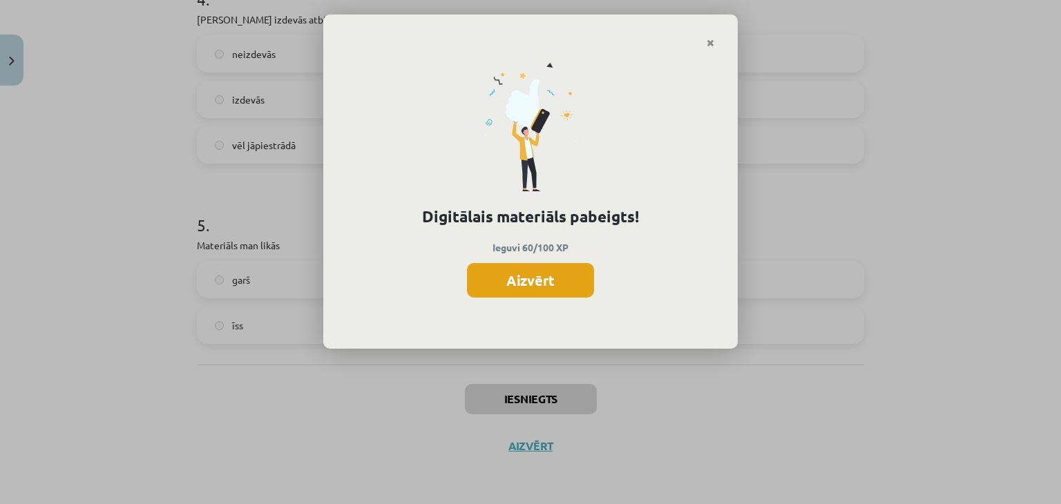
click at [560, 269] on button "Aizvērt" at bounding box center [530, 280] width 127 height 35
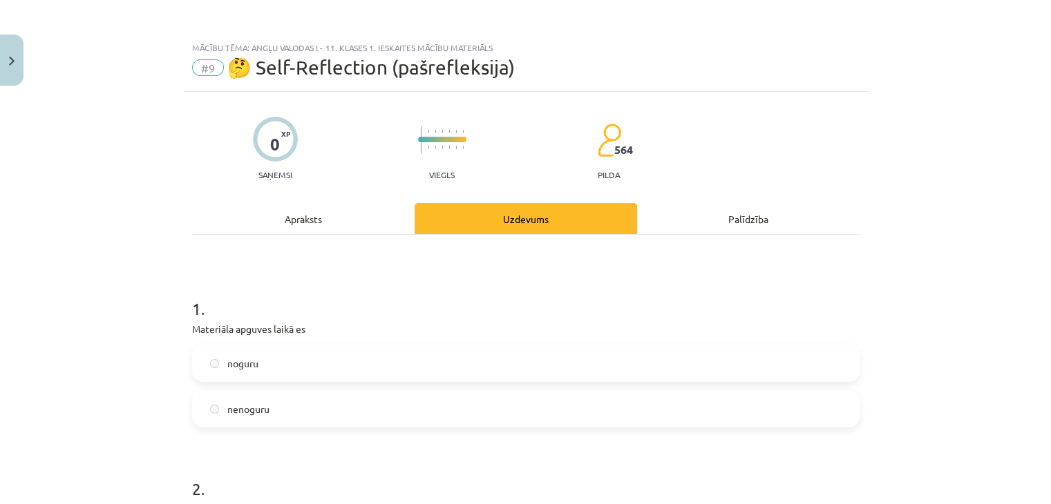
scroll to position [1066, 0]
click at [15, 48] on button "Close" at bounding box center [11, 60] width 23 height 51
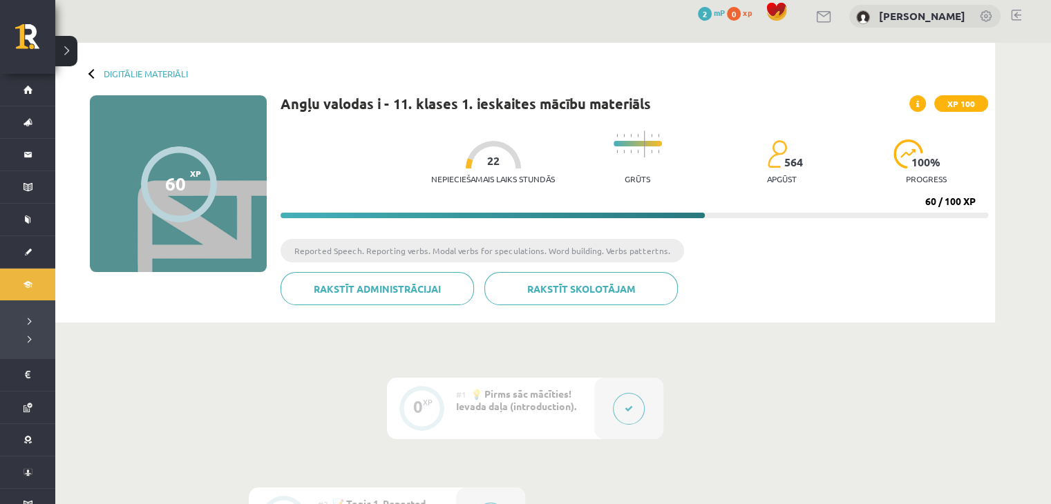
scroll to position [0, 0]
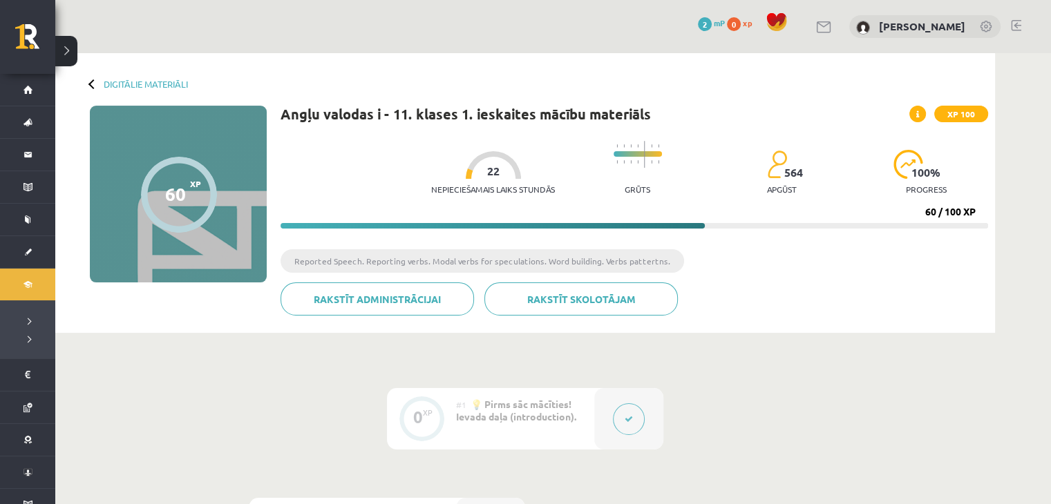
click at [623, 416] on button at bounding box center [629, 419] width 32 height 32
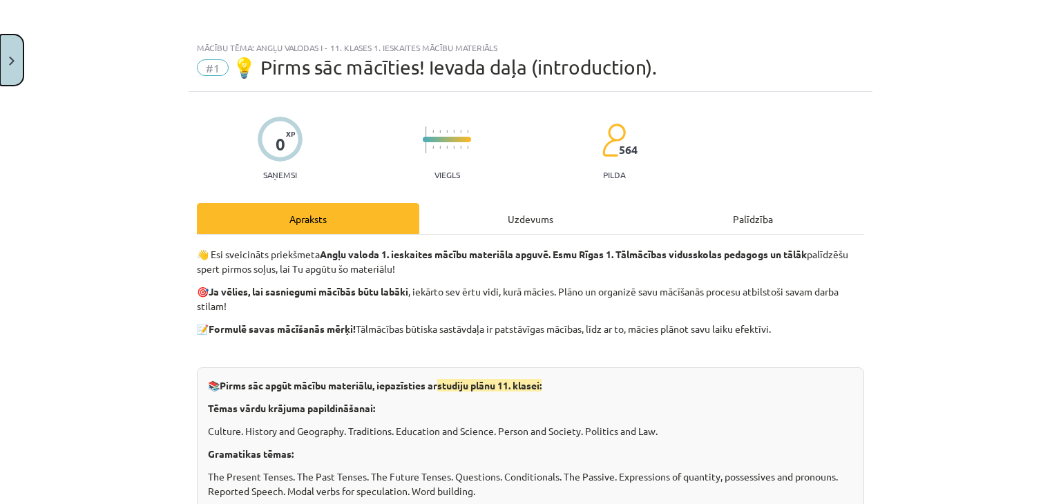
click at [8, 53] on button "Close" at bounding box center [11, 60] width 23 height 51
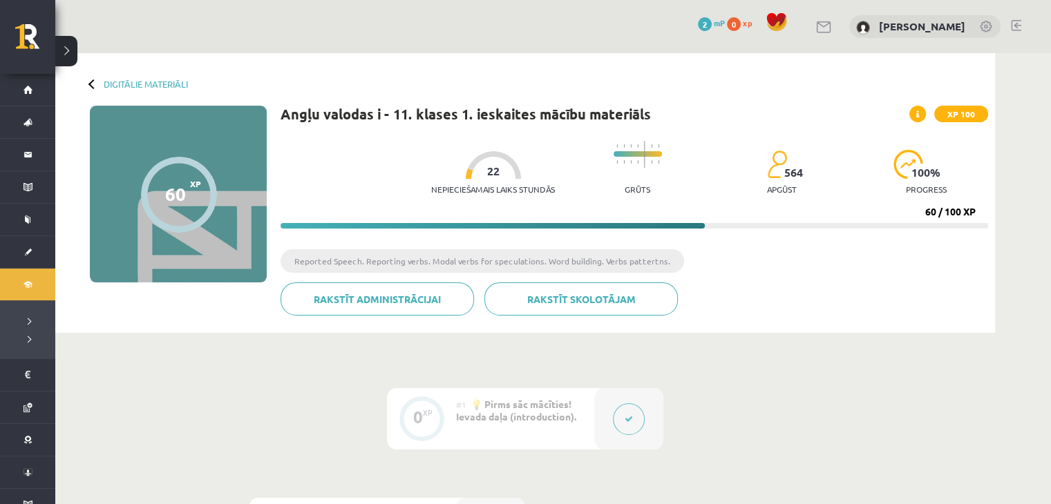
click at [920, 168] on span "100 %" at bounding box center [926, 172] width 30 height 12
click at [487, 172] on span "22" at bounding box center [493, 171] width 12 height 12
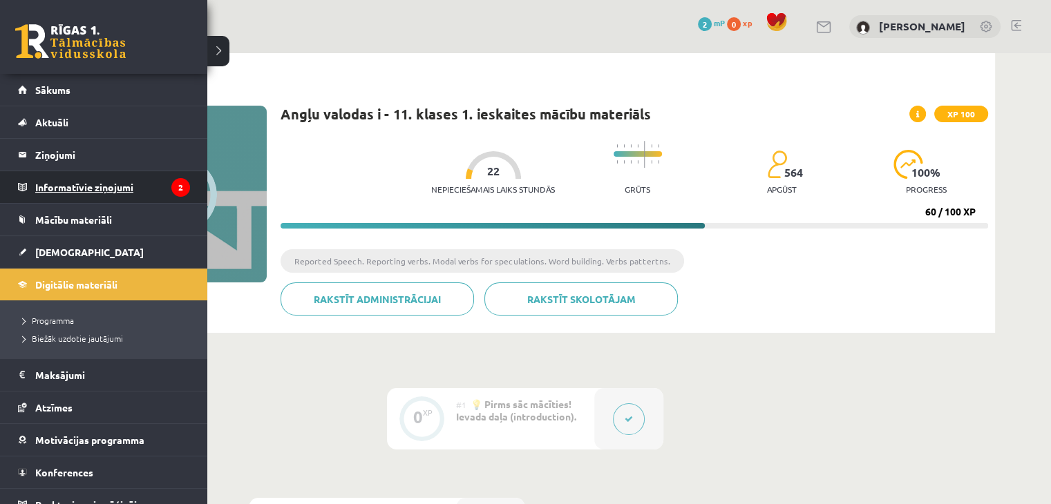
click at [113, 183] on legend "Informatīvie ziņojumi 2" at bounding box center [112, 187] width 155 height 32
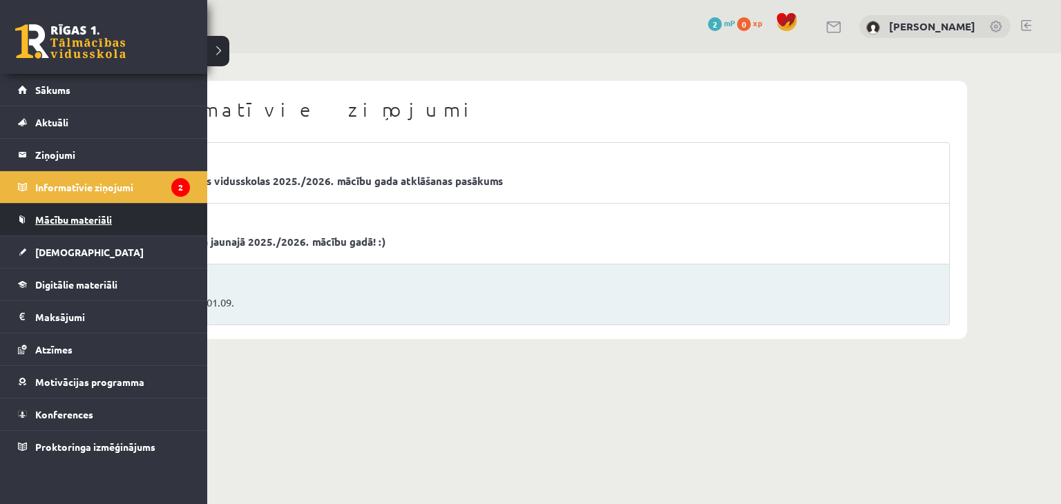
click at [94, 219] on span "Mācību materiāli" at bounding box center [73, 219] width 77 height 12
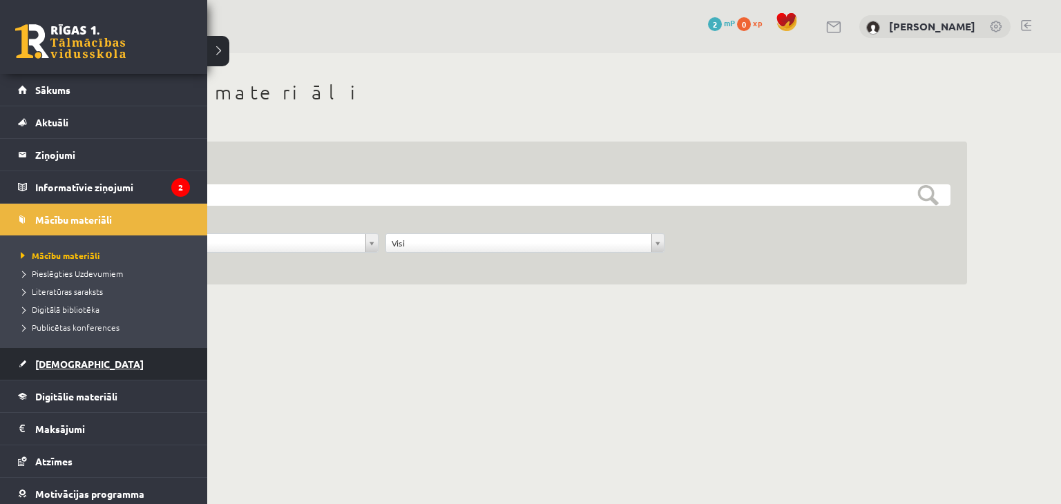
click at [73, 368] on link "[DEMOGRAPHIC_DATA]" at bounding box center [104, 364] width 172 height 32
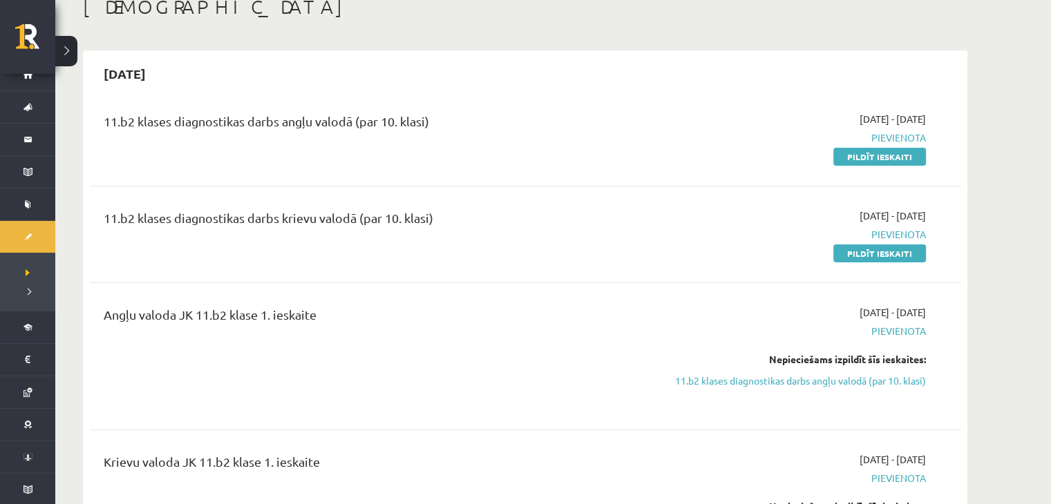
scroll to position [74, 0]
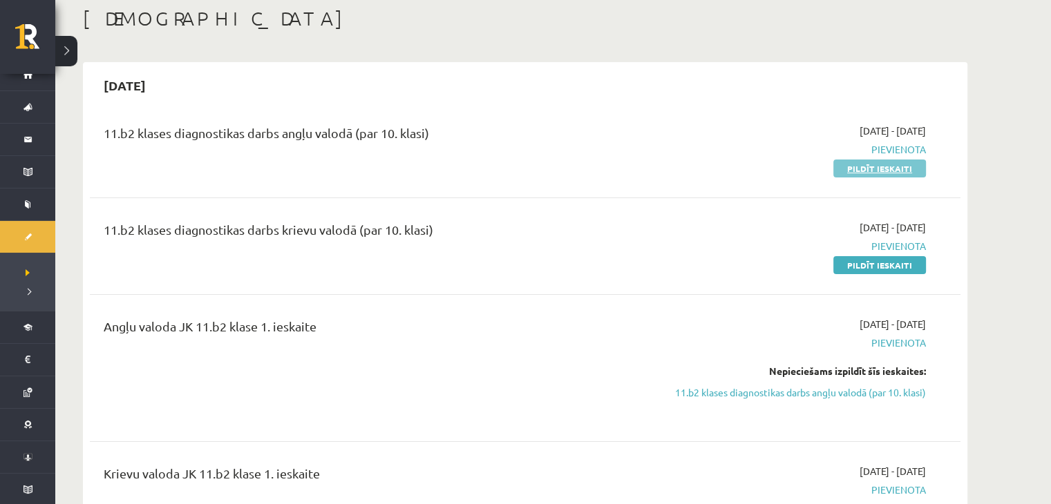
click at [895, 171] on link "Pildīt ieskaiti" at bounding box center [879, 169] width 93 height 18
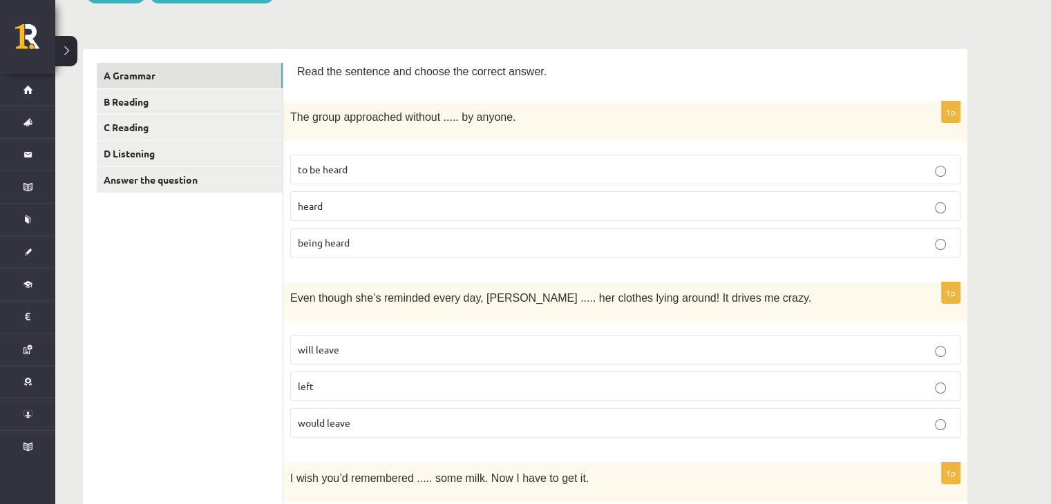
scroll to position [189, 0]
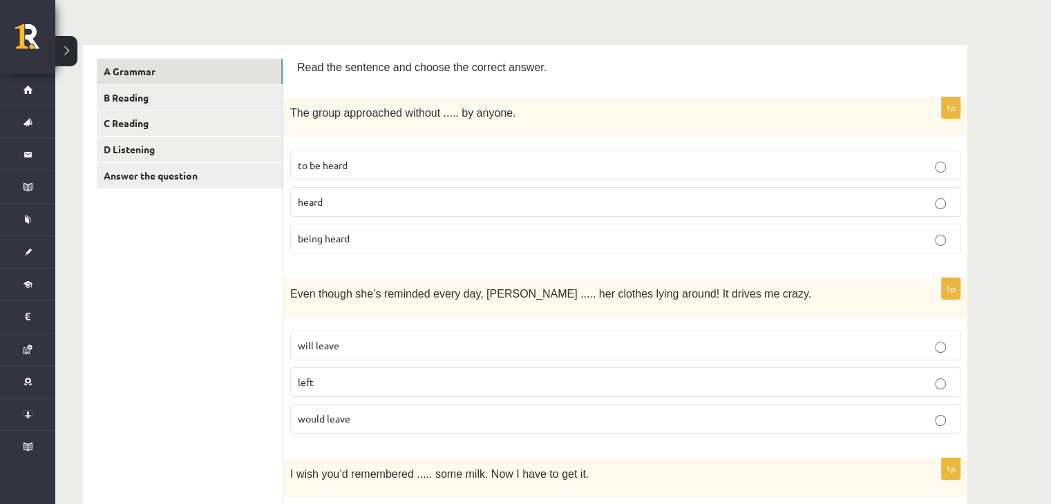
click at [488, 231] on p "being heard" at bounding box center [625, 238] width 655 height 15
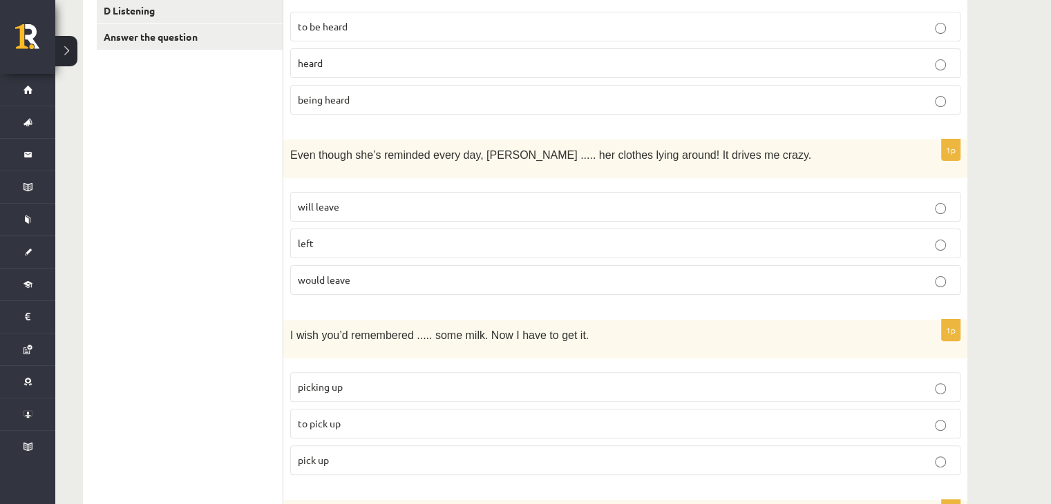
scroll to position [342, 0]
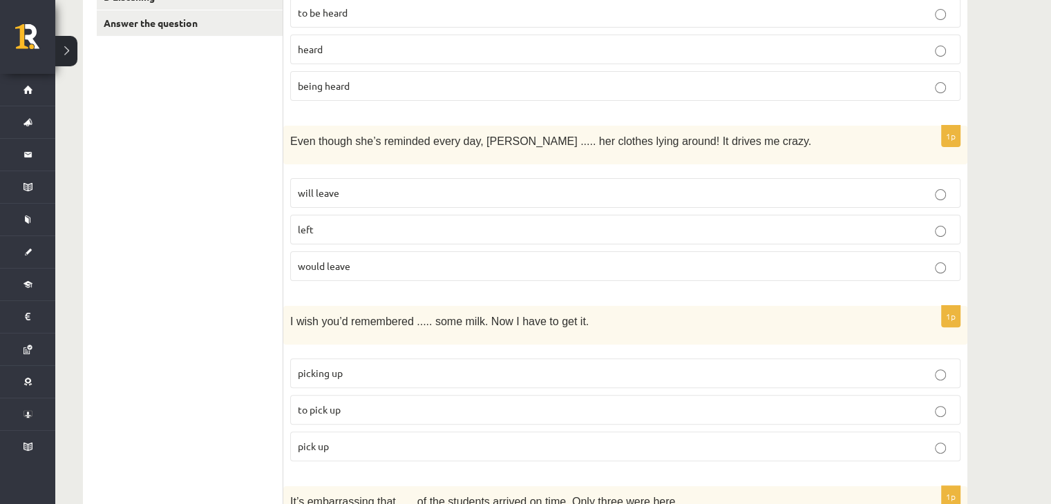
click at [423, 189] on p "will leave" at bounding box center [625, 193] width 655 height 15
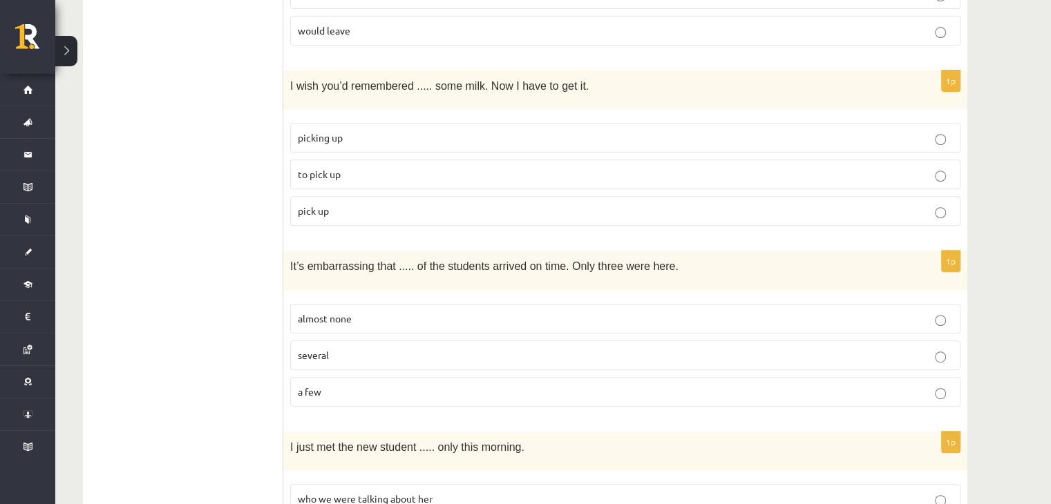
scroll to position [568, 0]
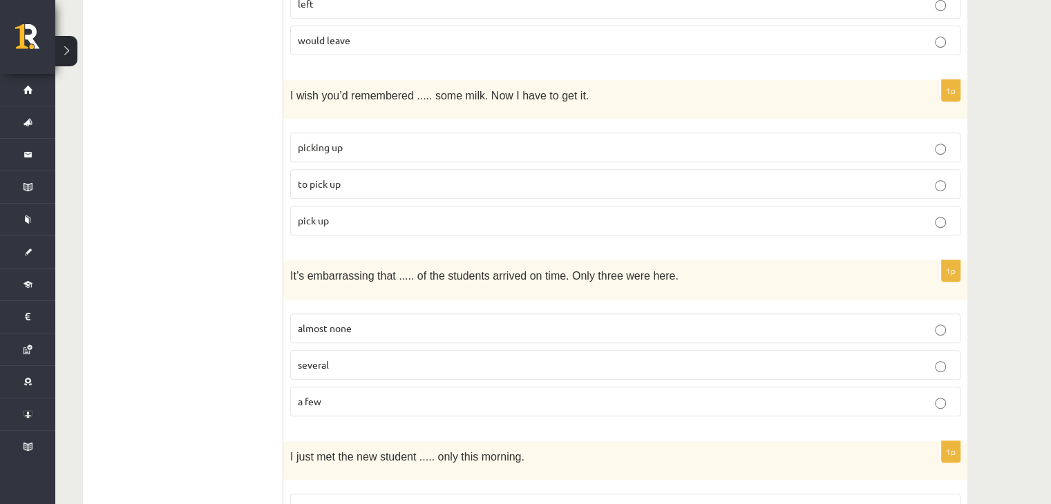
click at [355, 185] on label "to pick up" at bounding box center [625, 184] width 670 height 30
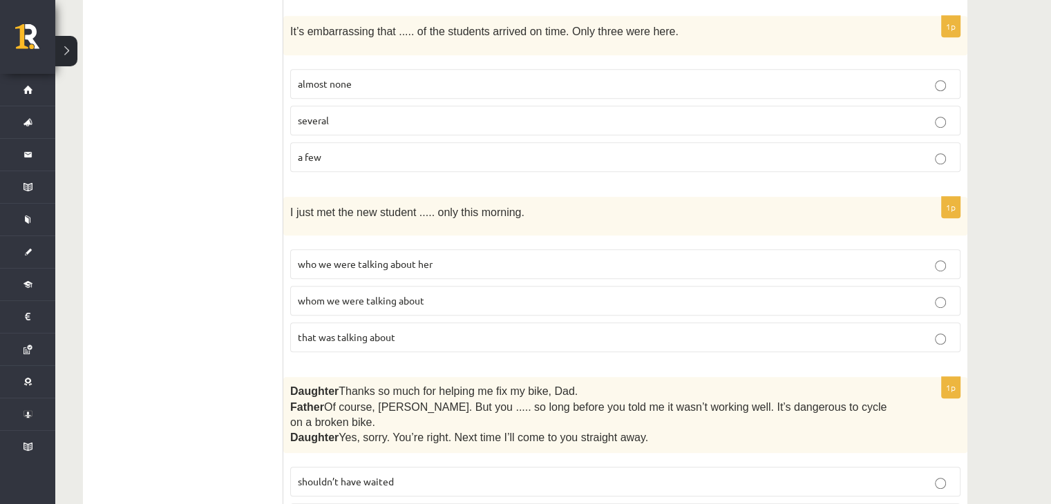
scroll to position [798, 0]
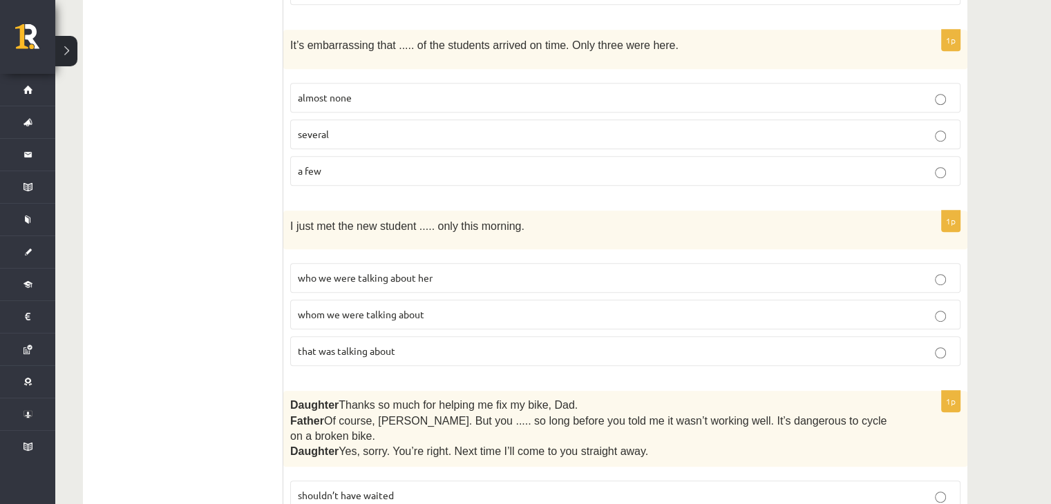
click at [395, 90] on p "almost none" at bounding box center [625, 97] width 655 height 15
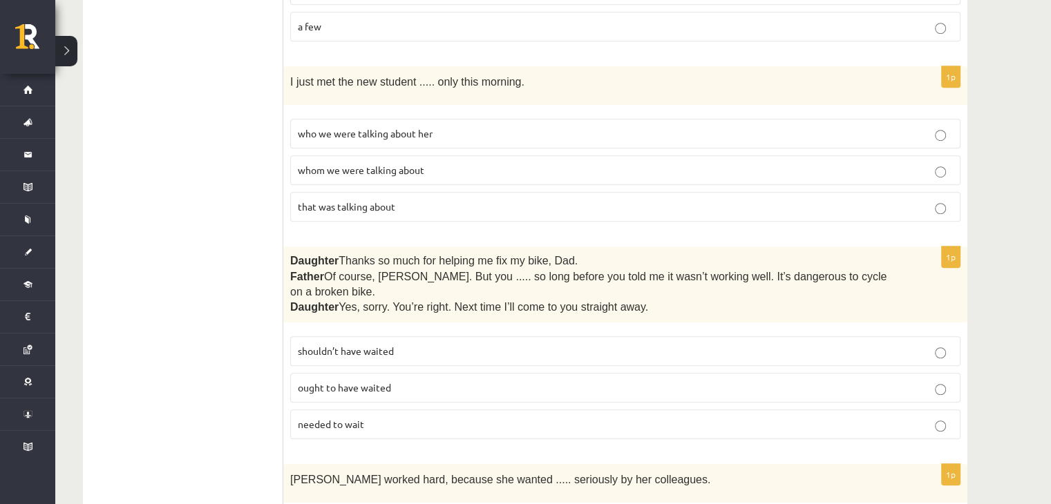
scroll to position [948, 0]
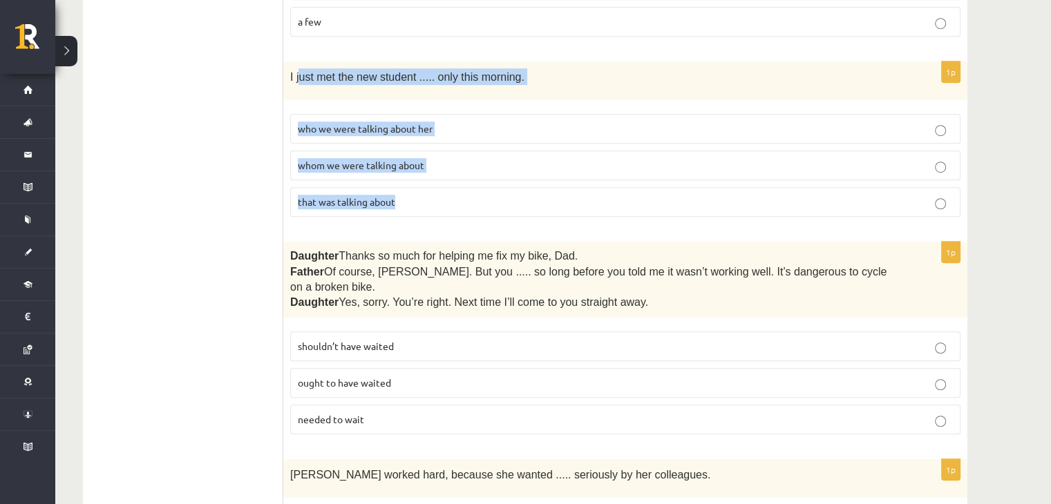
drag, startPoint x: 298, startPoint y: 57, endPoint x: 430, endPoint y: 194, distance: 189.5
click at [430, 194] on div "1p I just met the new student ..... only this morning. who we were talking abou…" at bounding box center [625, 144] width 684 height 166
copy div "ust met the new student ..... only this morning. who we were talking about her …"
click at [336, 151] on label "whom we were talking about" at bounding box center [625, 166] width 670 height 30
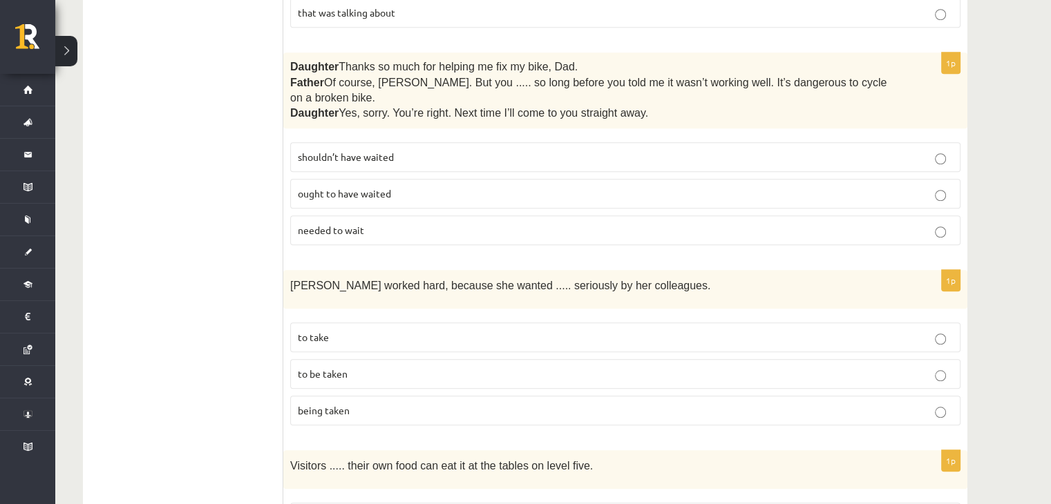
scroll to position [1147, 0]
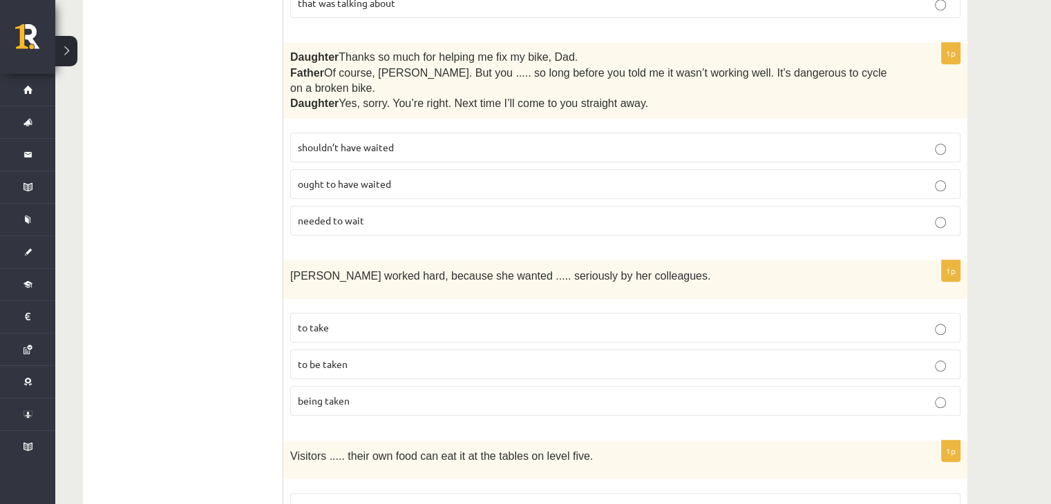
click at [561, 140] on p "shouldn’t have waited" at bounding box center [625, 147] width 655 height 15
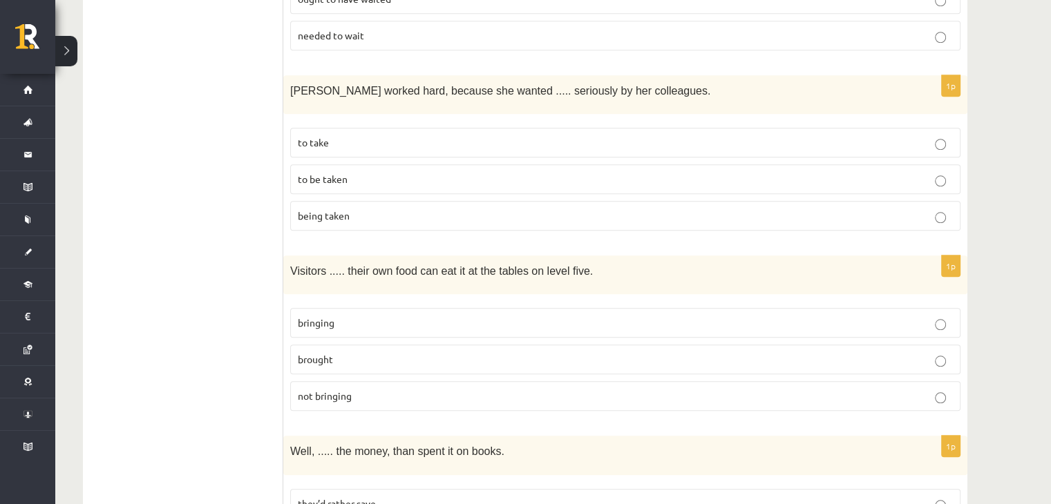
scroll to position [1354, 0]
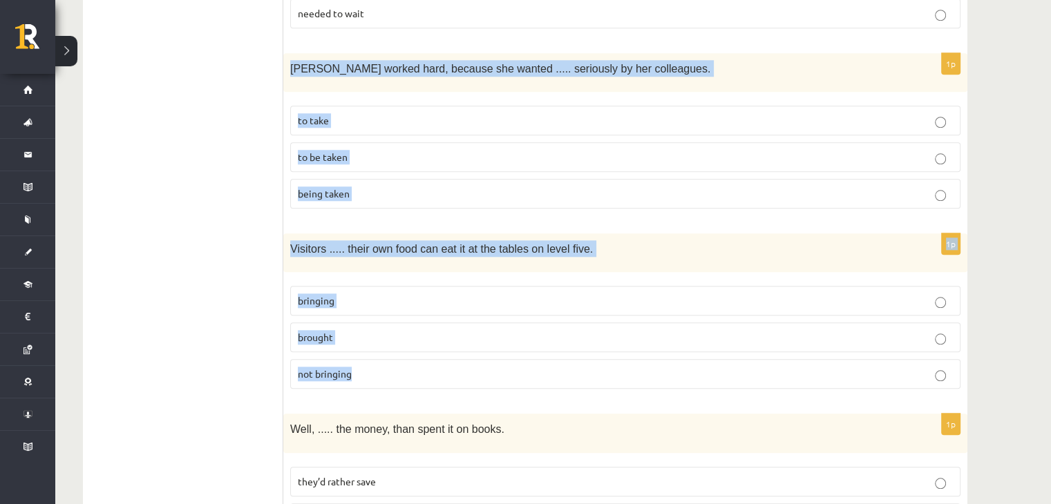
drag, startPoint x: 285, startPoint y: 34, endPoint x: 437, endPoint y: 350, distance: 350.6
copy form "Emma worked hard, because she wanted ..... seriously by her colleagues. to take…"
click at [347, 151] on span "to be taken" at bounding box center [323, 157] width 50 height 12
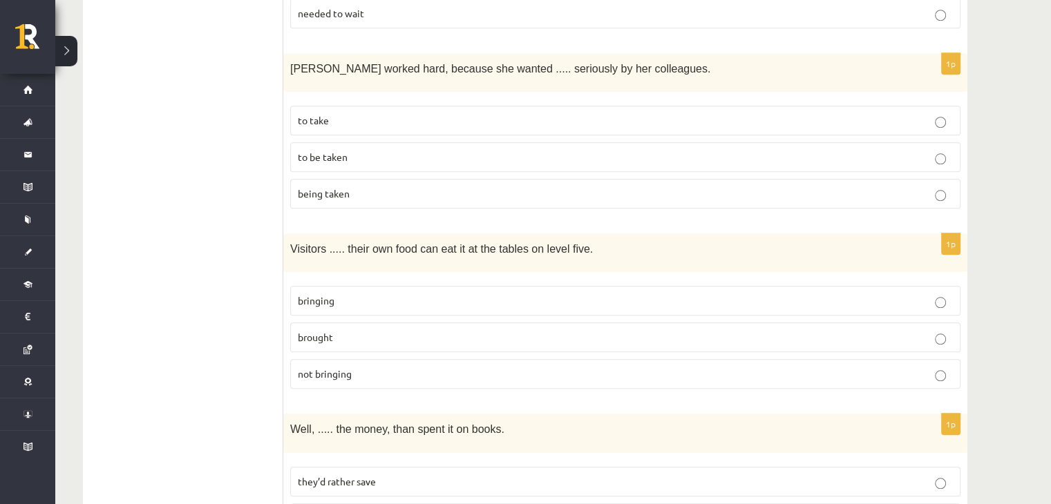
click at [356, 294] on p "bringing" at bounding box center [625, 301] width 655 height 15
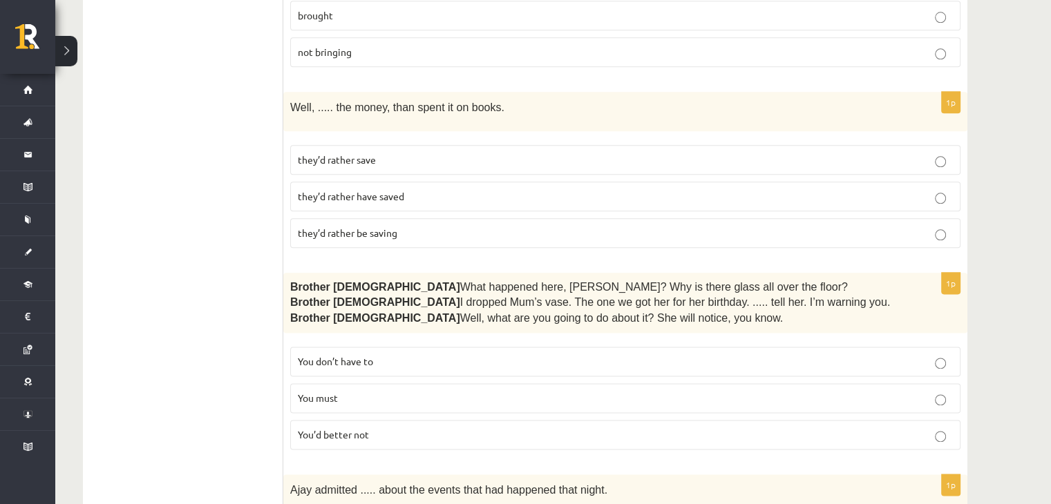
scroll to position [1671, 0]
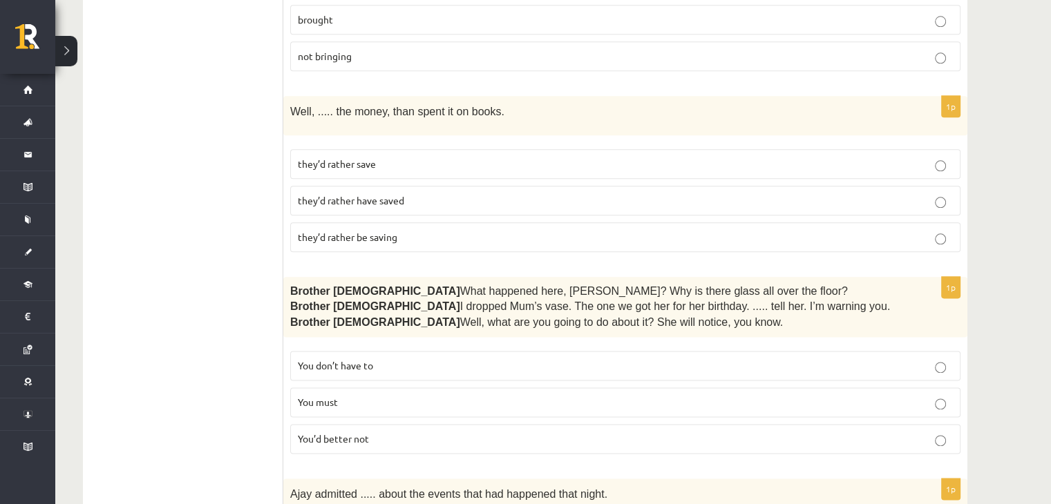
click at [420, 193] on p "they’d rather have saved" at bounding box center [625, 200] width 655 height 15
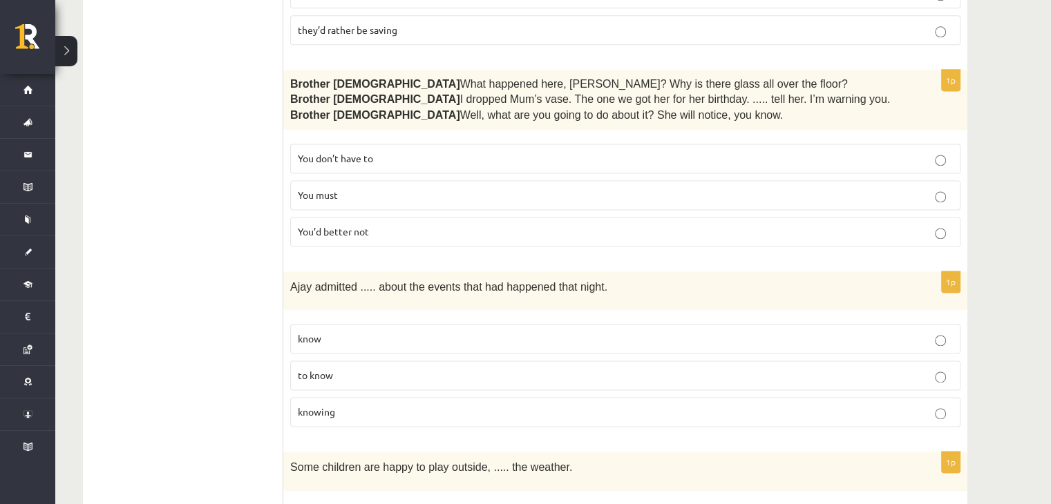
scroll to position [1870, 0]
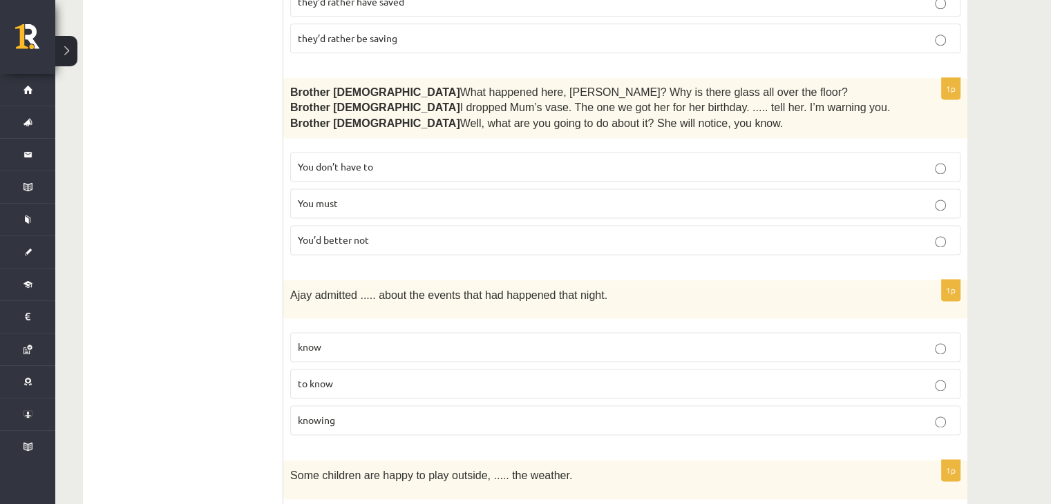
click at [767, 233] on p "You’d better not" at bounding box center [625, 240] width 655 height 15
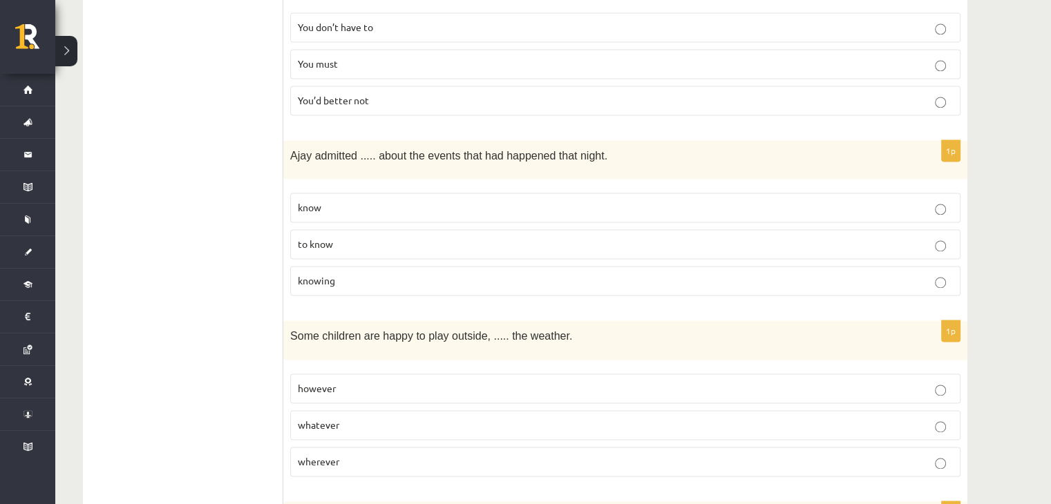
scroll to position [2037, 0]
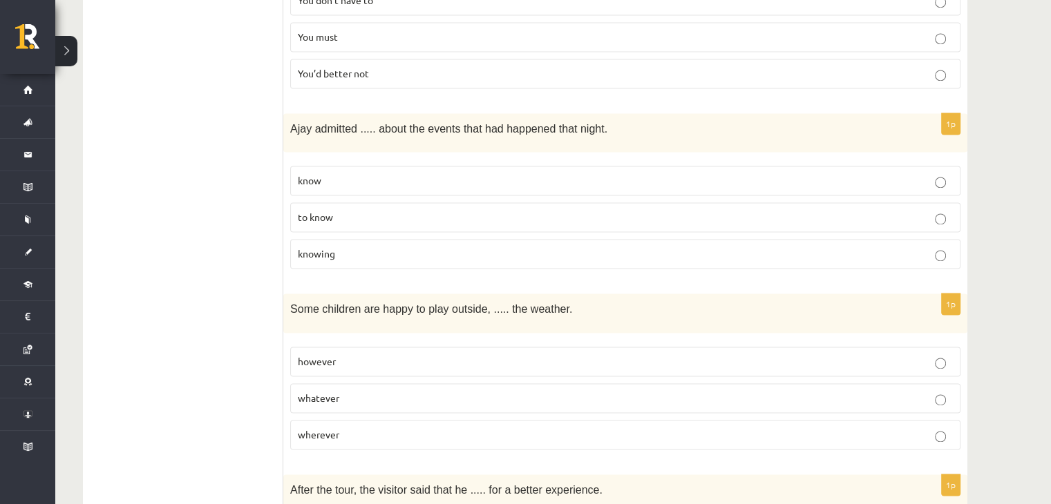
click at [697, 247] on p "knowing" at bounding box center [625, 254] width 655 height 15
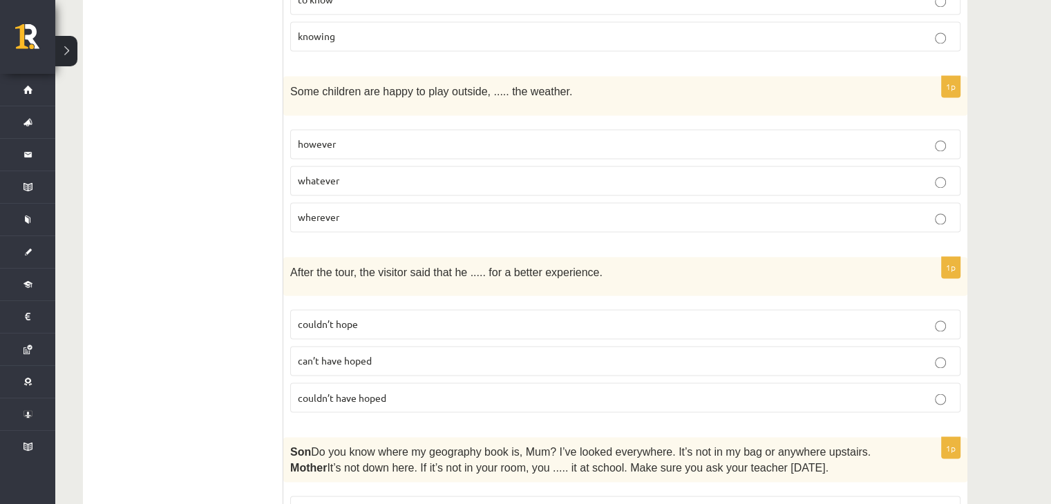
scroll to position [2281, 0]
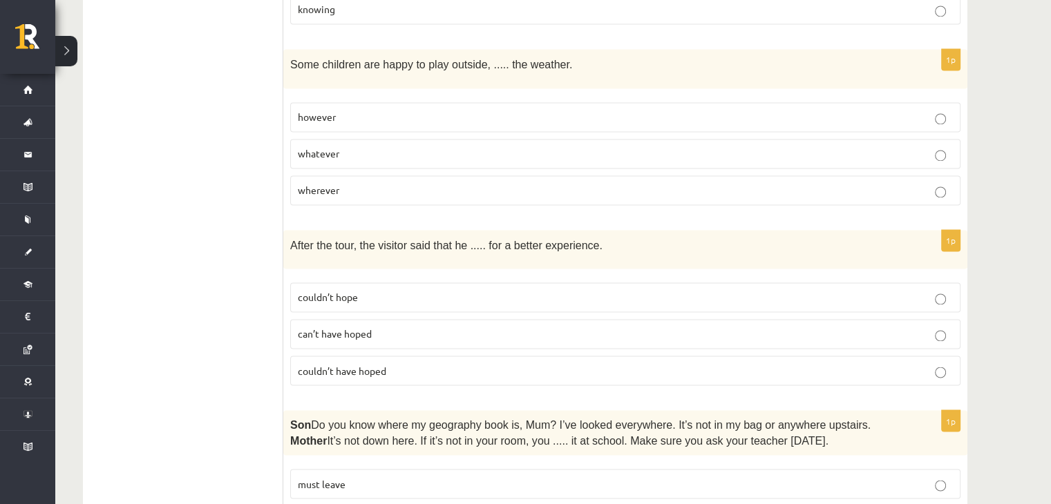
click at [611, 110] on p "however" at bounding box center [625, 117] width 655 height 15
click at [609, 146] on p "whatever" at bounding box center [625, 153] width 655 height 15
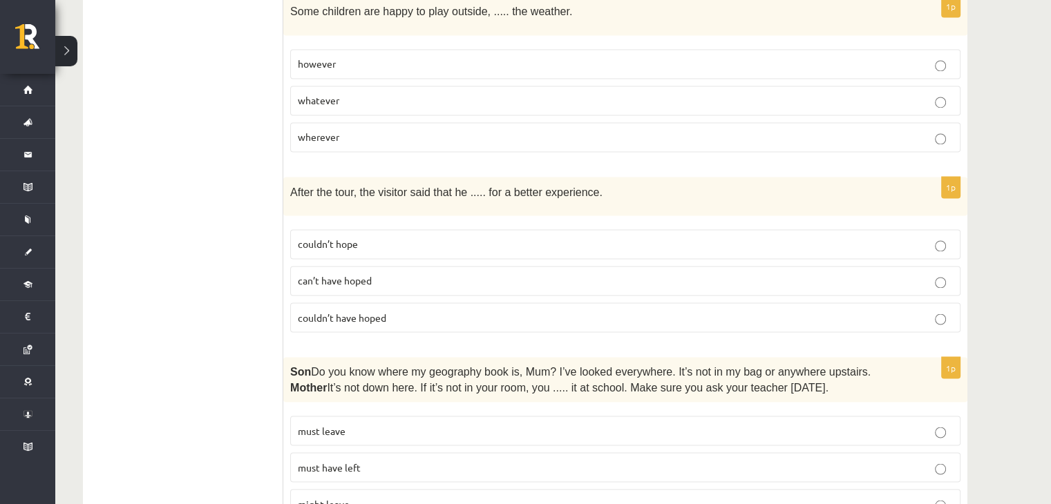
scroll to position [2326, 0]
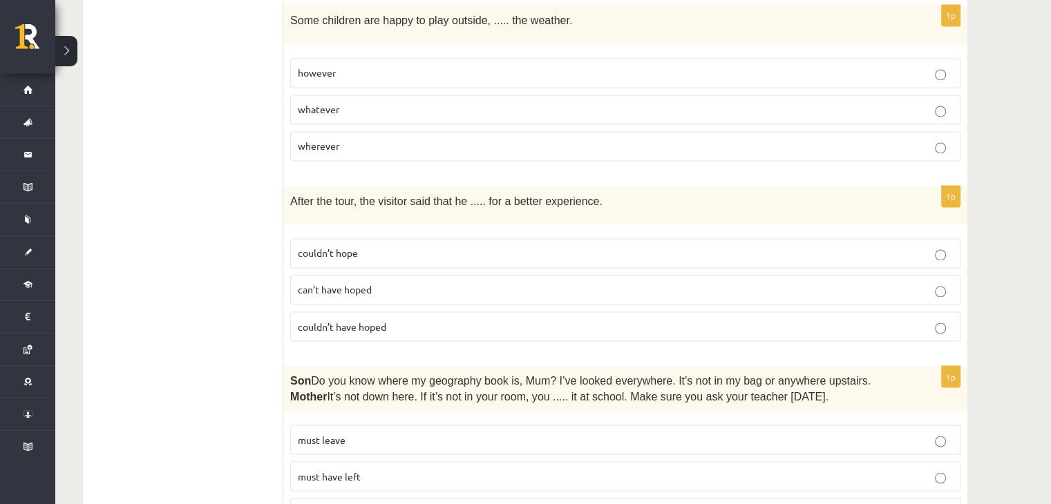
click at [540, 319] on p "couldn’t have hoped" at bounding box center [625, 326] width 655 height 15
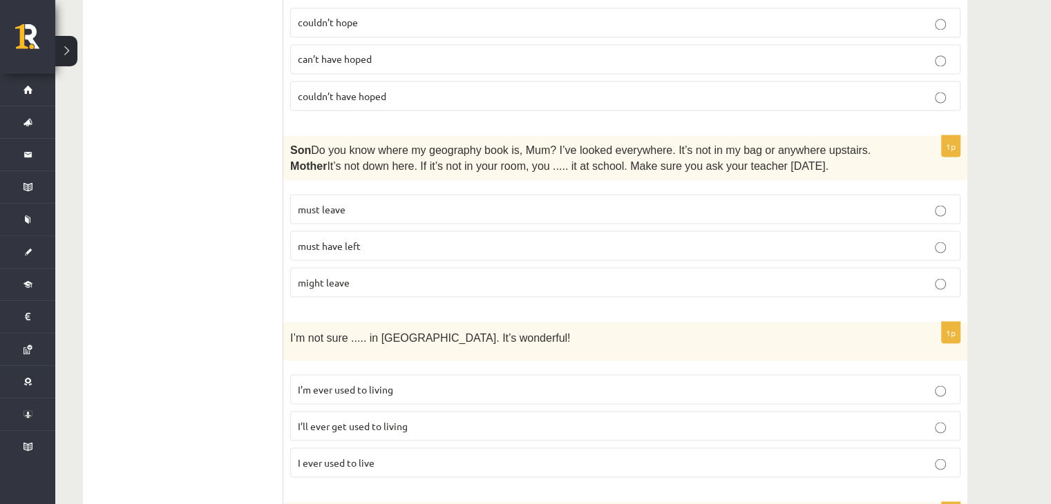
scroll to position [2561, 0]
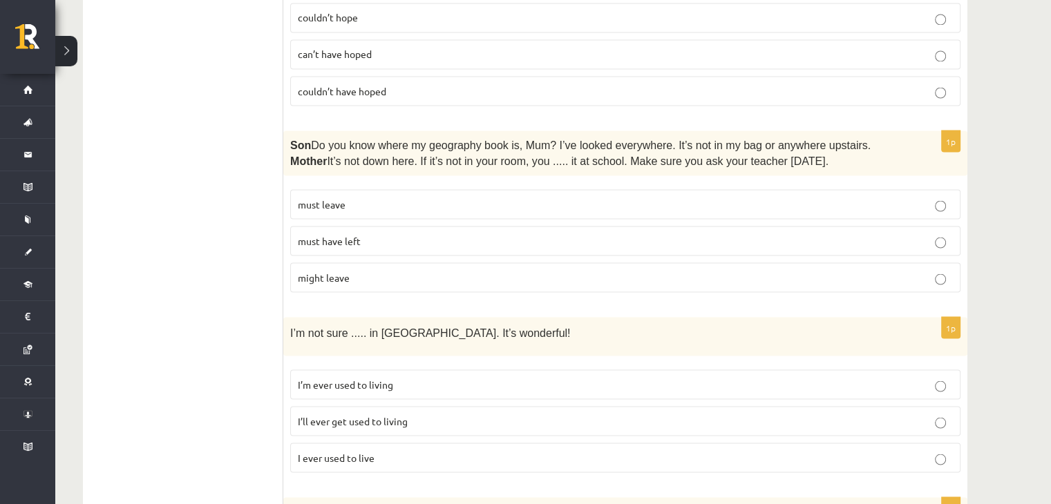
click at [699, 226] on label "must have left" at bounding box center [625, 241] width 670 height 30
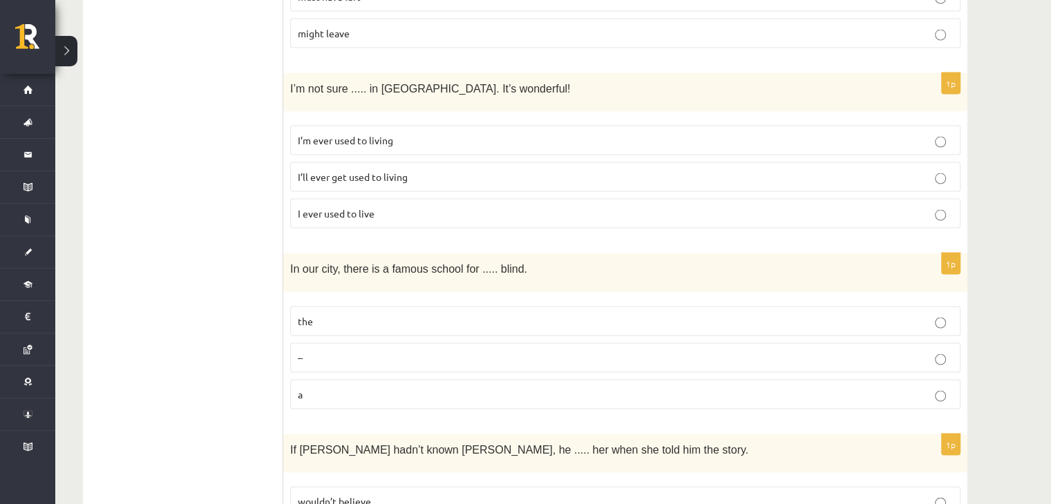
scroll to position [2810, 0]
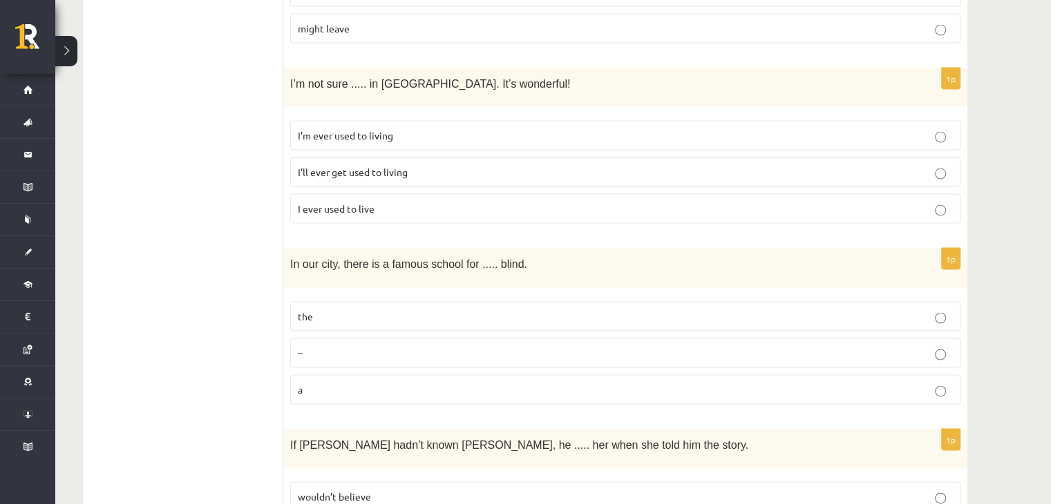
click at [421, 165] on p "I’ll ever get used to living" at bounding box center [625, 172] width 655 height 15
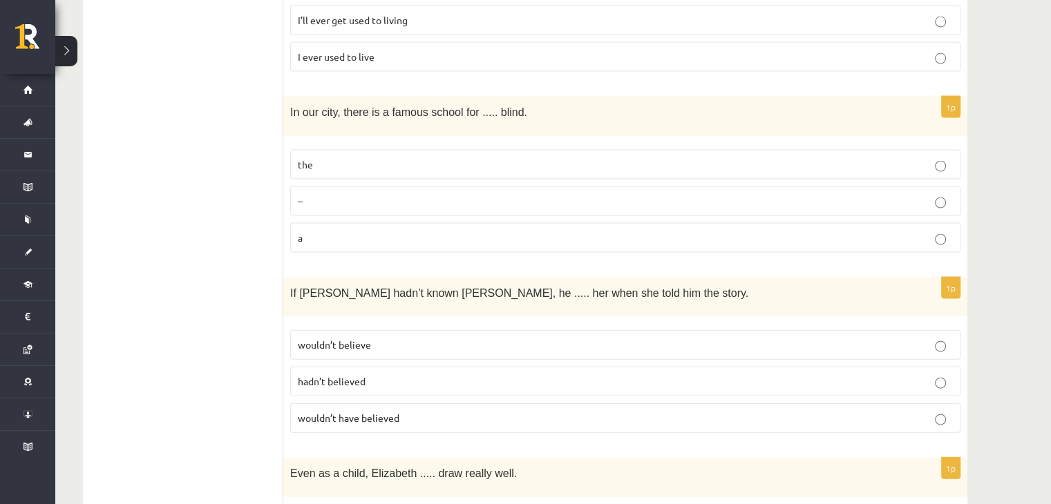
scroll to position [2958, 0]
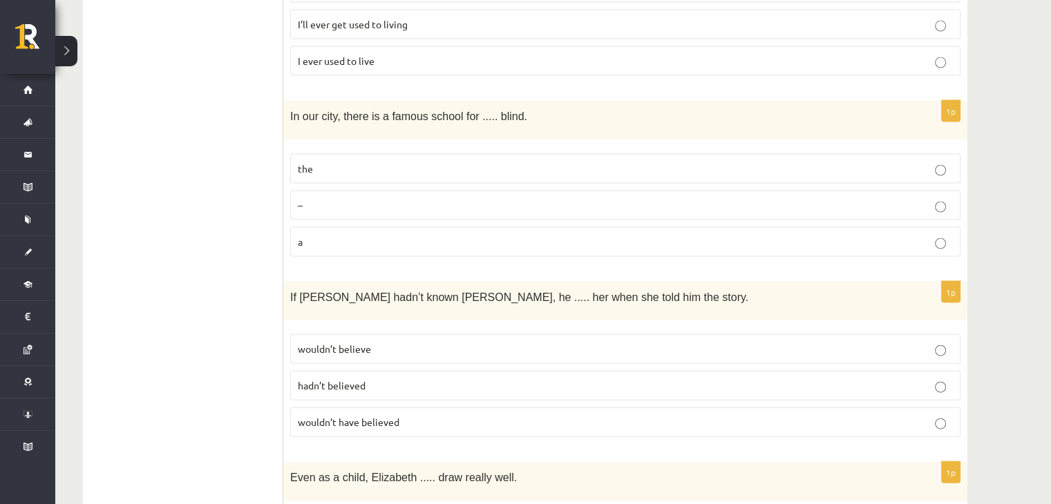
click at [535, 162] on p "the" at bounding box center [625, 169] width 655 height 15
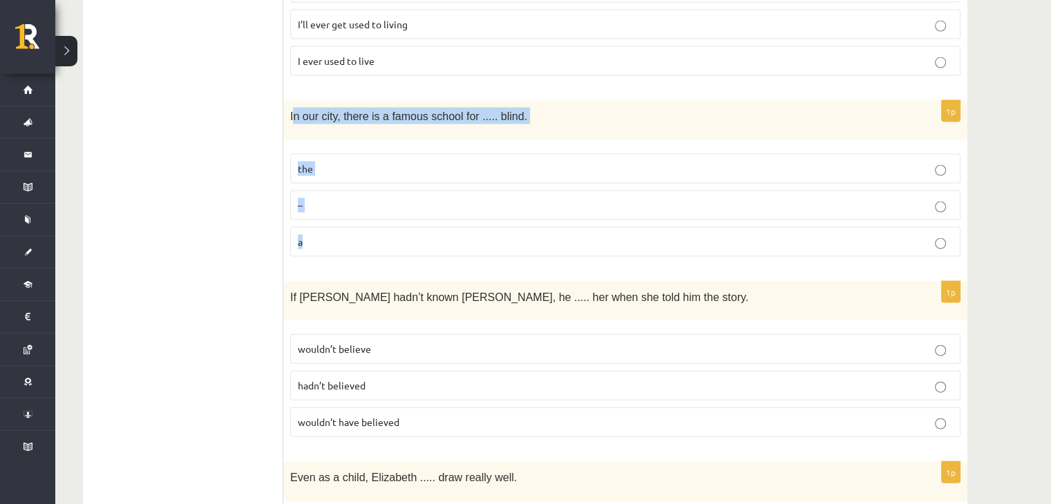
drag, startPoint x: 293, startPoint y: 73, endPoint x: 372, endPoint y: 204, distance: 153.0
click at [372, 204] on div "1p In our city, there is a famous school for ..... blind. the – a" at bounding box center [625, 184] width 684 height 166
copy div "n our city, there is a famous school for ..... blind. the – a"
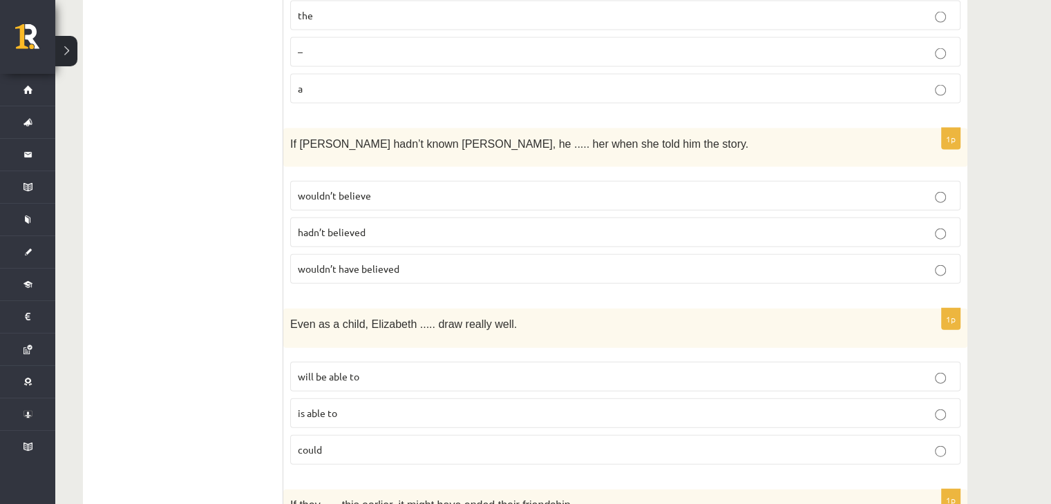
scroll to position [3120, 0]
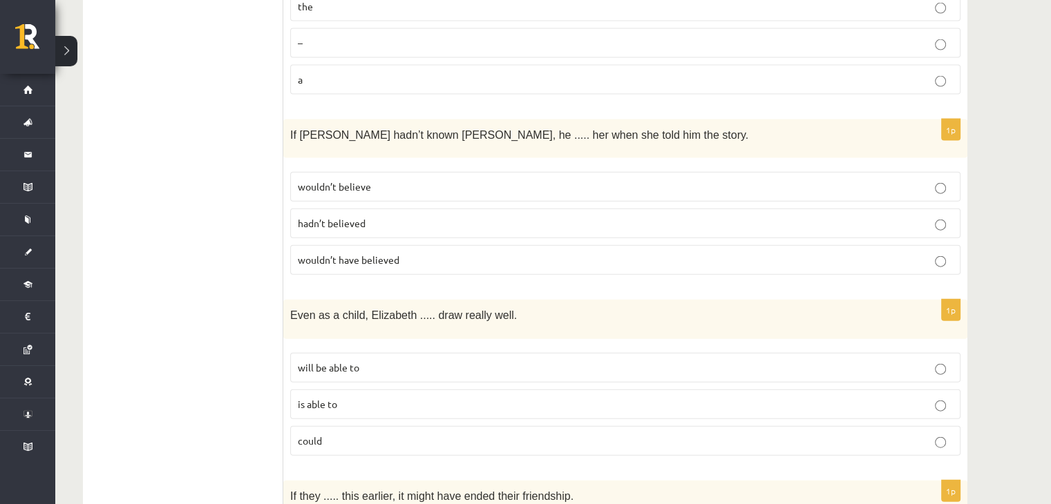
click at [481, 172] on label "wouldn’t believe" at bounding box center [625, 187] width 670 height 30
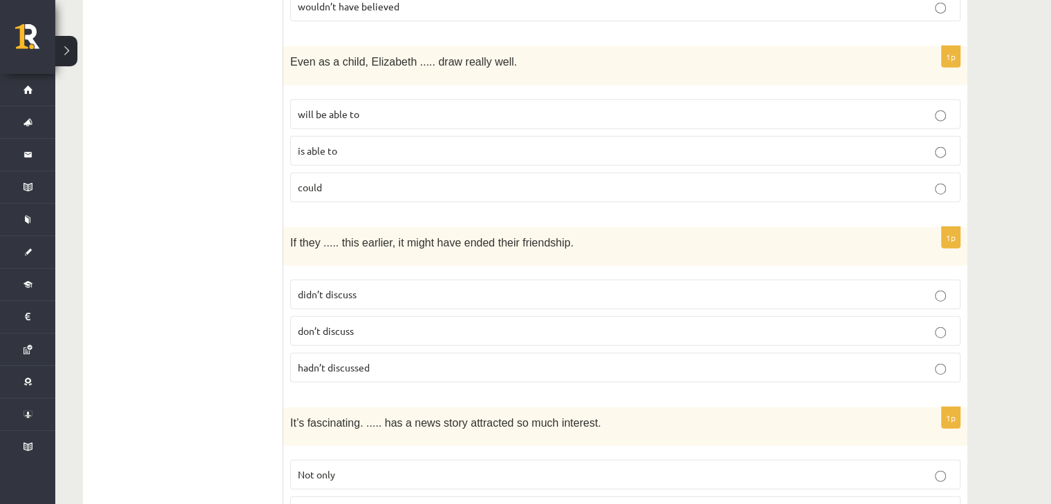
scroll to position [3369, 0]
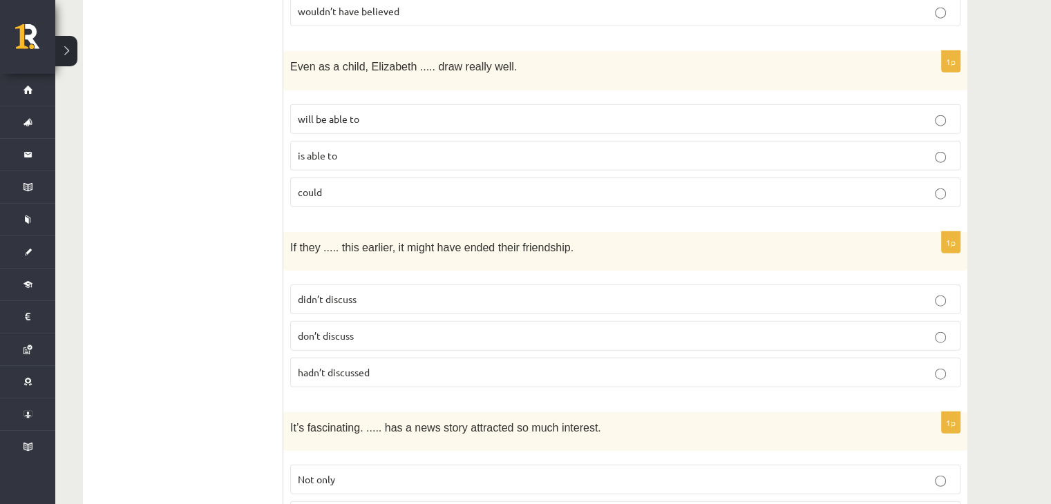
click at [496, 158] on fieldset "will be able to is able to could" at bounding box center [625, 154] width 670 height 114
click at [492, 185] on p "could" at bounding box center [625, 192] width 655 height 15
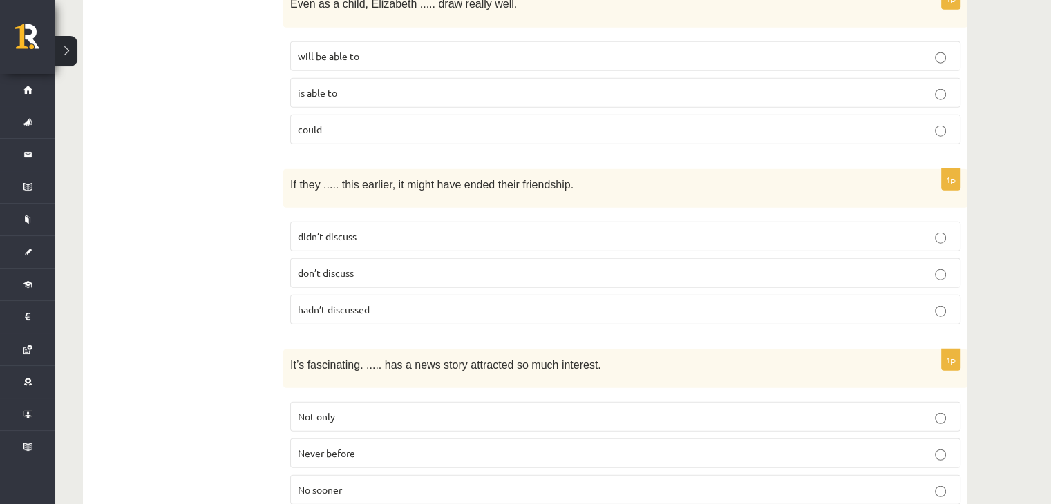
click at [423, 295] on label "hadn’t discussed" at bounding box center [625, 310] width 670 height 30
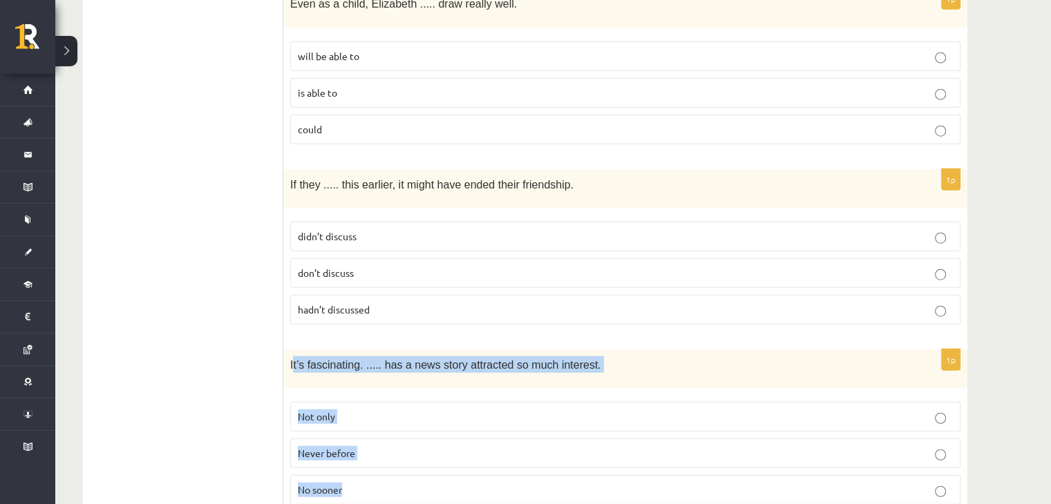
drag, startPoint x: 294, startPoint y: 311, endPoint x: 373, endPoint y: 461, distance: 170.2
click at [373, 461] on div "1p It’s fascinating. ..... has a news story attracted so much interest. Not onl…" at bounding box center [625, 432] width 684 height 166
copy div "t’s fascinating. ..... has a news story attracted so much interest. Not only Ne…"
click at [363, 446] on p "Never before" at bounding box center [625, 453] width 655 height 15
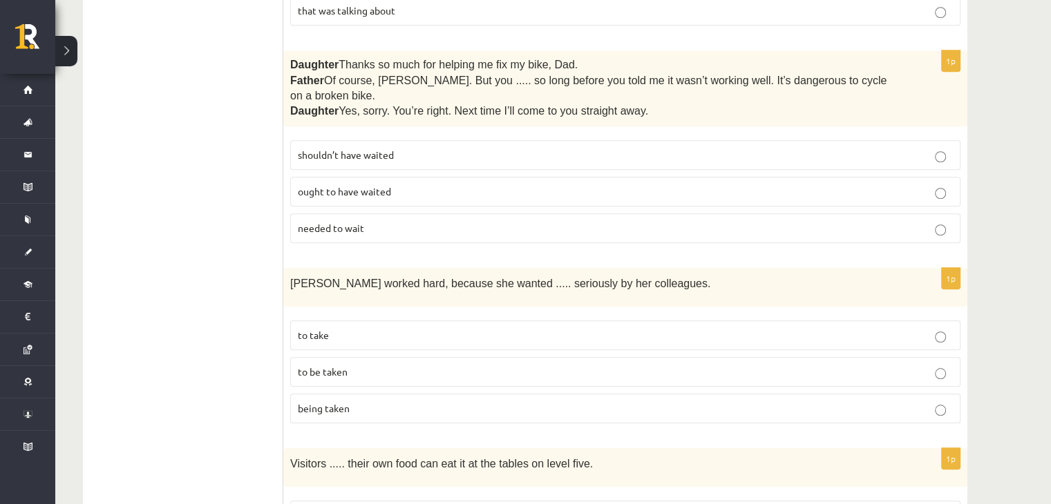
scroll to position [0, 0]
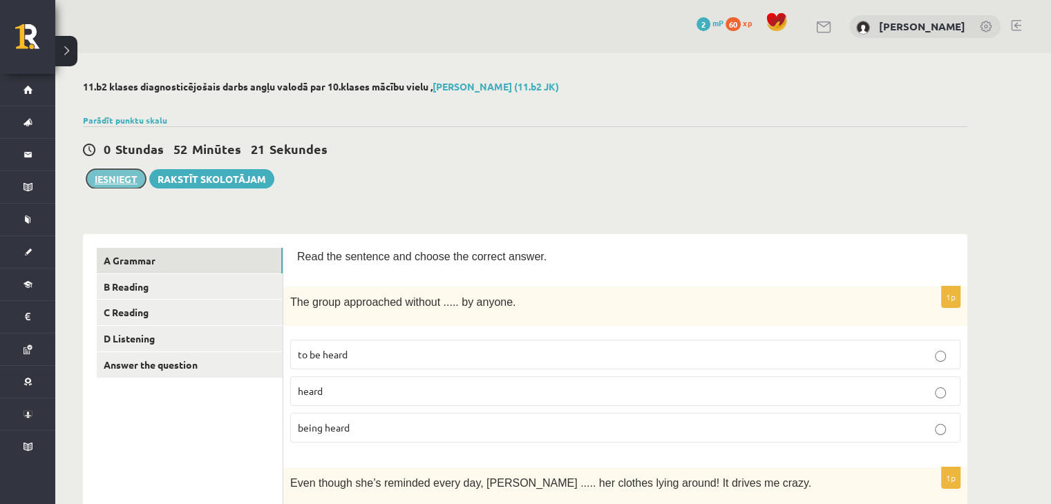
click at [111, 170] on button "Iesniegt" at bounding box center [115, 178] width 59 height 19
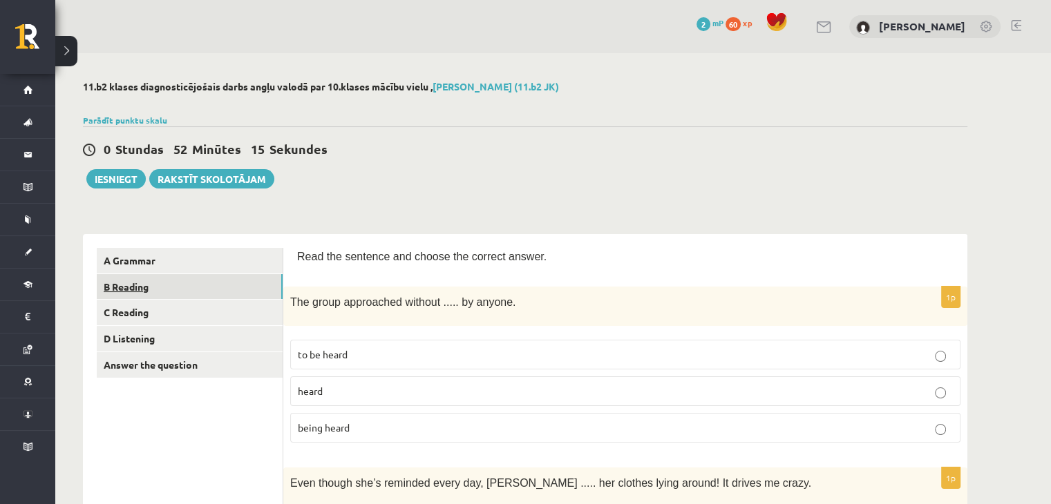
click at [202, 294] on link "B Reading" at bounding box center [190, 287] width 186 height 26
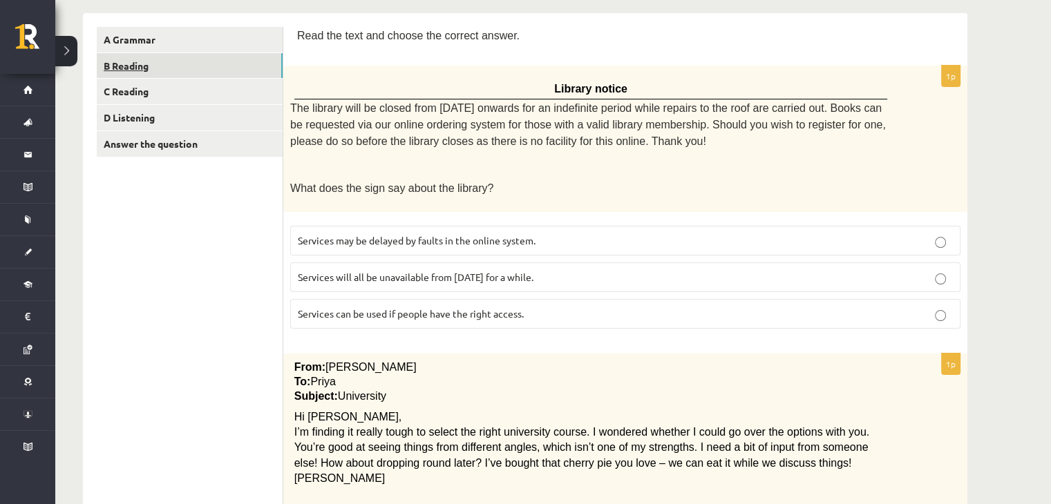
scroll to position [249, 0]
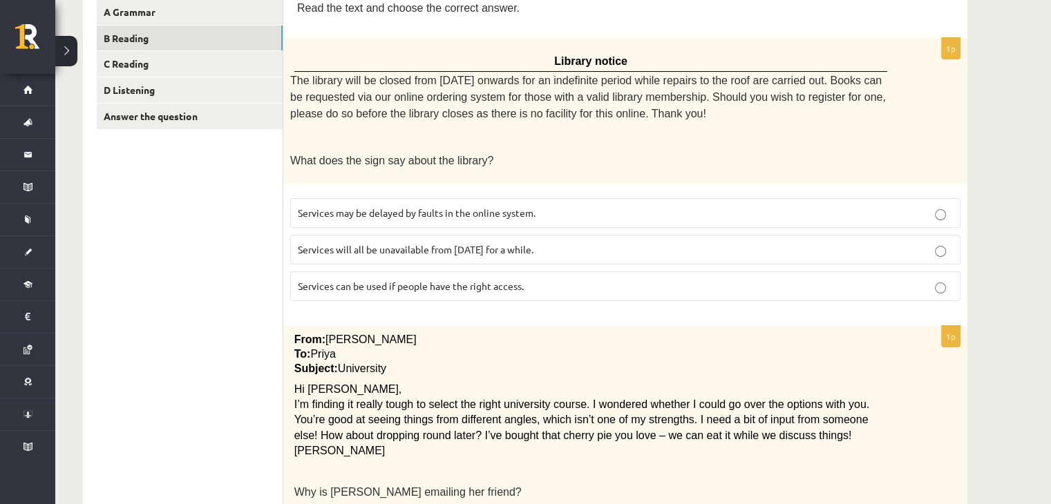
click at [581, 244] on p "Services will all be unavailable from Monday for a while." at bounding box center [625, 249] width 655 height 15
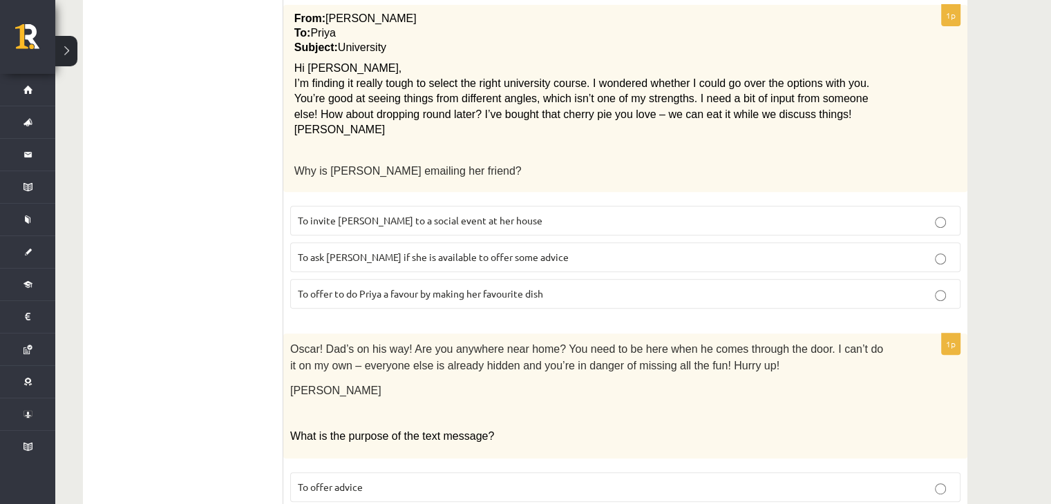
scroll to position [563, 0]
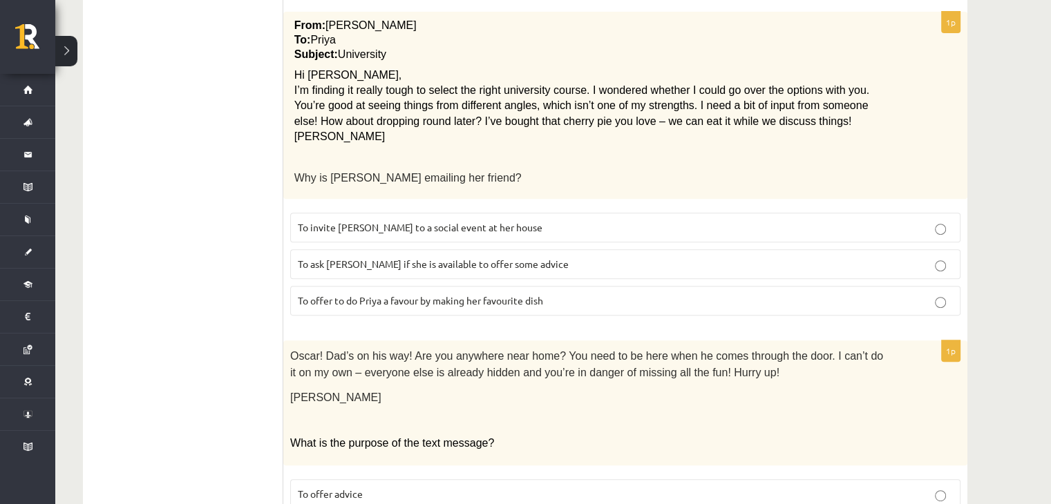
click at [533, 257] on p "To ask Priya if she is available to offer some advice" at bounding box center [625, 264] width 655 height 15
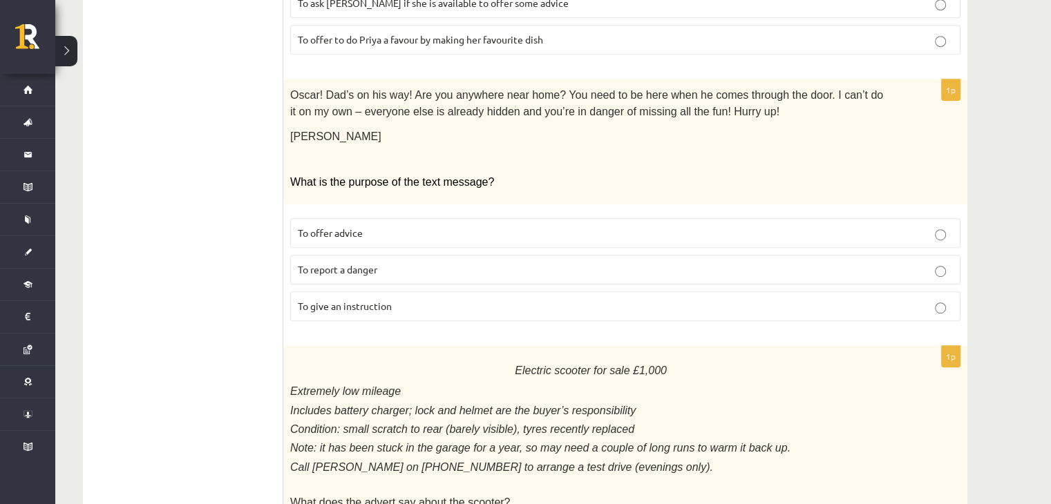
scroll to position [832, 0]
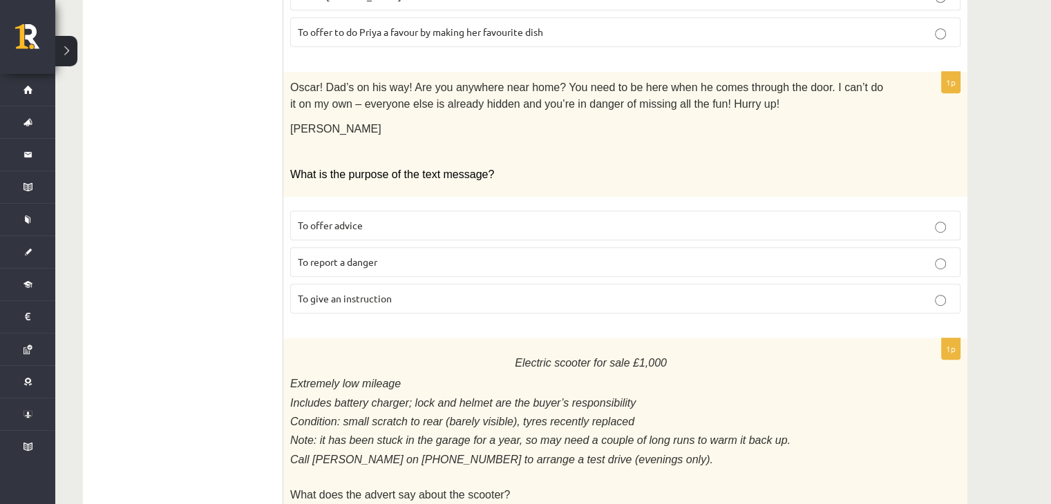
click at [662, 291] on p "To give an instruction" at bounding box center [625, 298] width 655 height 15
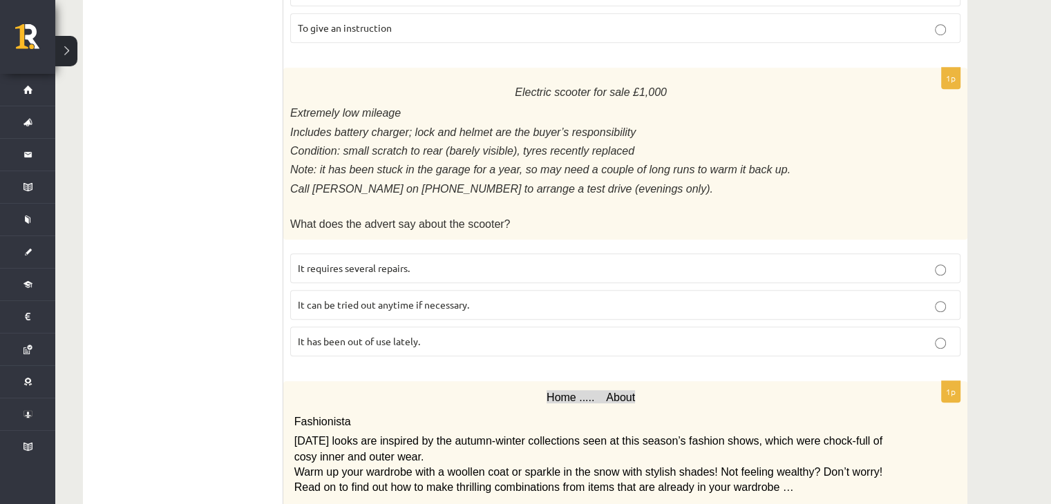
scroll to position [1114, 0]
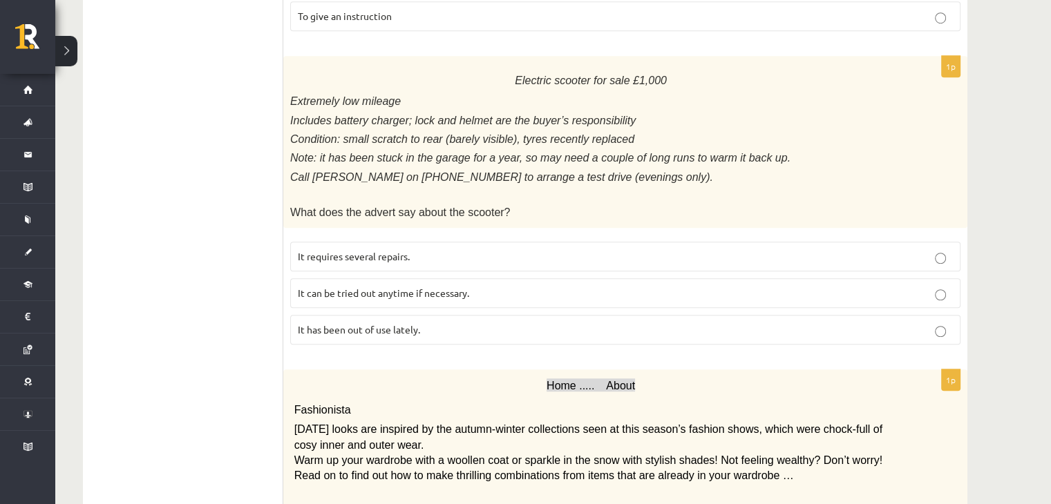
click at [675, 286] on p "It can be tried out anytime if necessary." at bounding box center [625, 293] width 655 height 15
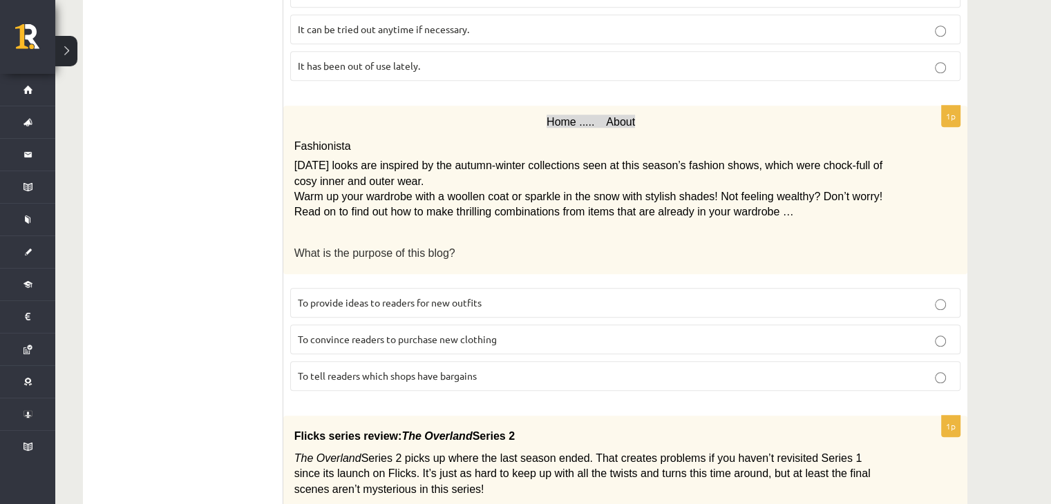
scroll to position [1395, 0]
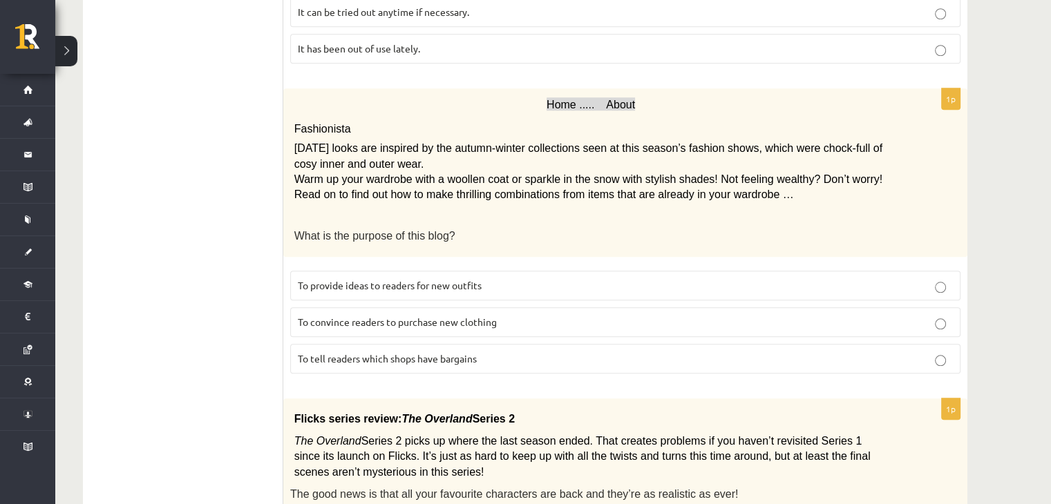
click at [587, 99] on span "Home ..... About" at bounding box center [590, 105] width 88 height 12
click at [620, 99] on span "Home ..... About" at bounding box center [590, 105] width 88 height 12
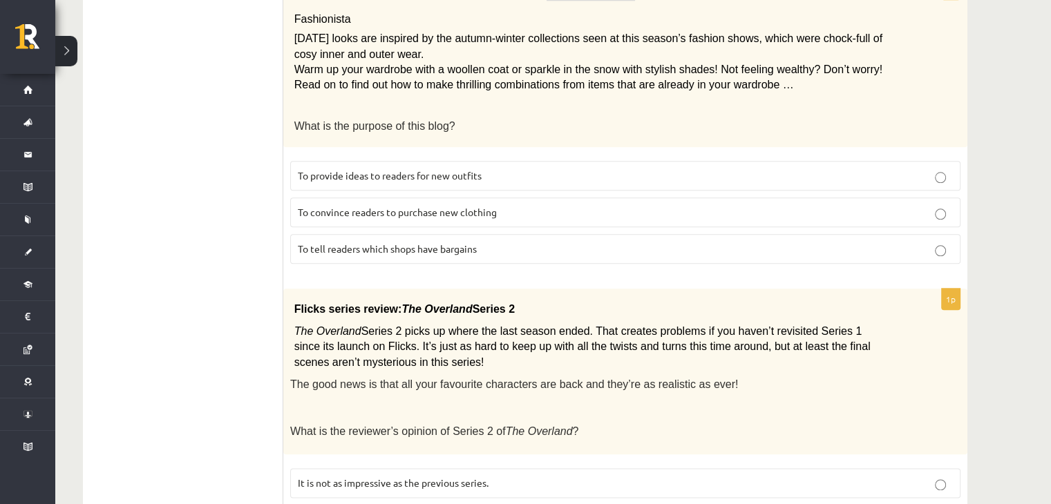
scroll to position [1497, 0]
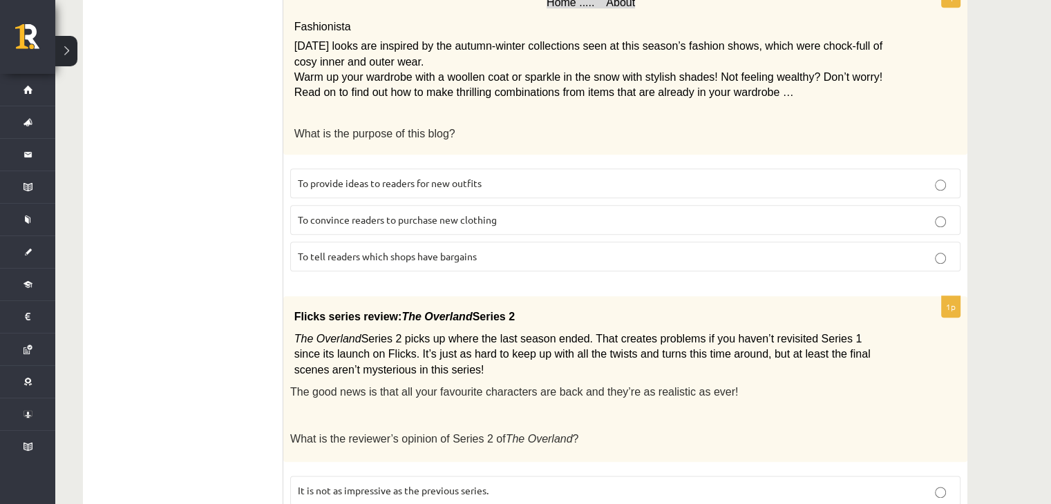
click at [734, 213] on p "To convince readers to purchase new clothing" at bounding box center [625, 220] width 655 height 15
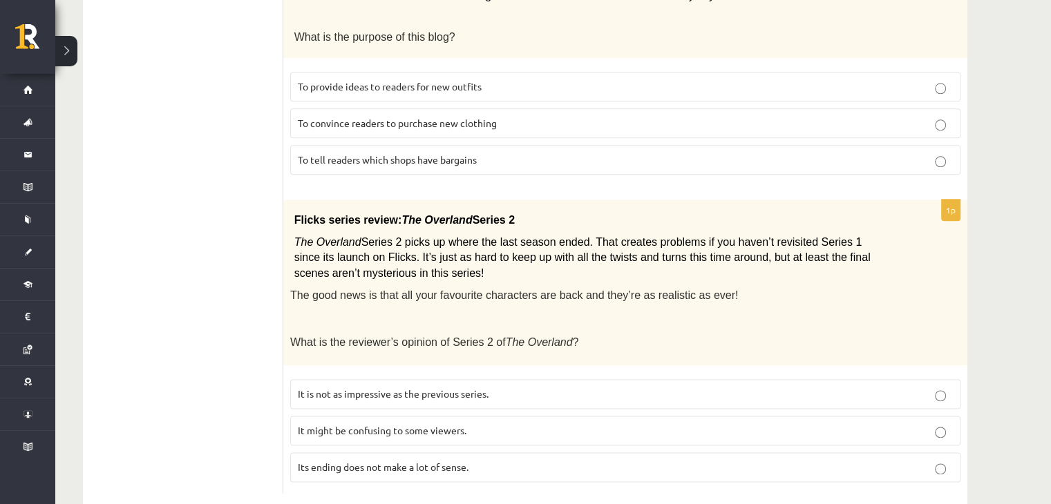
click at [696, 423] on p "It might be confusing to some viewers." at bounding box center [625, 430] width 655 height 15
click at [678, 379] on fieldset "It is not as impressive as the previous series. It might be confusing to some v…" at bounding box center [625, 429] width 670 height 114
click at [926, 387] on p "It is not as impressive as the previous series." at bounding box center [625, 394] width 655 height 15
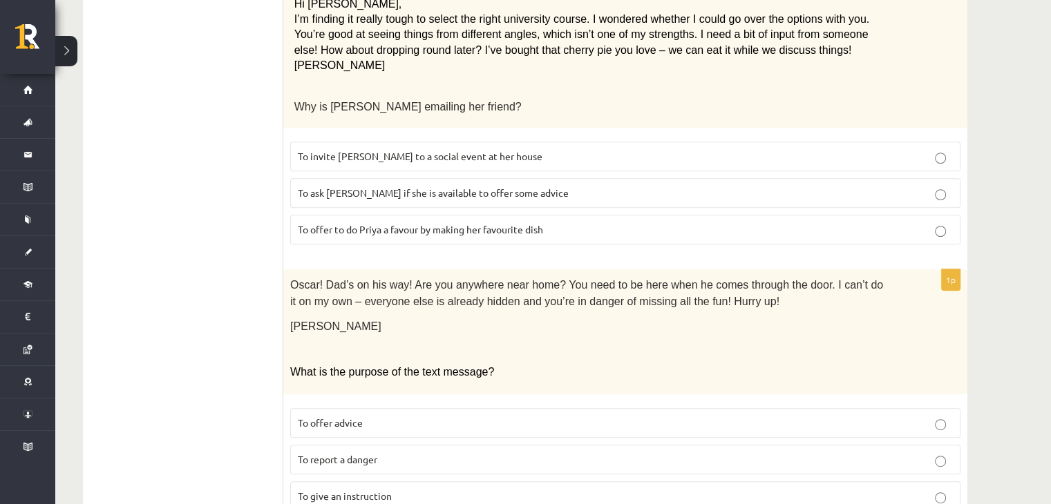
scroll to position [0, 0]
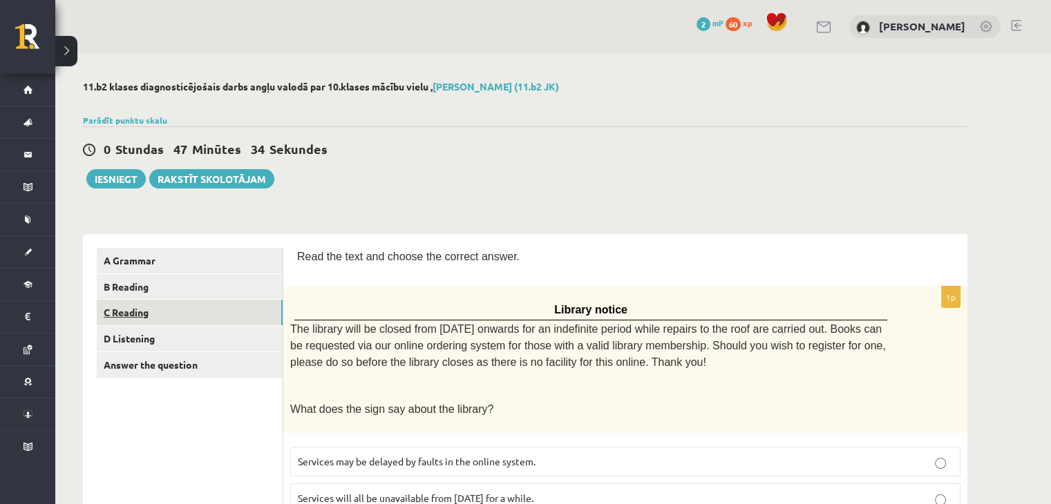
click at [129, 311] on link "C Reading" at bounding box center [190, 313] width 186 height 26
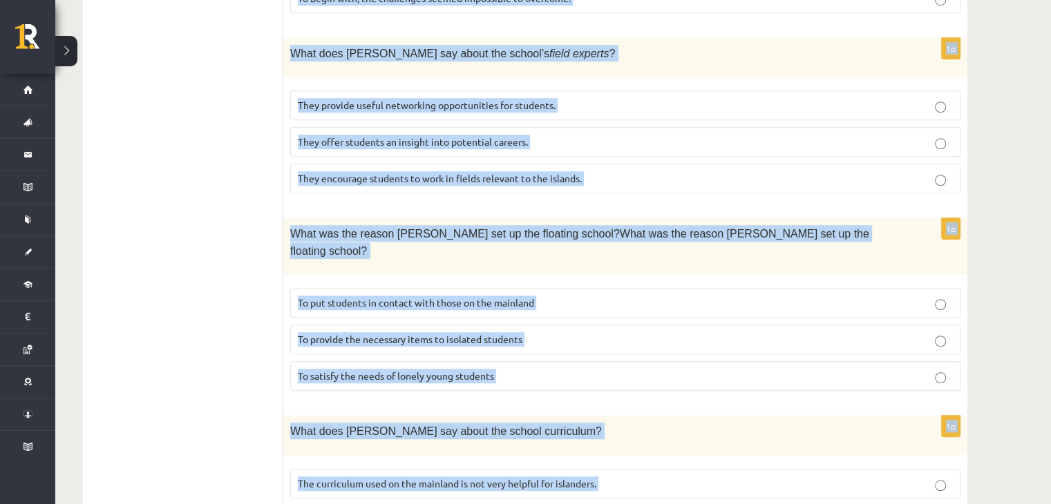
scroll to position [1291, 0]
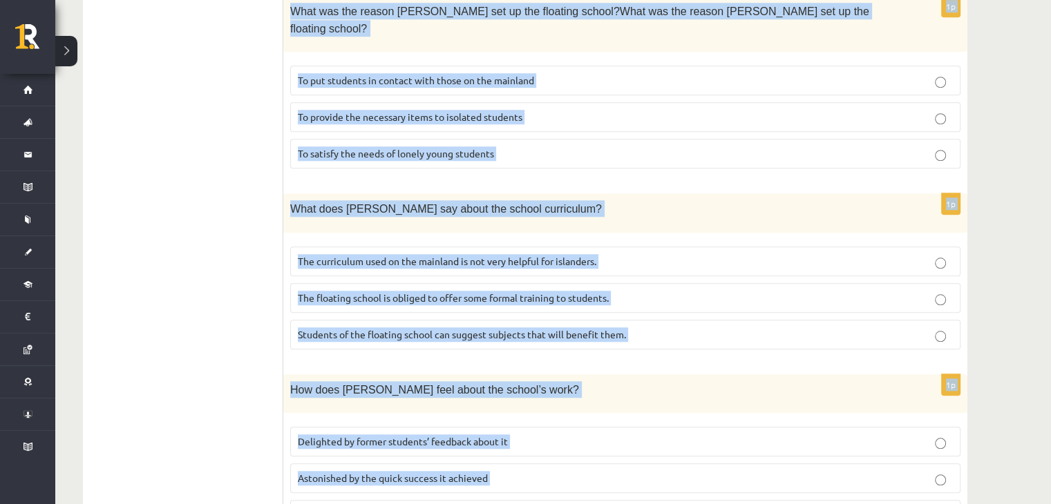
drag, startPoint x: 296, startPoint y: 114, endPoint x: 575, endPoint y: 421, distance: 414.6
copy form "A floating school By founder, Anna Domingo I coordinate a floating school which…"
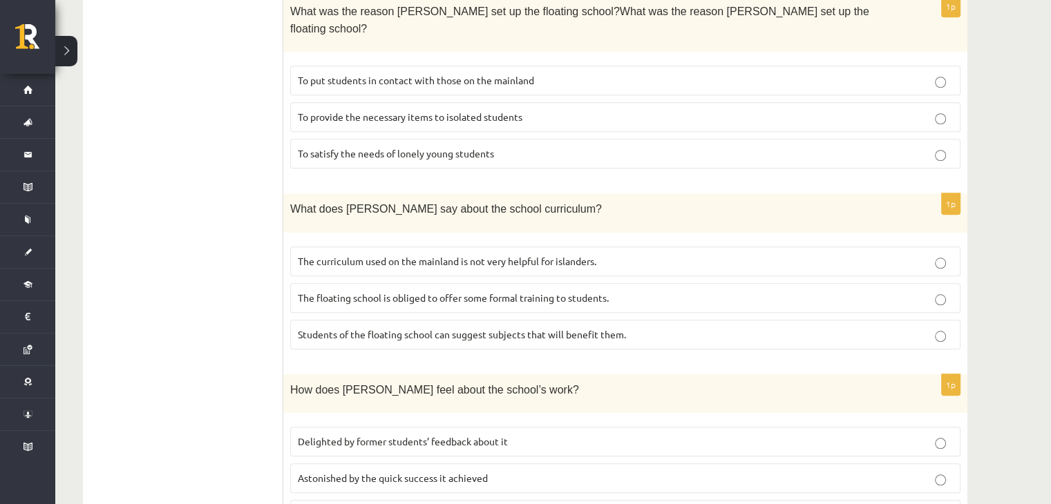
click at [411, 435] on span "Delighted by former students’ feedback about it" at bounding box center [403, 441] width 210 height 12
click at [383, 254] on p "The curriculum used on the mainland is not very helpful for islanders." at bounding box center [625, 261] width 655 height 15
click at [376, 111] on span "To provide the necessary items to isolated students" at bounding box center [410, 117] width 224 height 12
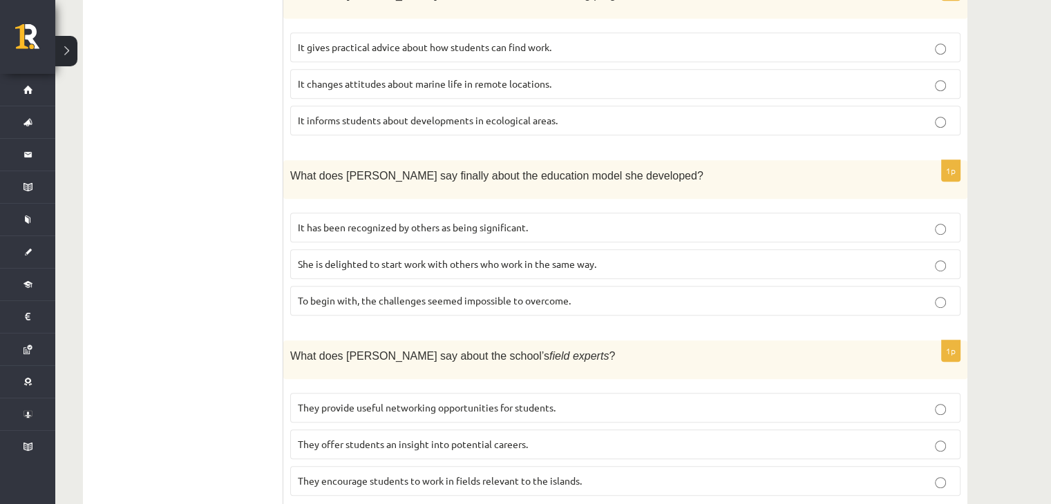
scroll to position [751, 0]
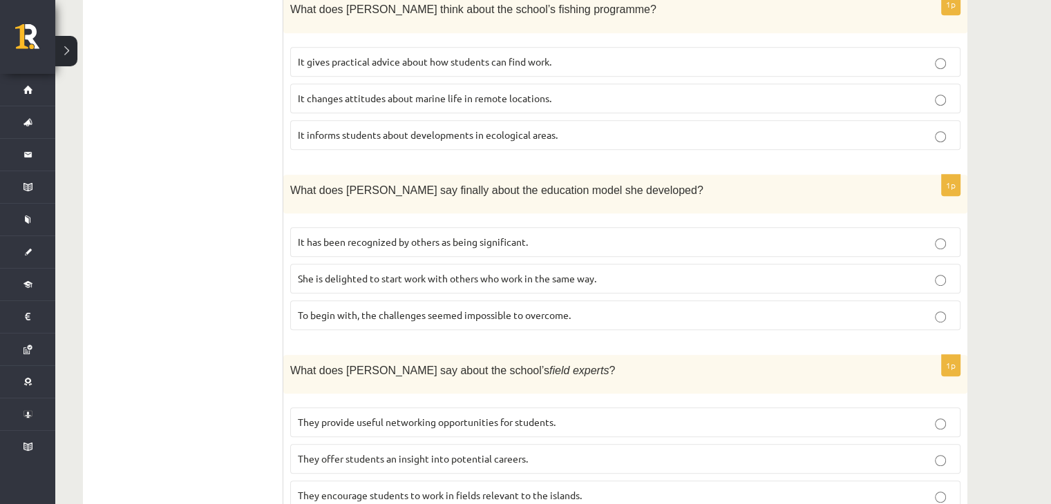
click at [300, 236] on span "It has been recognized by others as being significant." at bounding box center [413, 242] width 230 height 12
click at [365, 452] on span "They offer students an insight into potential careers." at bounding box center [413, 458] width 230 height 12
click at [363, 128] on p "It informs students about developments in ecological areas." at bounding box center [625, 135] width 655 height 15
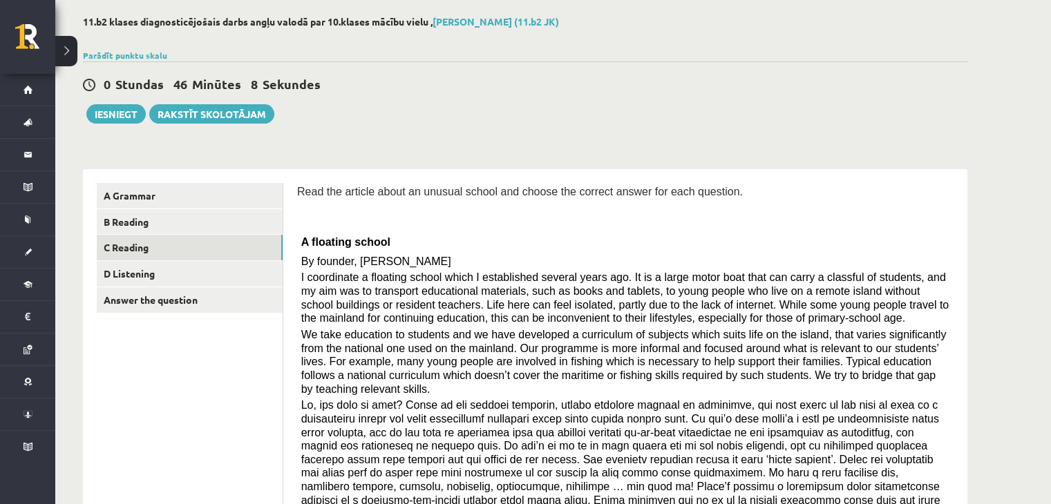
scroll to position [59, 0]
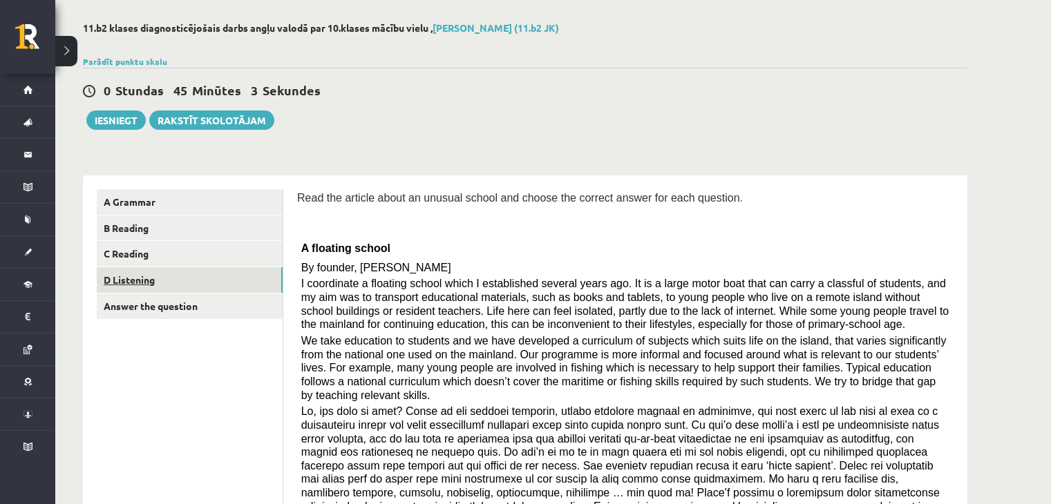
click at [221, 274] on link "D Listening" at bounding box center [190, 280] width 186 height 26
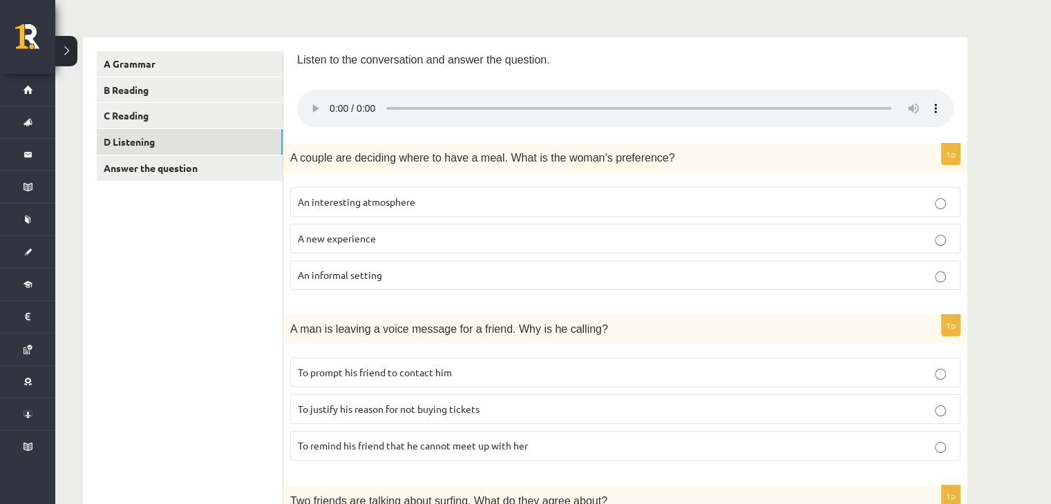
scroll to position [224, 0]
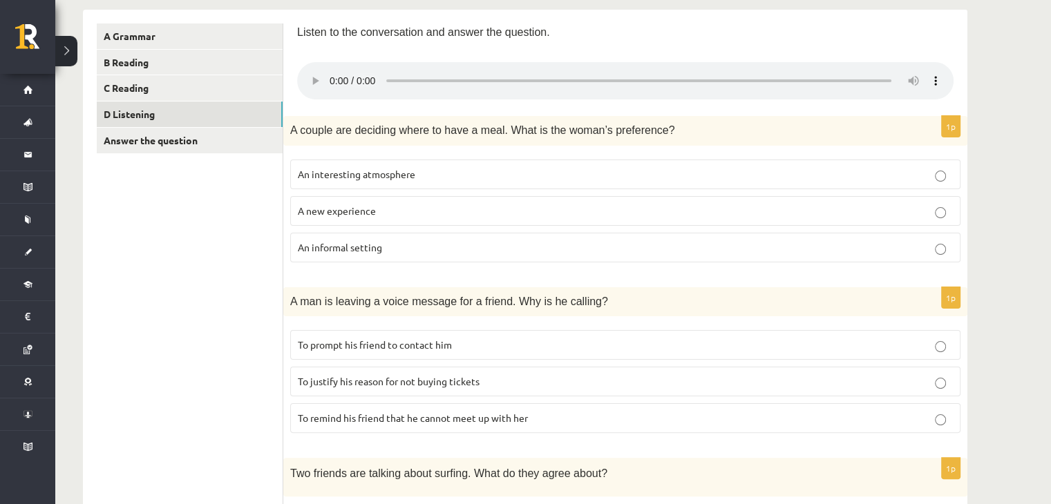
click at [850, 246] on p "An informal setting" at bounding box center [625, 247] width 655 height 15
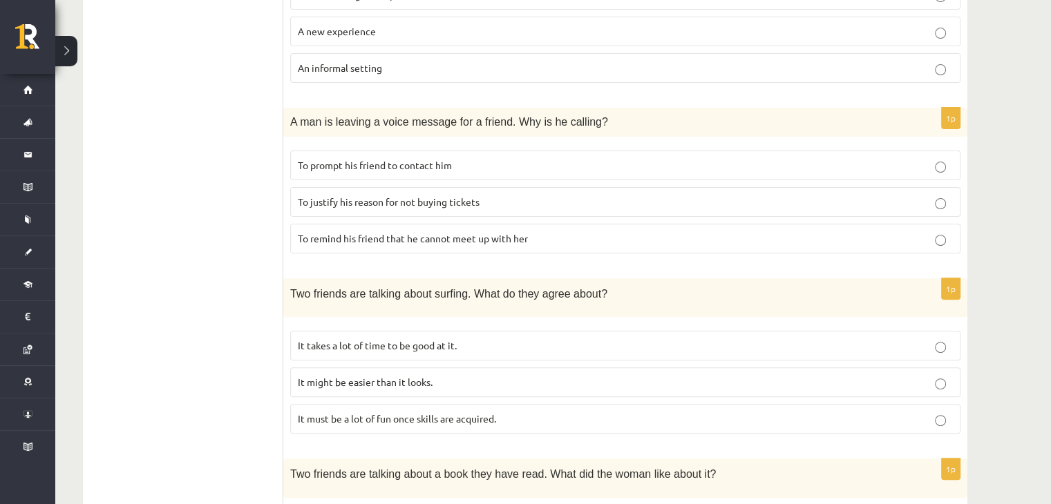
scroll to position [401, 0]
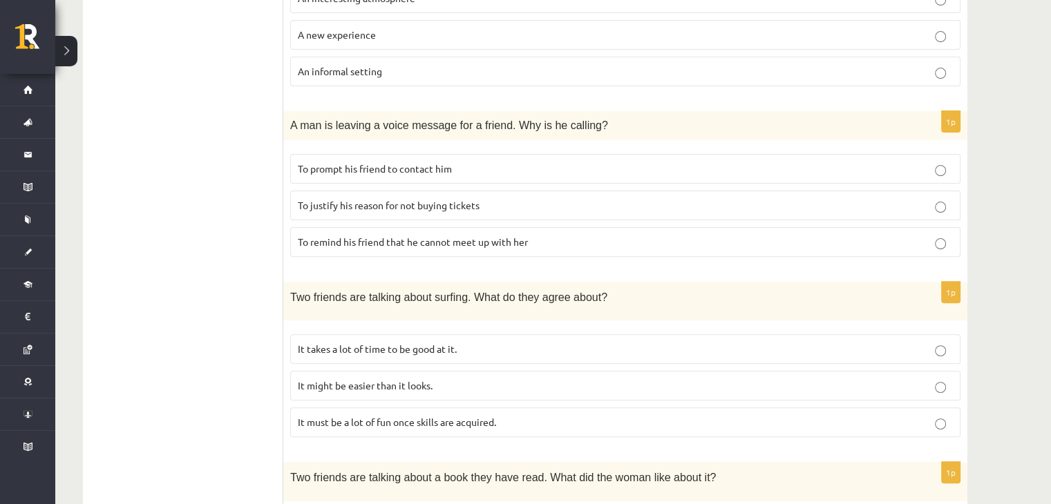
click at [492, 195] on label "To justify his reason for not buying tickets" at bounding box center [625, 206] width 670 height 30
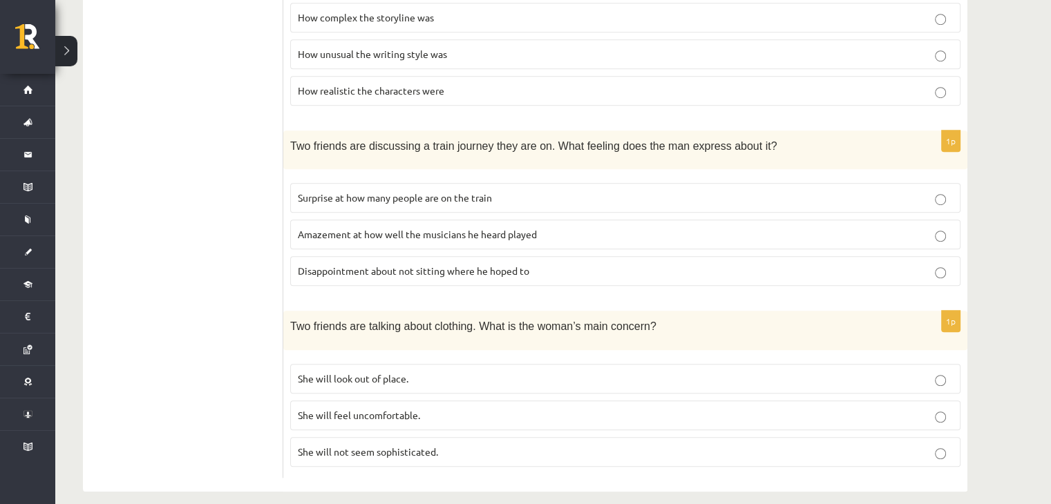
scroll to position [918, 0]
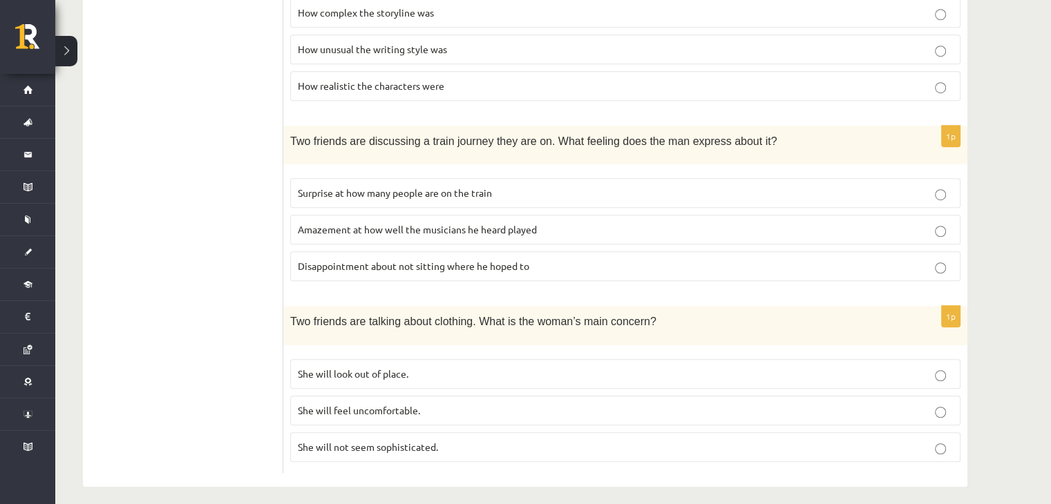
click at [925, 377] on label "She will look out of place." at bounding box center [625, 374] width 670 height 30
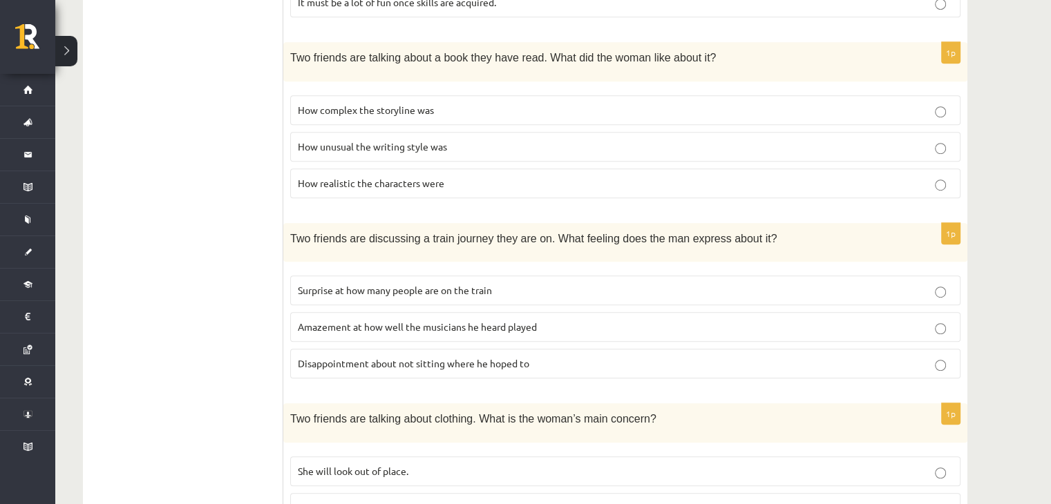
scroll to position [826, 0]
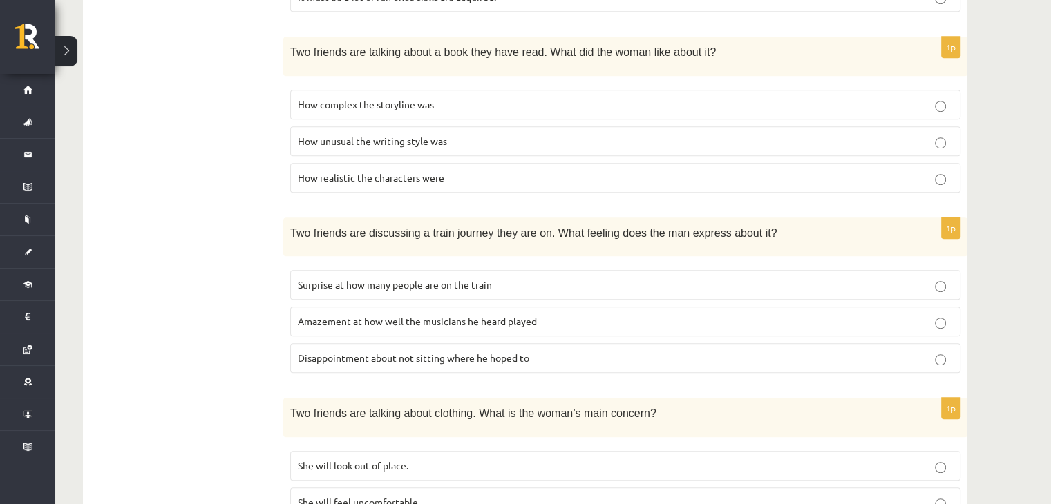
click at [604, 285] on p "Surprise at how many people are on the train" at bounding box center [625, 285] width 655 height 15
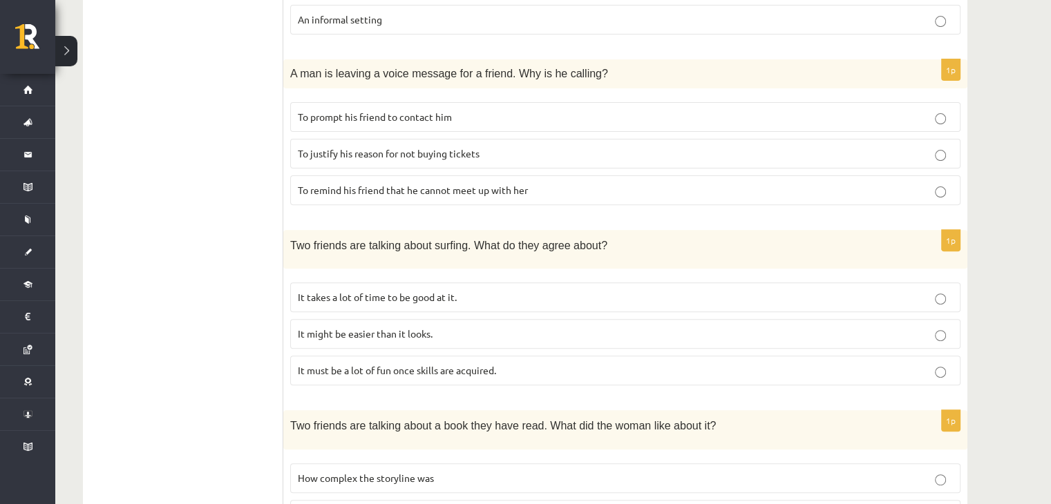
scroll to position [448, 0]
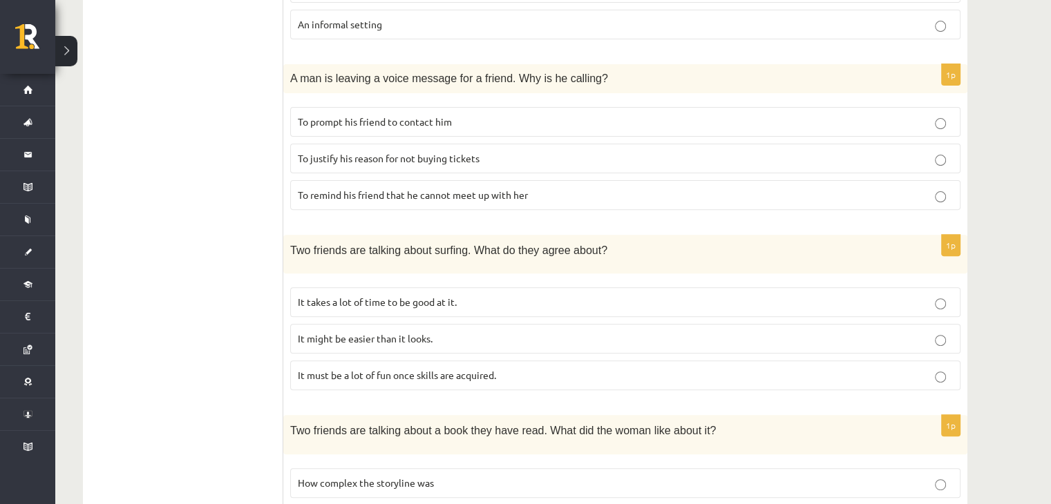
click at [686, 301] on p "It takes a lot of time to be good at it." at bounding box center [625, 302] width 655 height 15
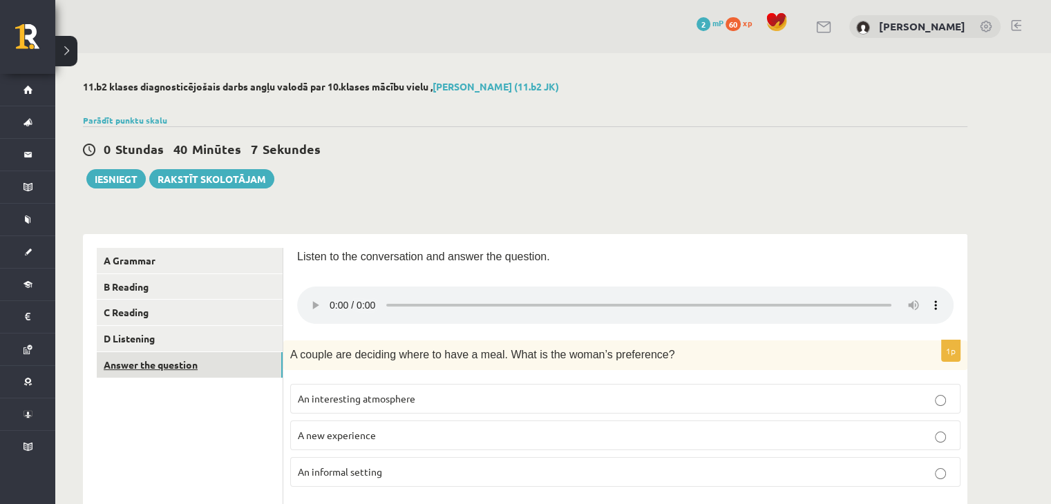
click at [185, 371] on link "Answer the question" at bounding box center [190, 365] width 186 height 26
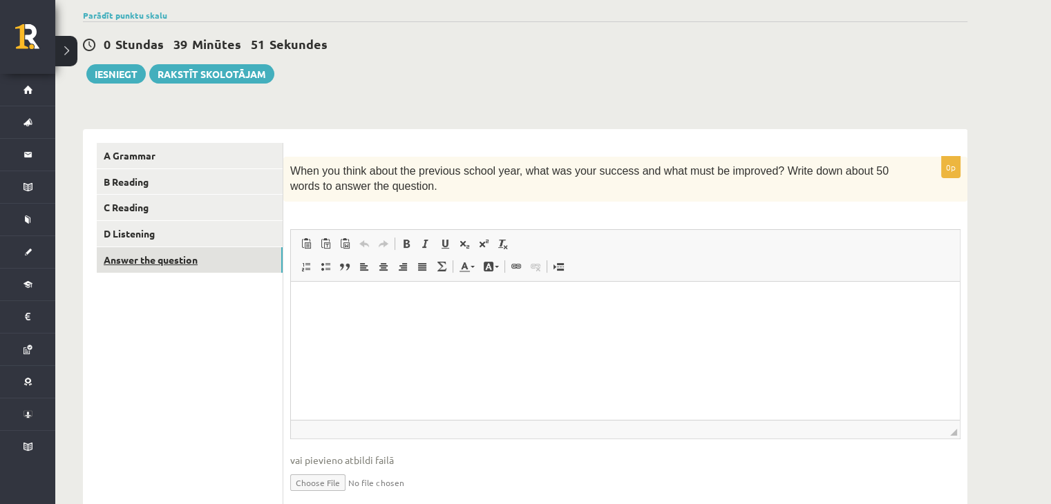
scroll to position [104, 0]
click at [316, 289] on html at bounding box center [625, 303] width 669 height 42
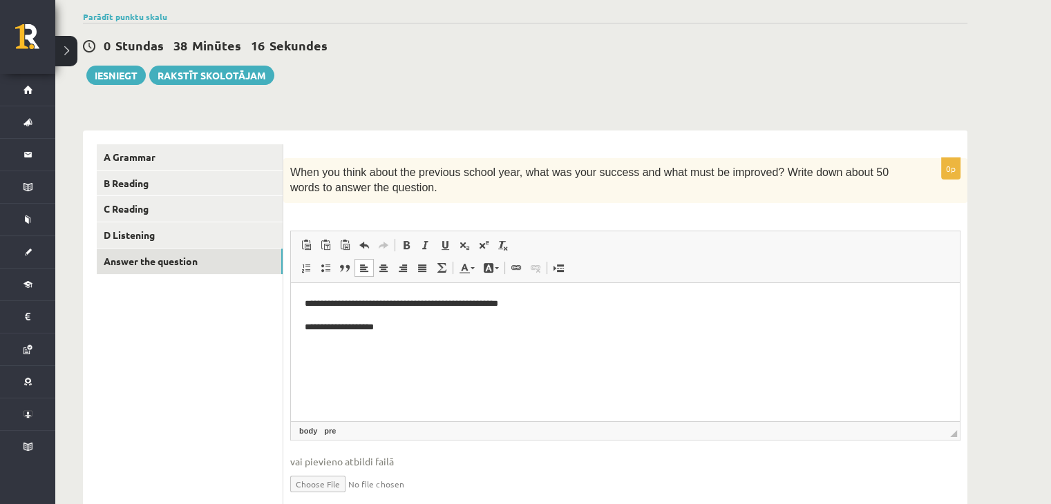
click at [560, 306] on p "**********" at bounding box center [626, 303] width 642 height 15
click at [426, 334] on html "**********" at bounding box center [625, 315] width 669 height 66
click at [583, 300] on p "**********" at bounding box center [626, 303] width 642 height 15
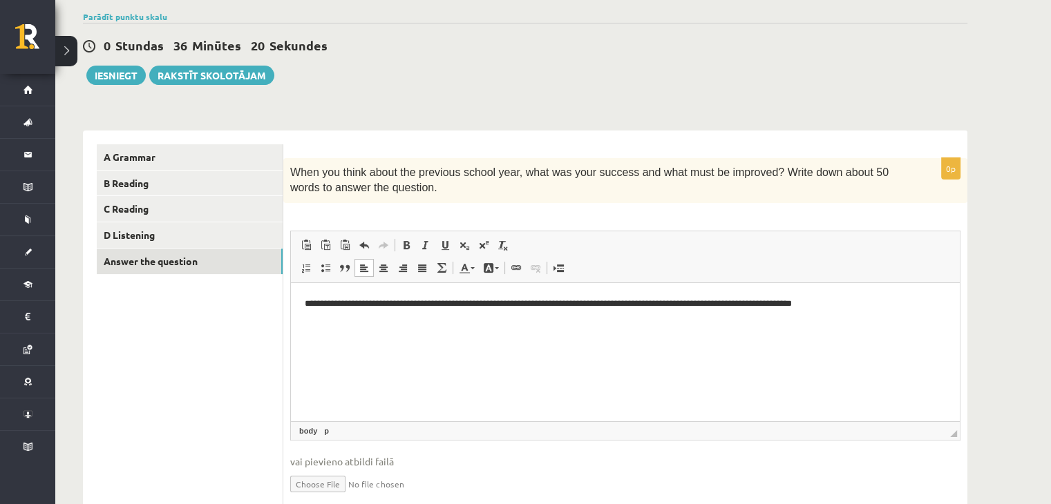
click at [852, 305] on p "**********" at bounding box center [626, 303] width 642 height 15
click at [888, 308] on p "**********" at bounding box center [626, 303] width 642 height 15
drag, startPoint x: 388, startPoint y: 188, endPoint x: 293, endPoint y: 176, distance: 96.0
drag, startPoint x: 293, startPoint y: 176, endPoint x: 291, endPoint y: 167, distance: 9.1
click at [291, 167] on span "When you think about the previous school year, what was your success and what m…" at bounding box center [589, 179] width 598 height 27
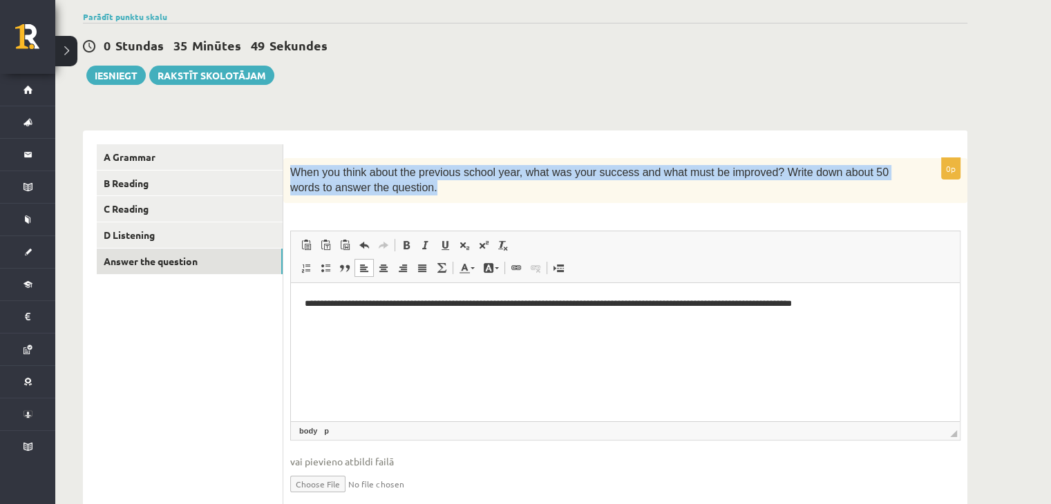
drag, startPoint x: 289, startPoint y: 167, endPoint x: 387, endPoint y: 193, distance: 100.7
click at [387, 193] on div "When you think about the previous school year, what was your success and what m…" at bounding box center [625, 180] width 684 height 45
copy span "When you think about the previous school year, what was your success and what m…"
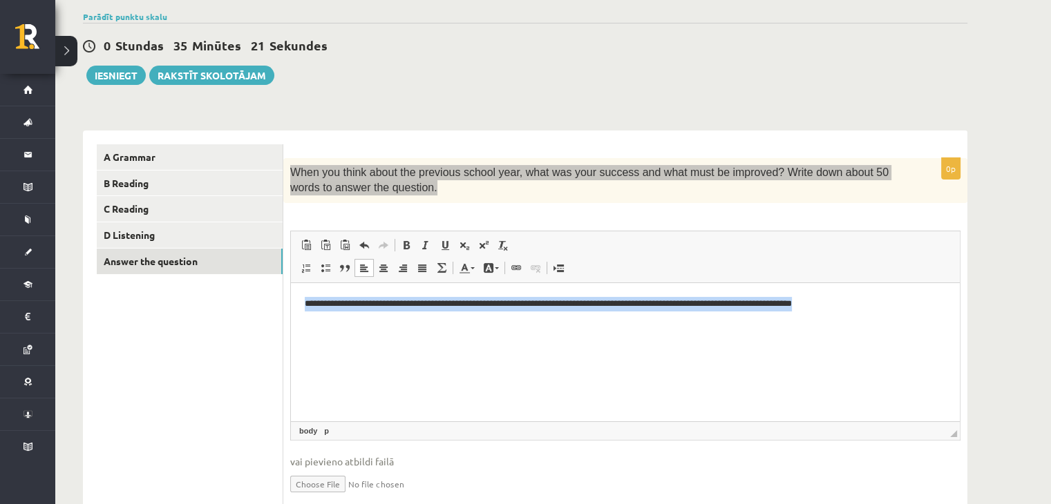
drag, startPoint x: 883, startPoint y: 303, endPoint x: 301, endPoint y: 300, distance: 582.3
click at [301, 300] on html "**********" at bounding box center [625, 315] width 669 height 66
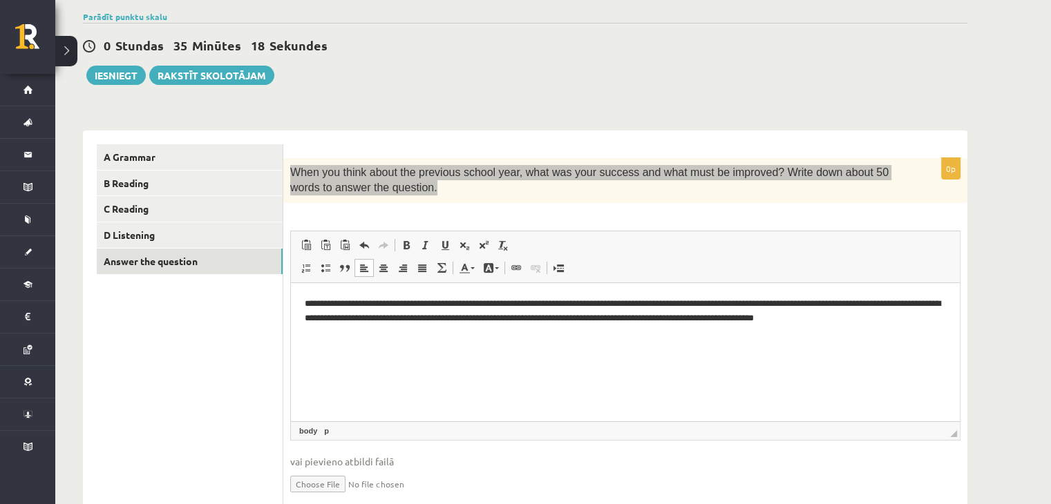
click at [413, 342] on body "**********" at bounding box center [625, 329] width 641 height 66
click at [600, 303] on p "**********" at bounding box center [626, 317] width 642 height 43
click at [736, 303] on p "**********" at bounding box center [626, 317] width 642 height 43
click at [351, 320] on p "**********" at bounding box center [626, 310] width 642 height 29
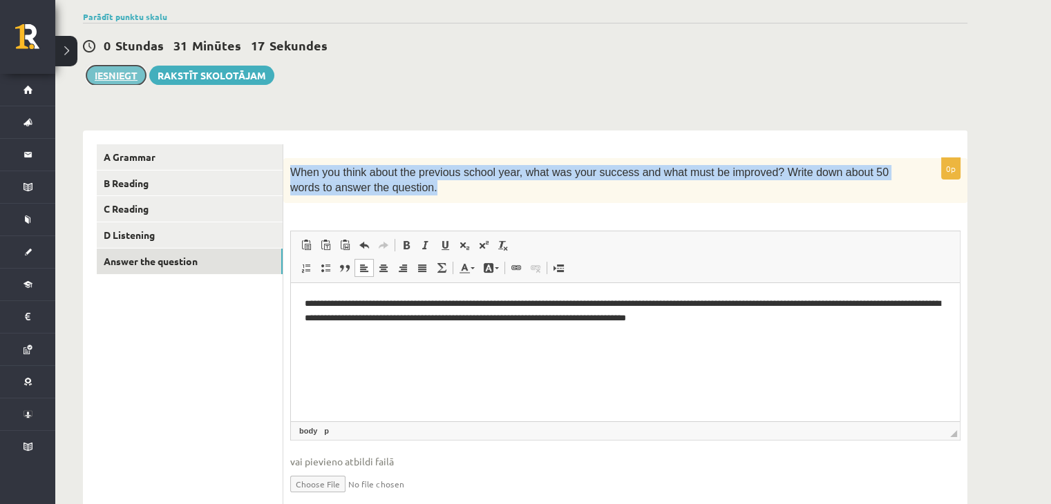
click at [109, 77] on button "Iesniegt" at bounding box center [115, 75] width 59 height 19
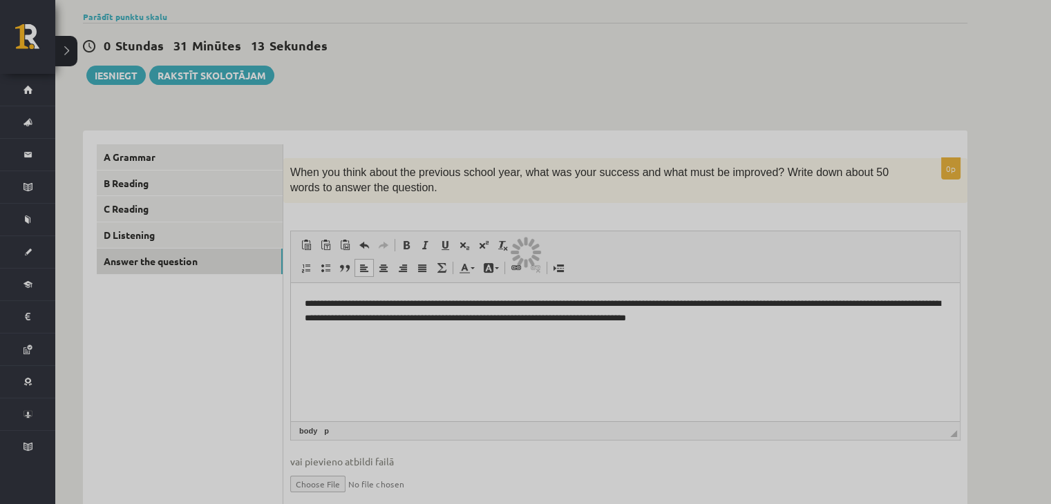
click at [577, 78] on div at bounding box center [525, 252] width 1051 height 504
click at [517, 261] on div at bounding box center [525, 252] width 1051 height 504
click at [740, 288] on div at bounding box center [525, 252] width 1051 height 504
drag, startPoint x: 745, startPoint y: 327, endPoint x: 858, endPoint y: 359, distance: 117.8
click at [858, 359] on div at bounding box center [525, 252] width 1051 height 504
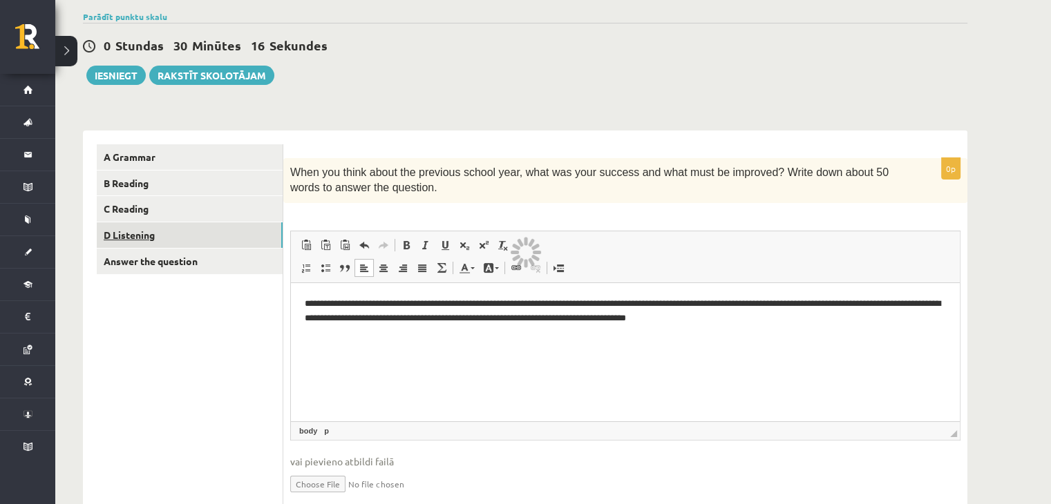
click at [224, 241] on link "D Listening" at bounding box center [190, 235] width 186 height 26
click at [191, 213] on link "C Reading" at bounding box center [190, 209] width 186 height 26
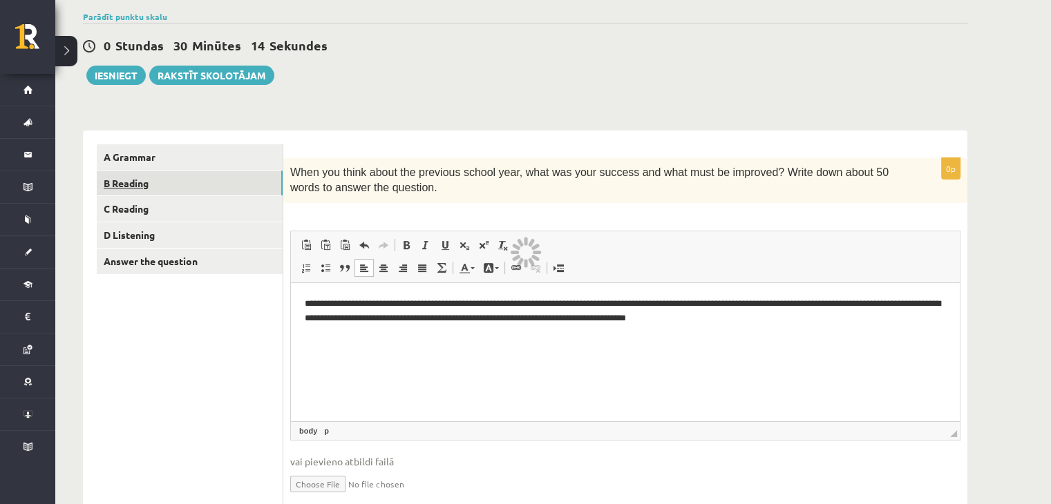
click at [180, 184] on link "B Reading" at bounding box center [190, 184] width 186 height 26
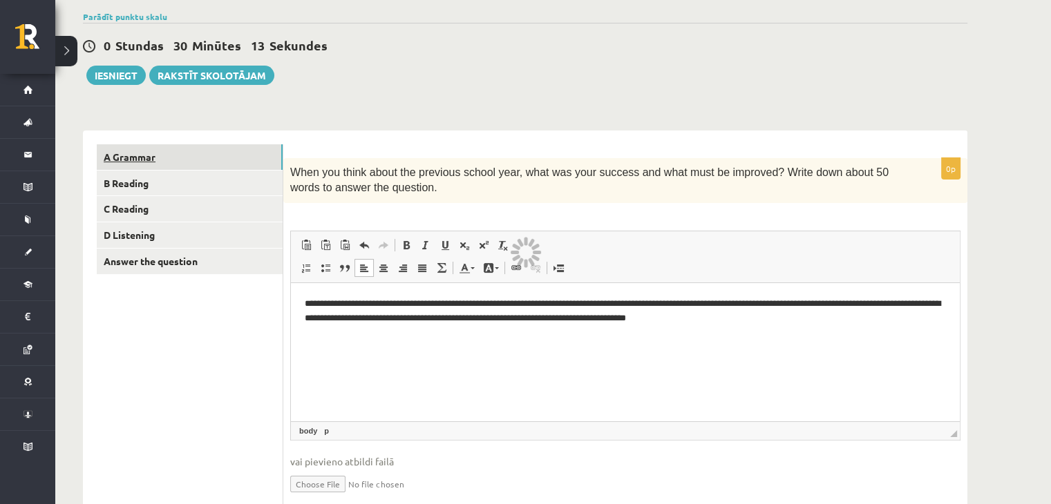
click at [177, 162] on link "A Grammar" at bounding box center [190, 157] width 186 height 26
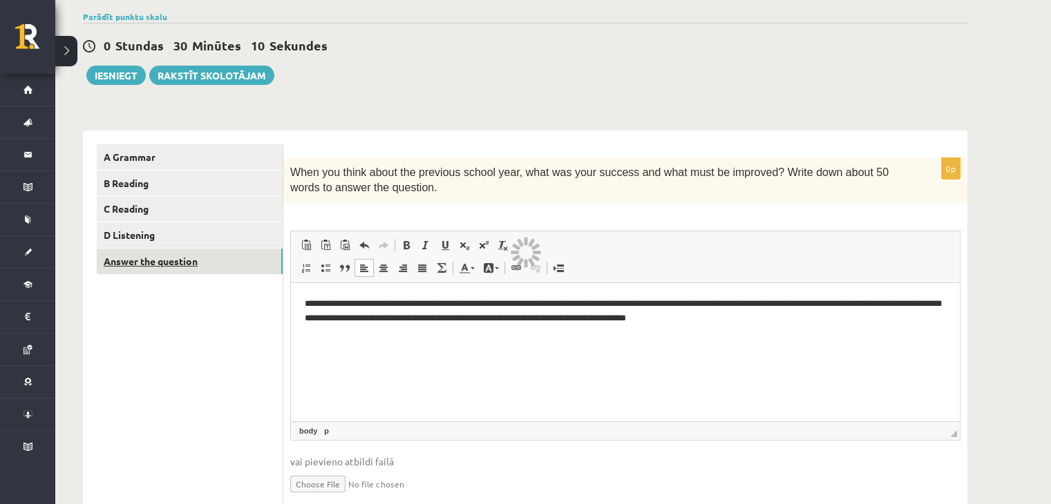
click at [149, 265] on link "Answer the question" at bounding box center [190, 262] width 186 height 26
drag, startPoint x: 149, startPoint y: 265, endPoint x: 459, endPoint y: 90, distance: 355.4
click at [459, 90] on div "11.b2 klases diagnosticējošais darbs angļu valodā par 10.klases mācību vielu , …" at bounding box center [524, 255] width 939 height 610
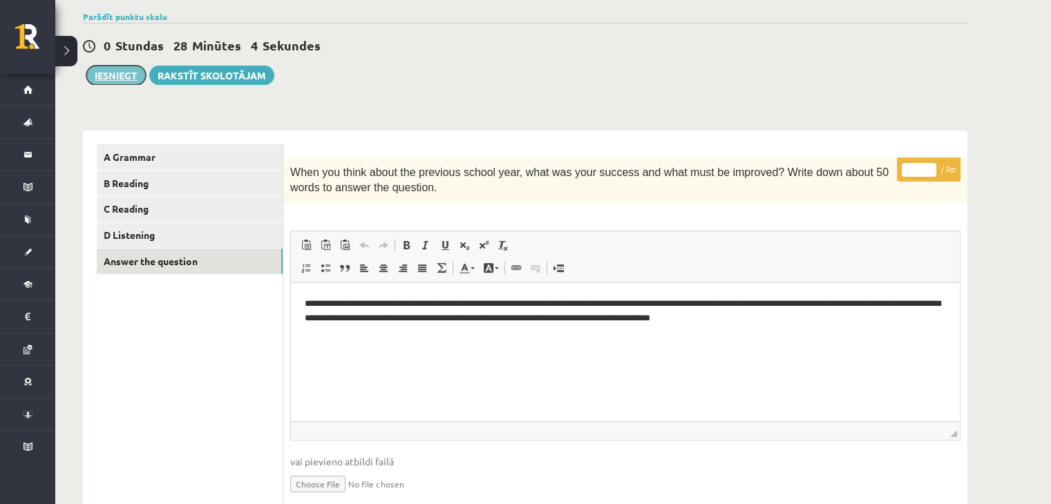
click at [111, 75] on button "Iesniegt" at bounding box center [115, 75] width 59 height 19
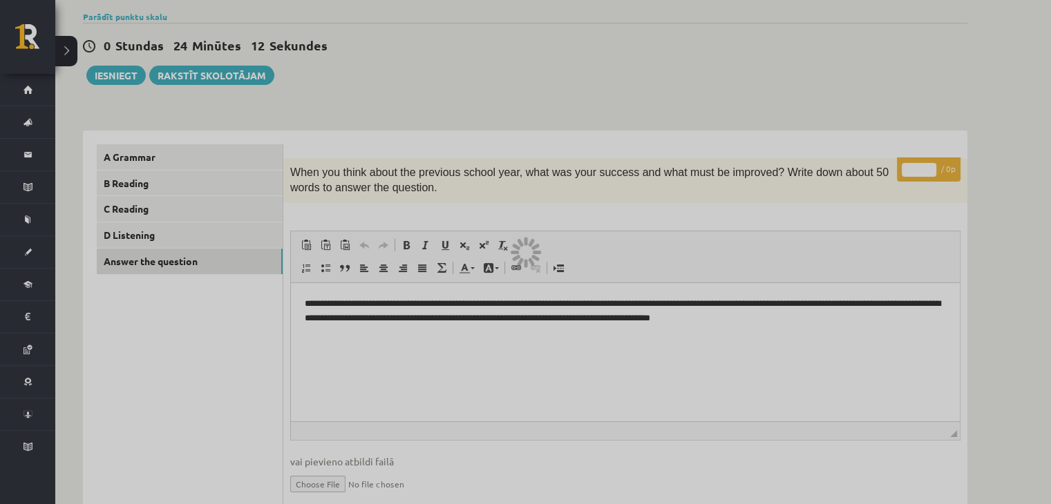
click at [230, 172] on div at bounding box center [525, 252] width 1051 height 504
click at [448, 98] on div at bounding box center [525, 252] width 1051 height 504
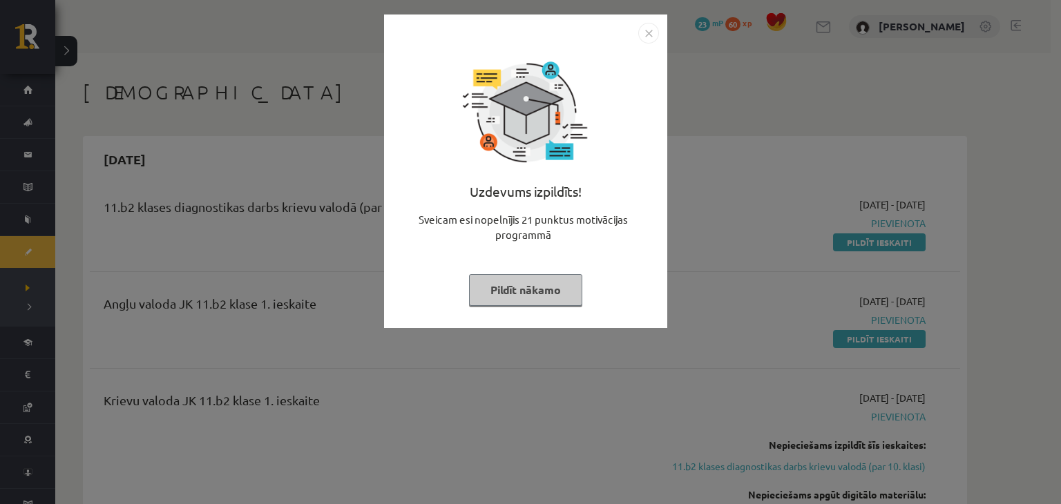
click at [648, 36] on img "Close" at bounding box center [648, 33] width 21 height 21
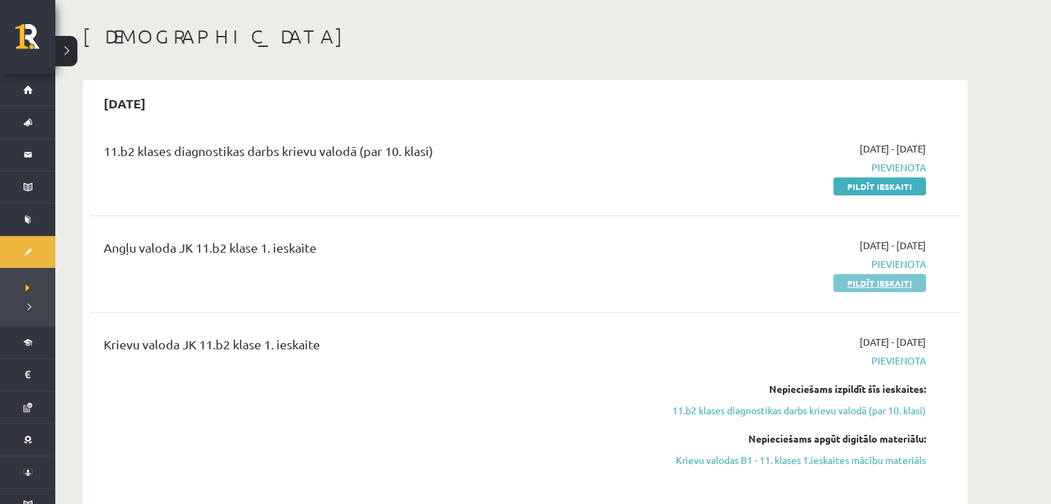
scroll to position [55, 0]
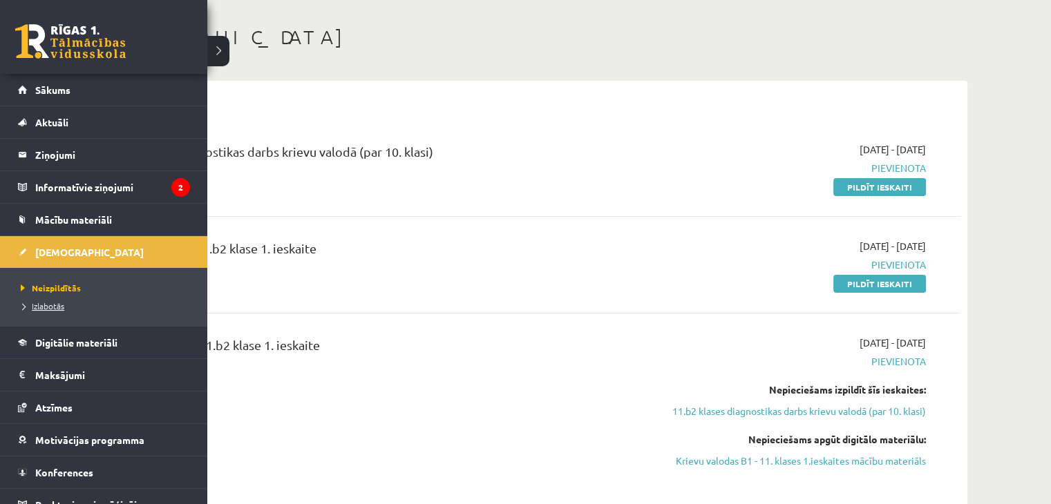
click at [36, 304] on span "Izlabotās" at bounding box center [40, 305] width 47 height 11
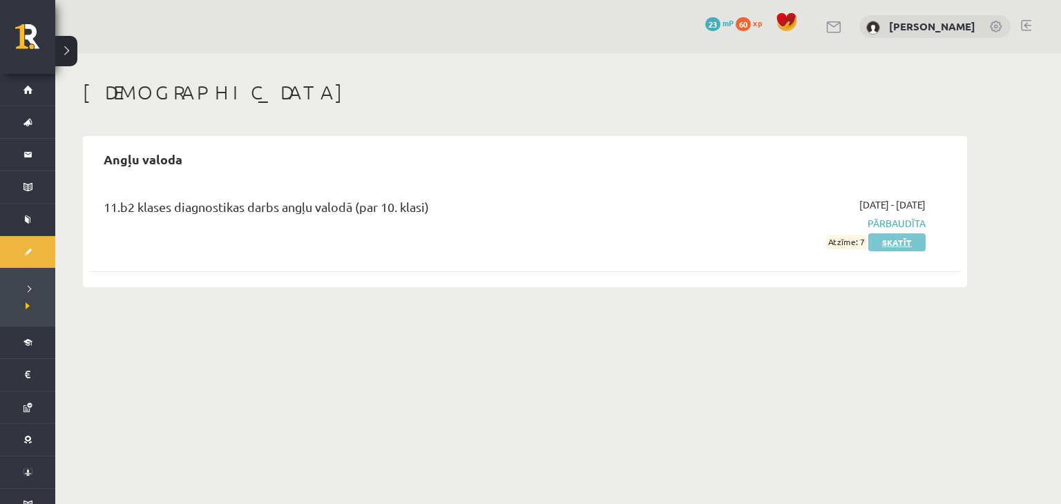
click at [899, 241] on link "Skatīt" at bounding box center [896, 242] width 57 height 18
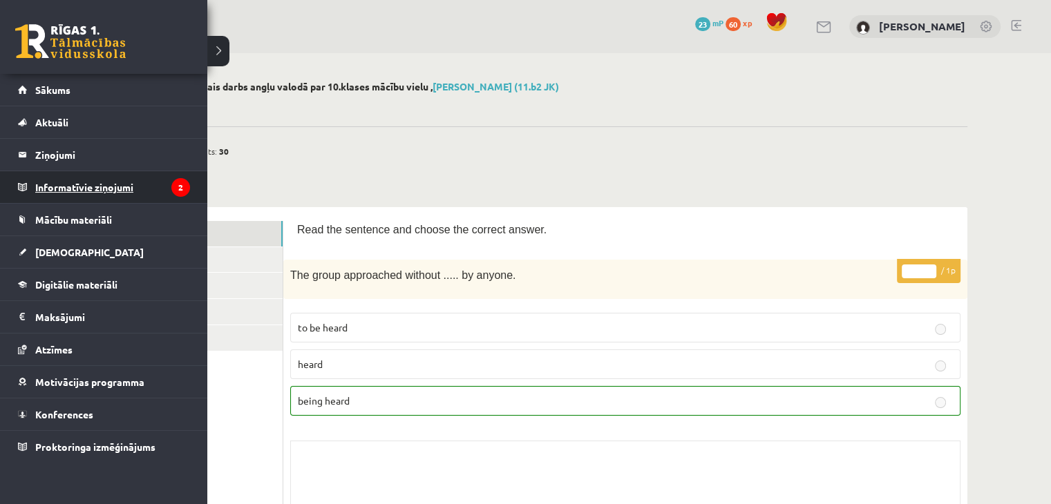
click at [86, 194] on legend "Informatīvie ziņojumi 2" at bounding box center [112, 187] width 155 height 32
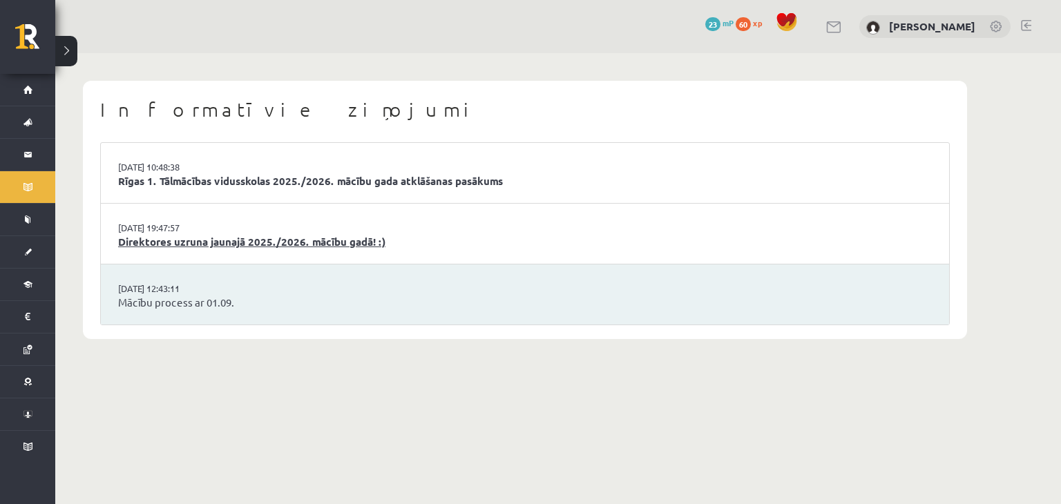
click at [356, 246] on link "Direktores uzruna jaunajā 2025./2026. mācību gadā! :)" at bounding box center [525, 242] width 814 height 16
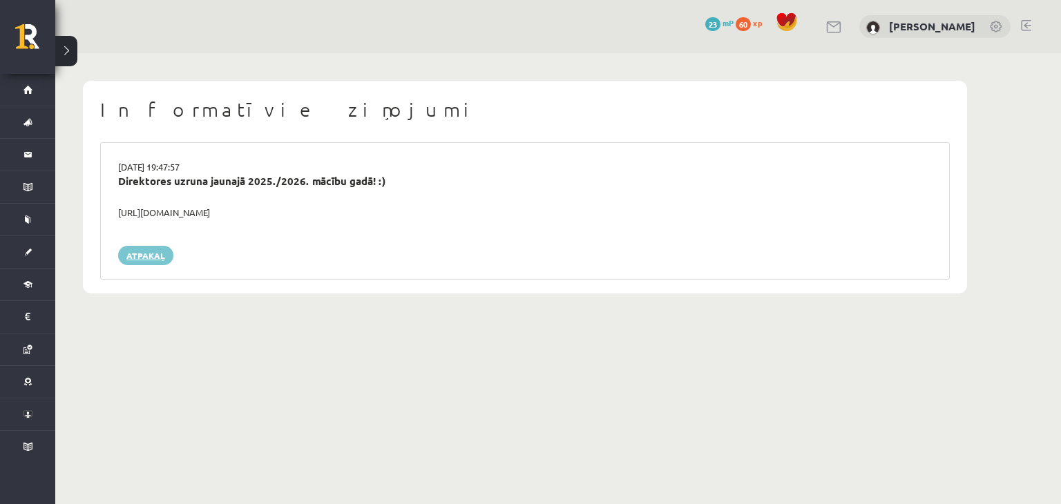
click at [163, 252] on link "Atpakaļ" at bounding box center [145, 255] width 55 height 19
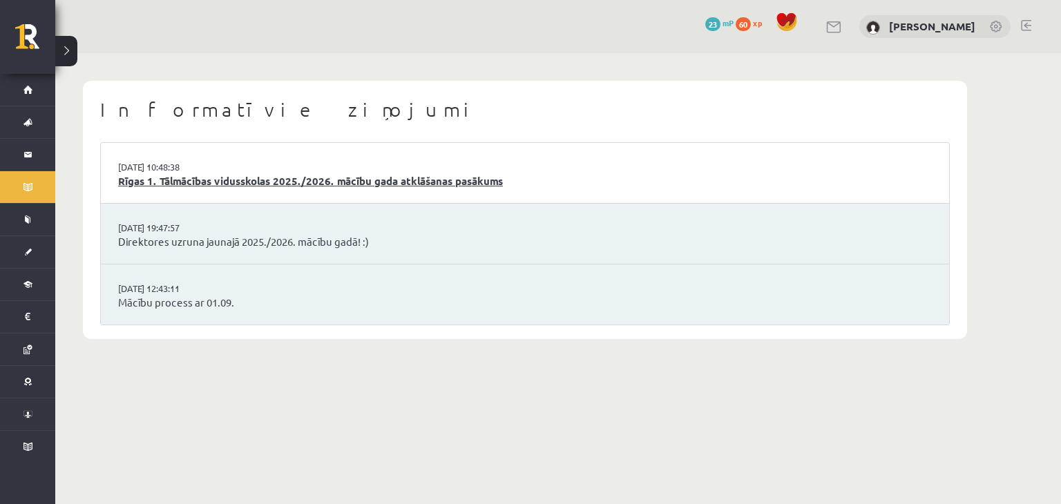
click at [247, 182] on link "Rīgas 1. Tālmācības vidusskolas 2025./2026. mācību gada atklāšanas pasākums" at bounding box center [525, 181] width 814 height 16
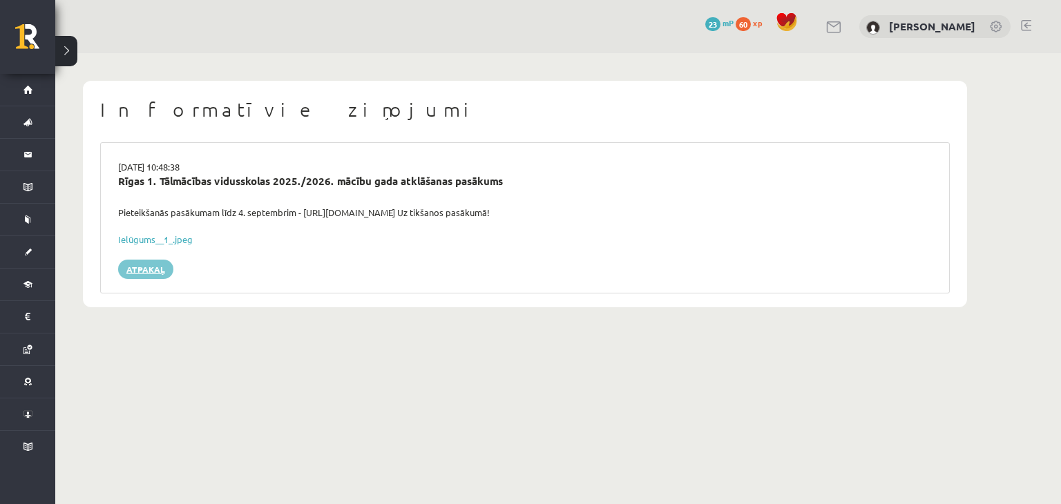
click at [130, 267] on link "Atpakaļ" at bounding box center [145, 269] width 55 height 19
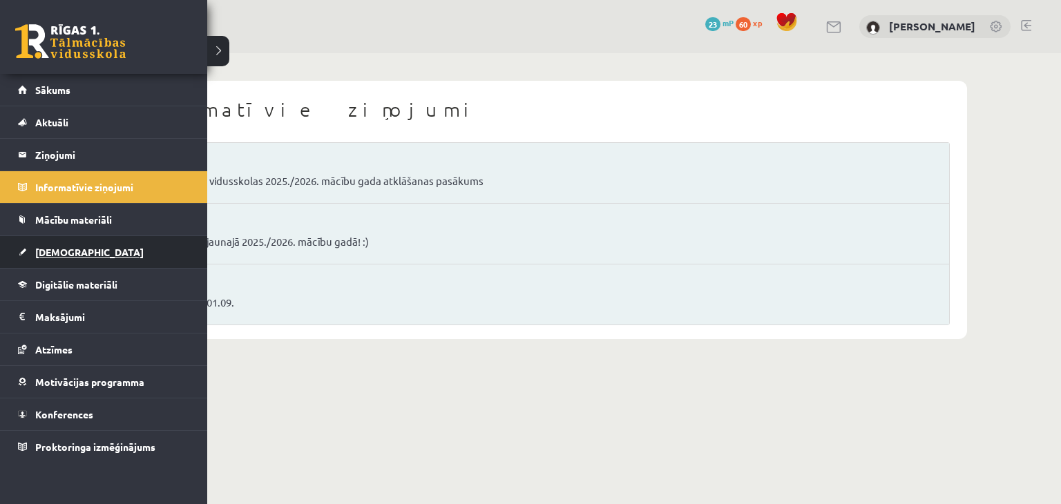
click at [91, 257] on link "[DEMOGRAPHIC_DATA]" at bounding box center [104, 252] width 172 height 32
